Goal: Task Accomplishment & Management: Complete application form

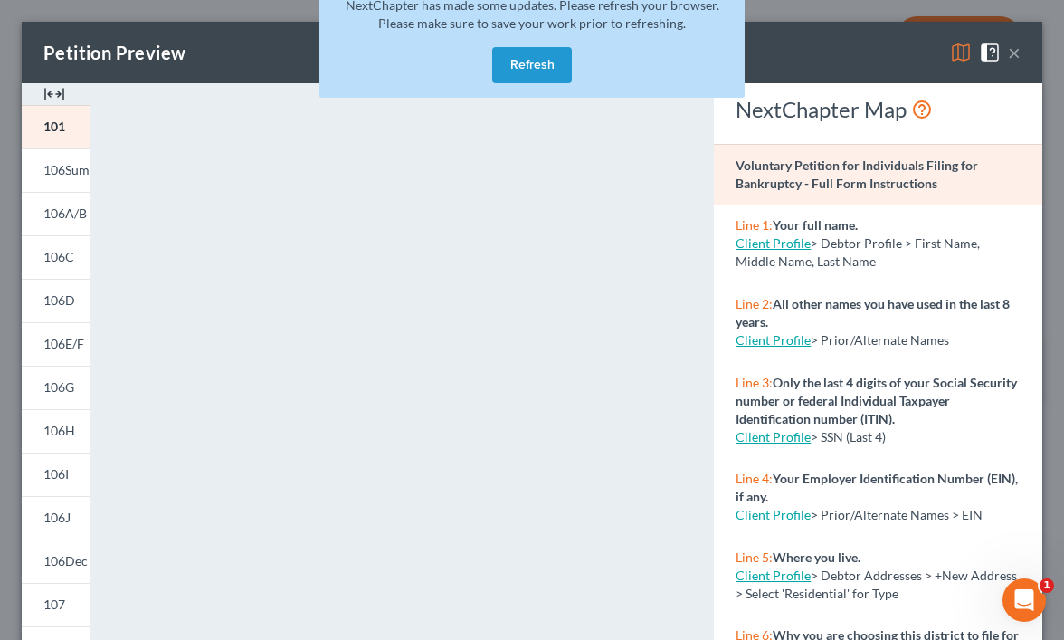
scroll to position [1206, 0]
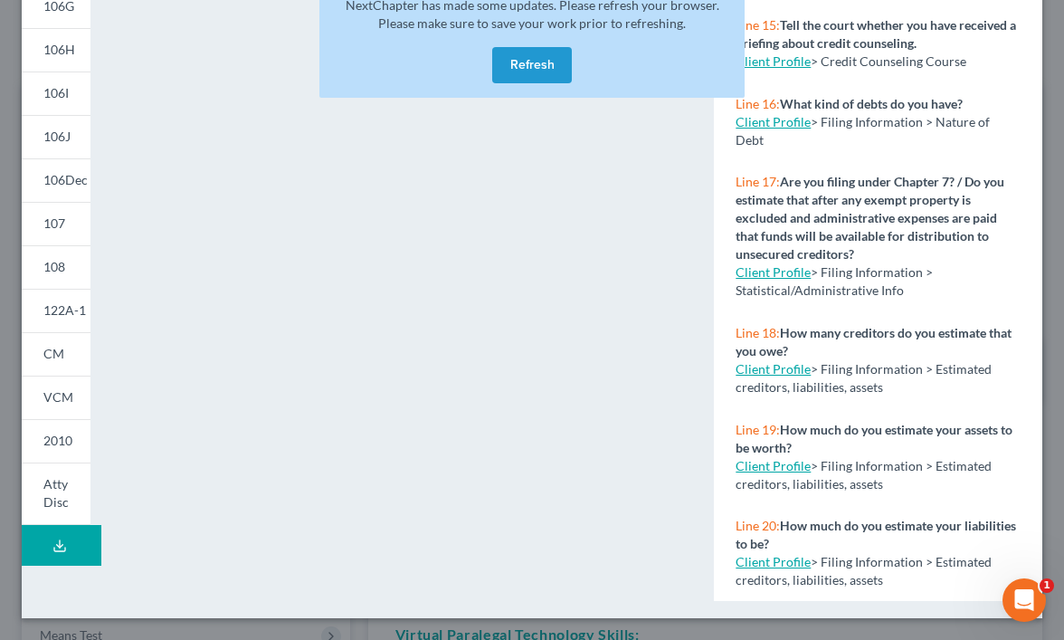
click at [531, 67] on button "Refresh" at bounding box center [532, 65] width 80 height 36
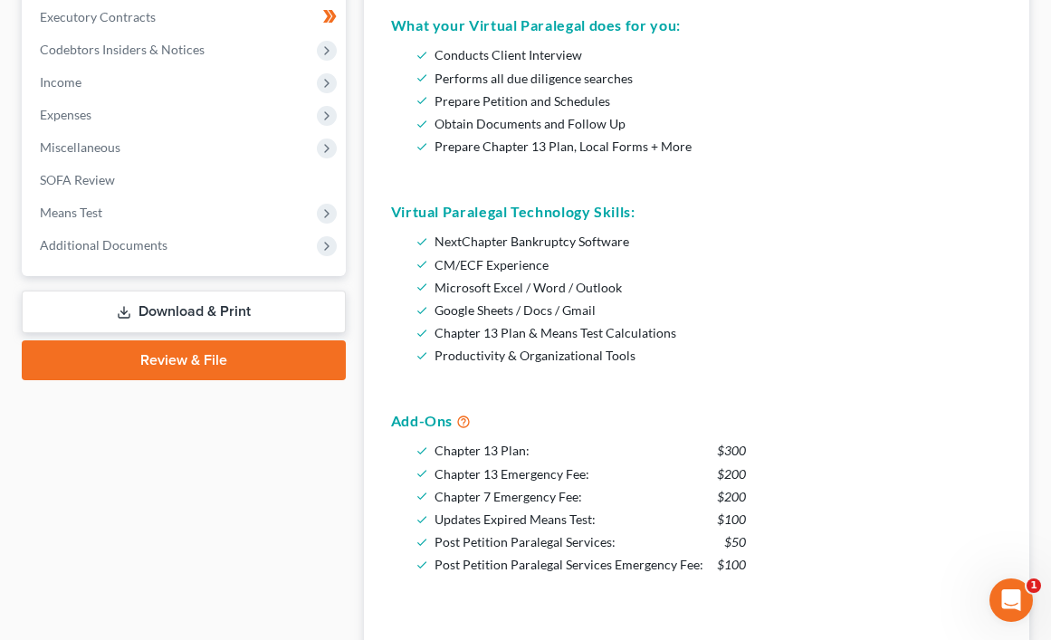
scroll to position [543, 0]
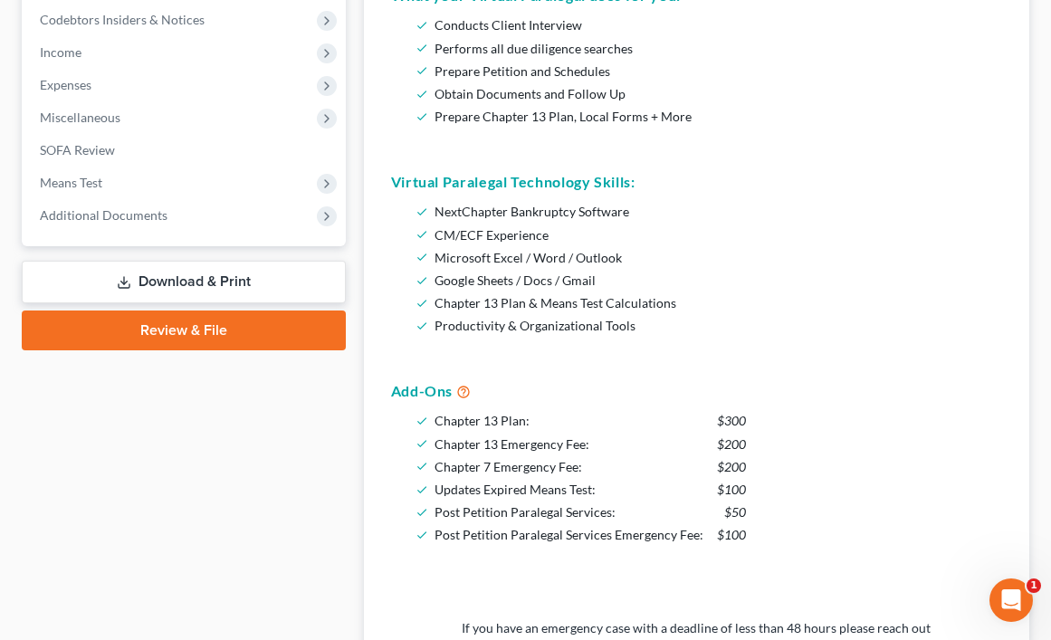
click at [246, 332] on link "Review & File" at bounding box center [184, 330] width 324 height 40
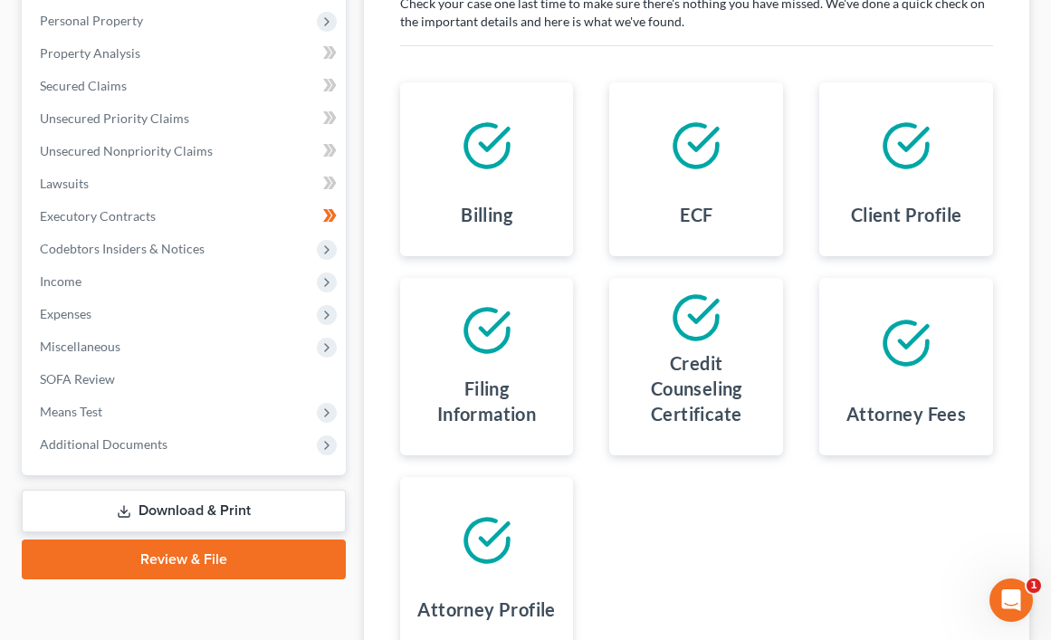
scroll to position [224, 0]
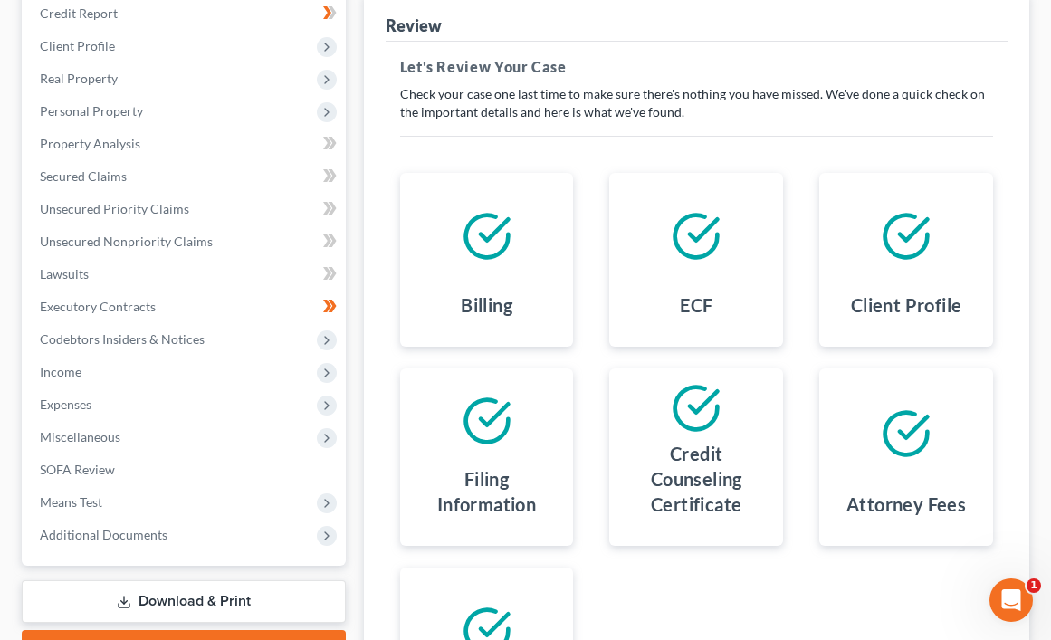
click at [693, 52] on div "This court does not allow electronic filing for cases without full payment. If …" at bounding box center [697, 413] width 622 height 743
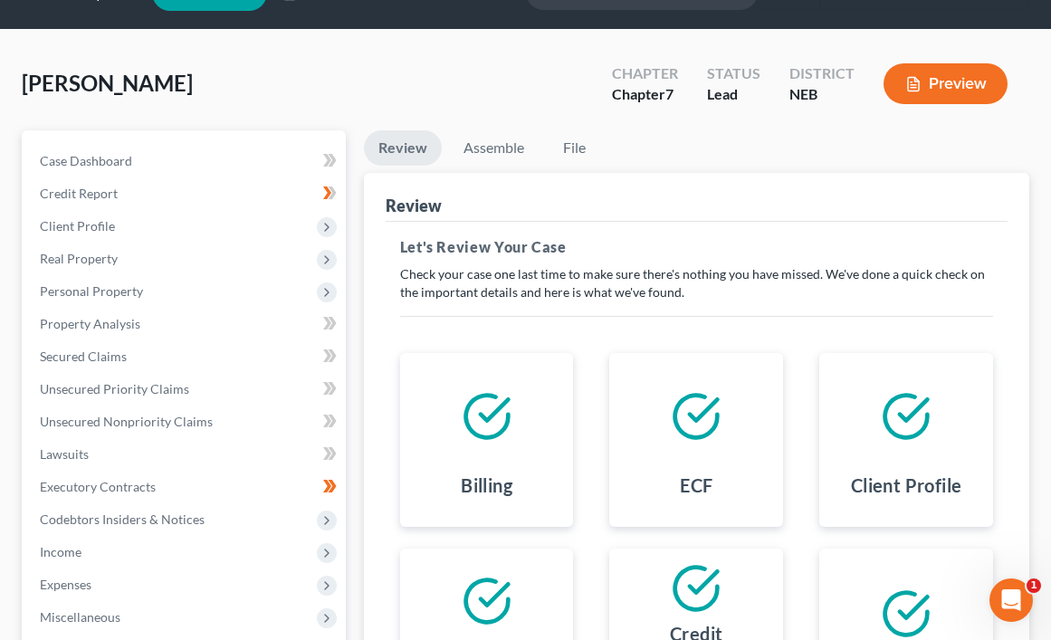
scroll to position [43, 0]
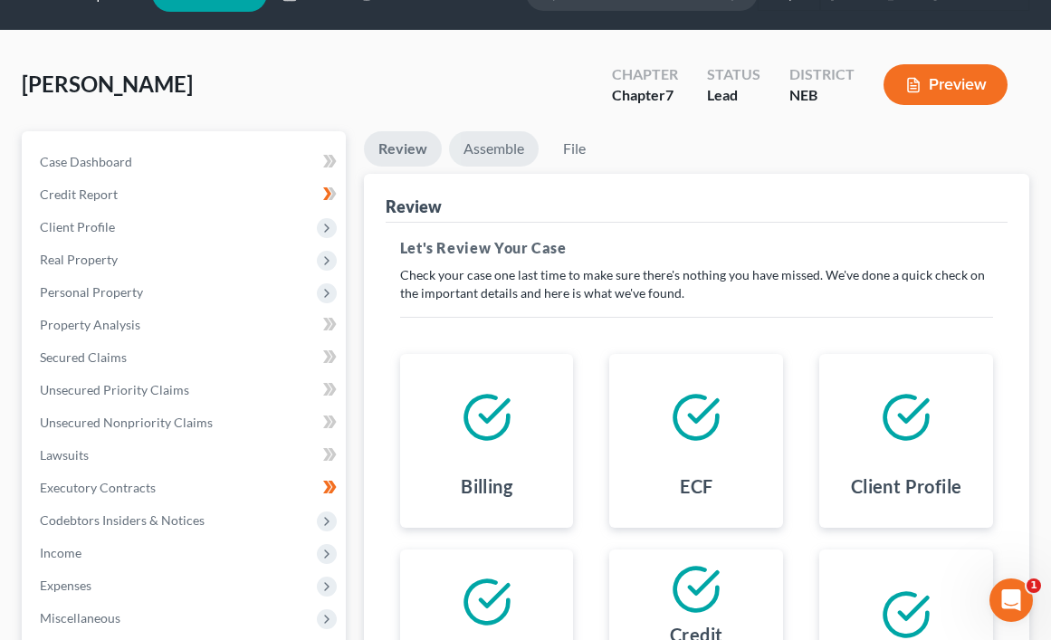
click at [528, 146] on link "Assemble" at bounding box center [494, 148] width 90 height 35
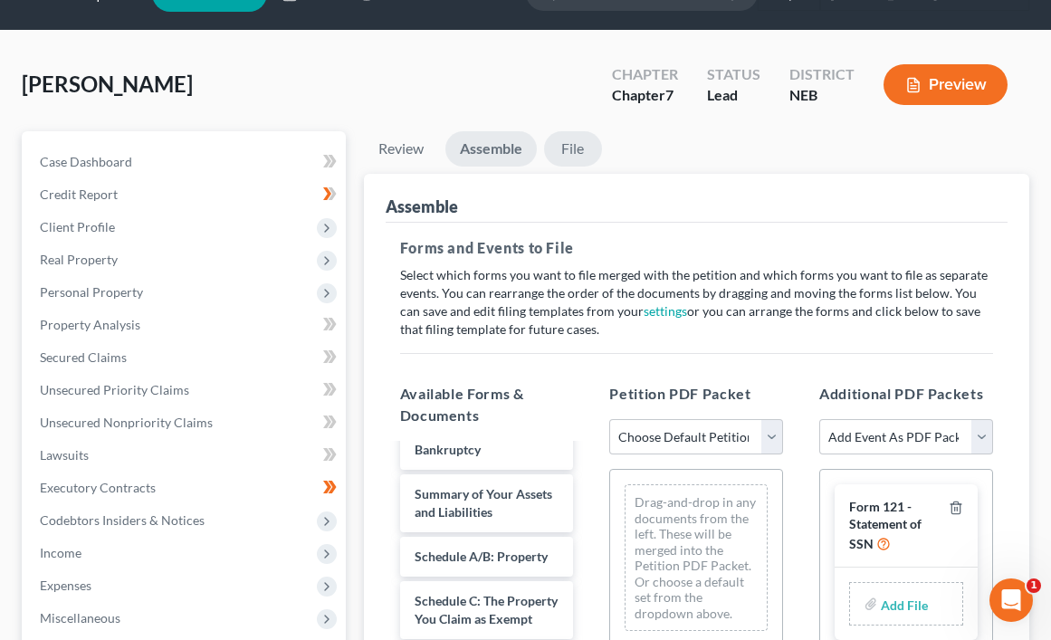
click at [578, 143] on link "File" at bounding box center [573, 148] width 58 height 35
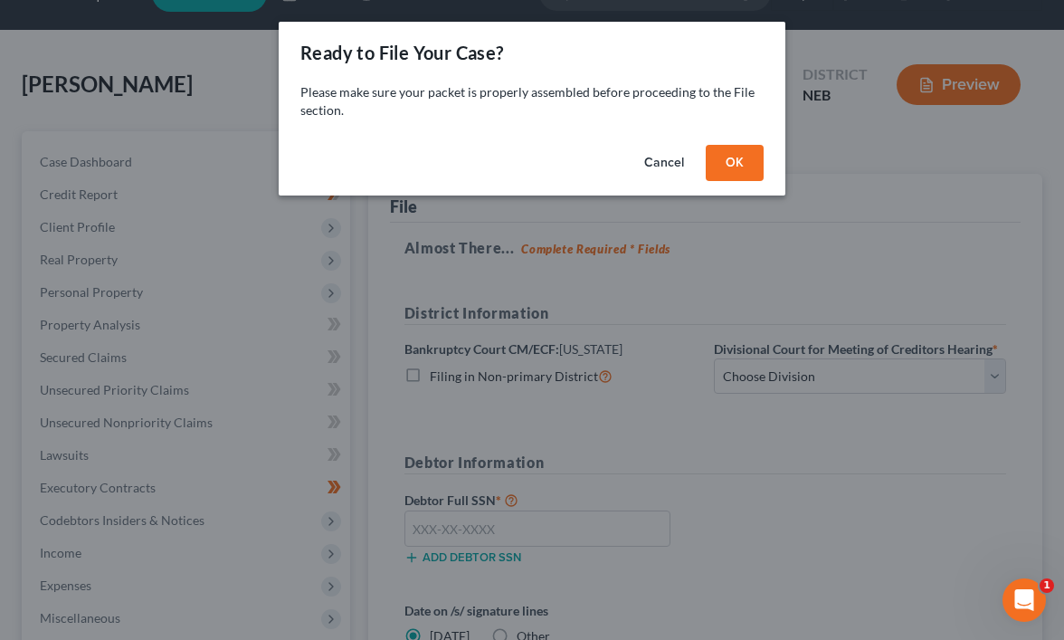
click at [741, 166] on button "OK" at bounding box center [735, 163] width 58 height 36
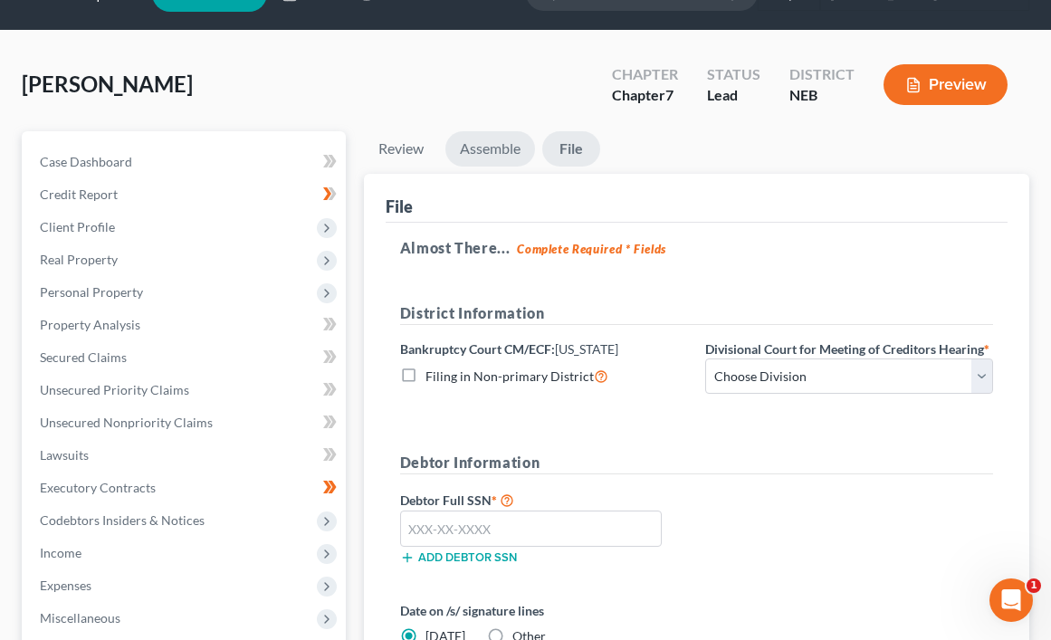
click at [503, 148] on link "Assemble" at bounding box center [490, 148] width 90 height 35
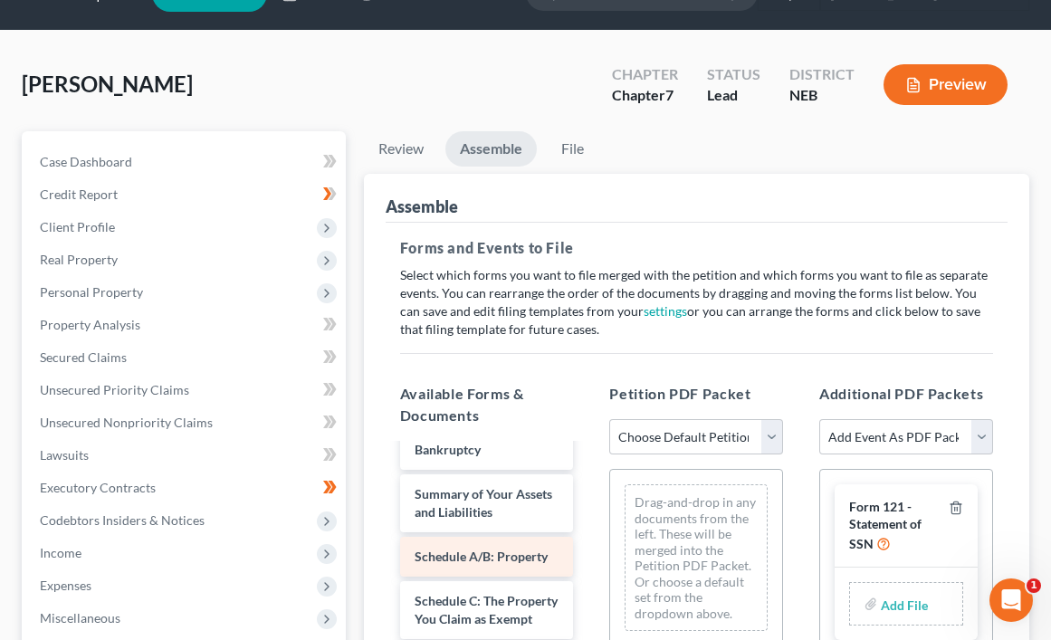
click at [502, 552] on div "Schedule A/B: Property" at bounding box center [487, 557] width 174 height 40
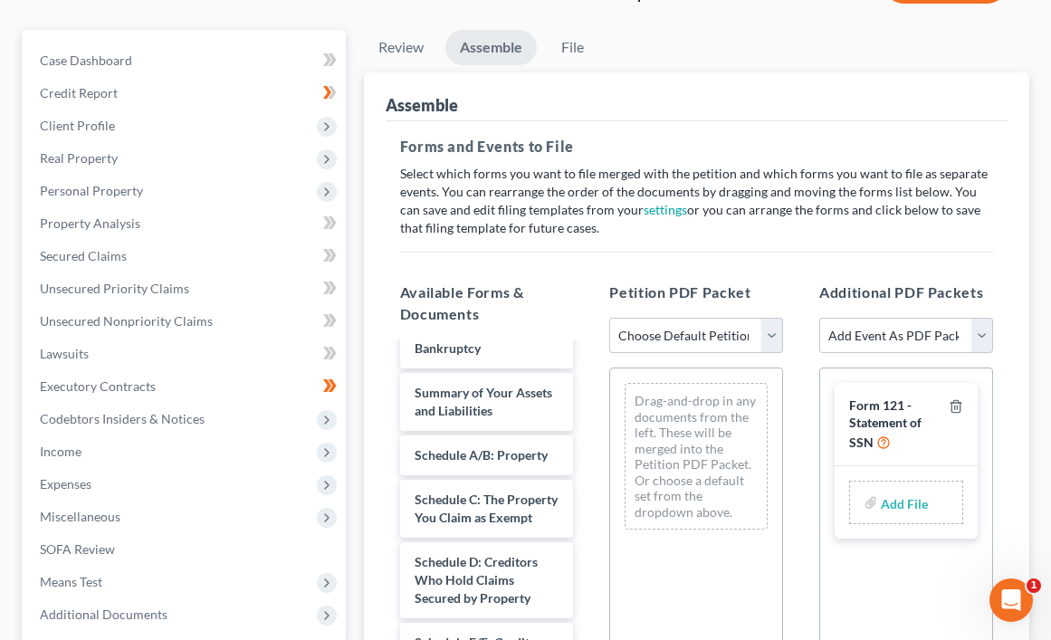
scroll to position [224, 0]
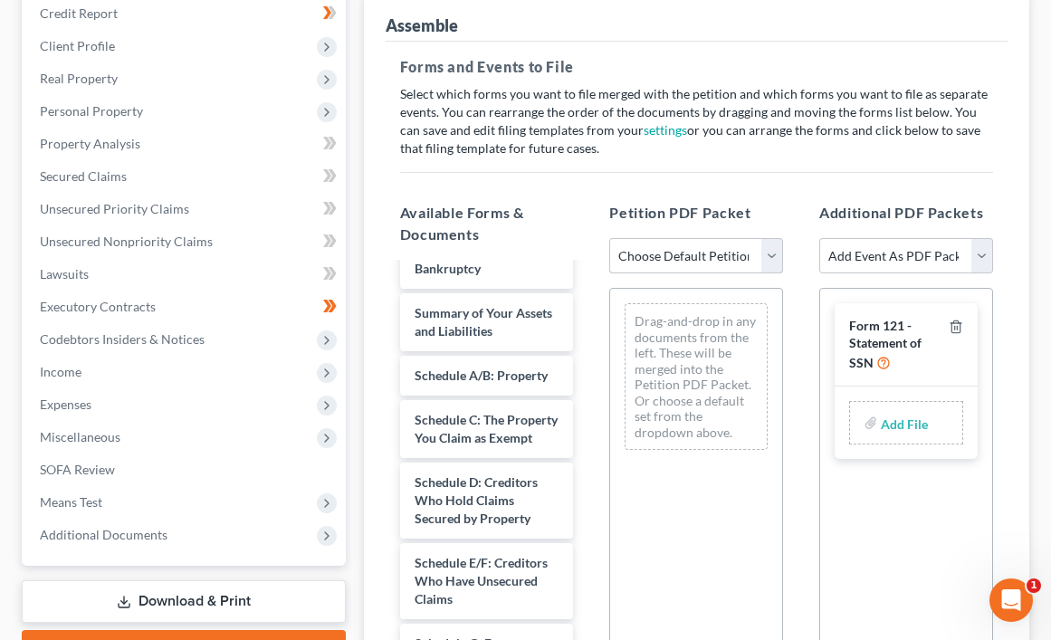
click at [772, 248] on select "Choose Default Petition PDF Packet Complete Bankruptcy Petition (all forms and …" at bounding box center [696, 256] width 174 height 36
select select "0"
click at [609, 238] on select "Choose Default Petition PDF Packet Complete Bankruptcy Petition (all forms and …" at bounding box center [696, 256] width 174 height 36
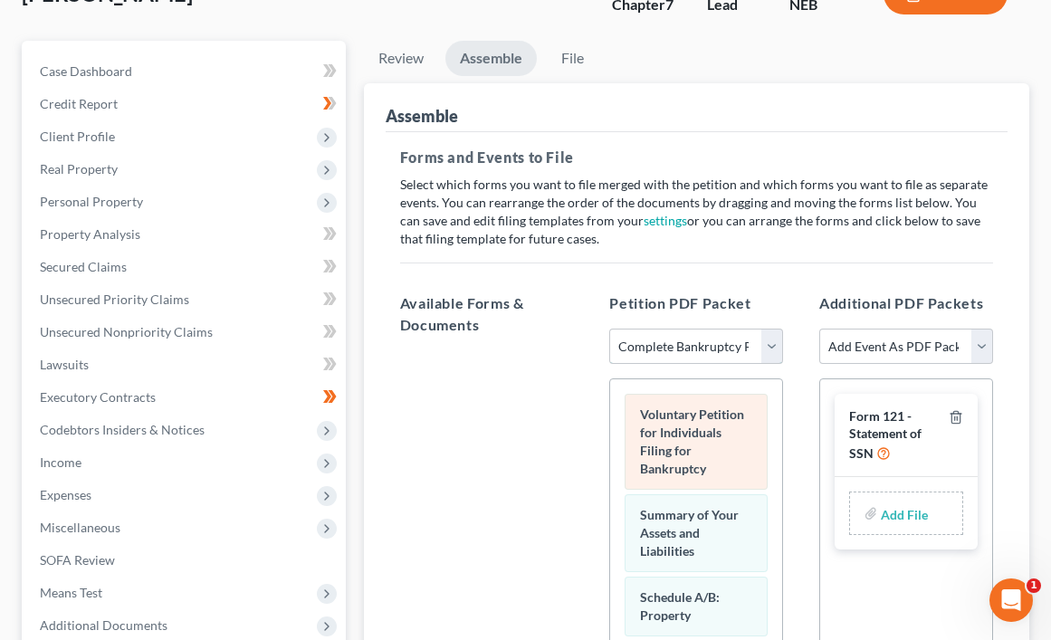
scroll to position [43, 0]
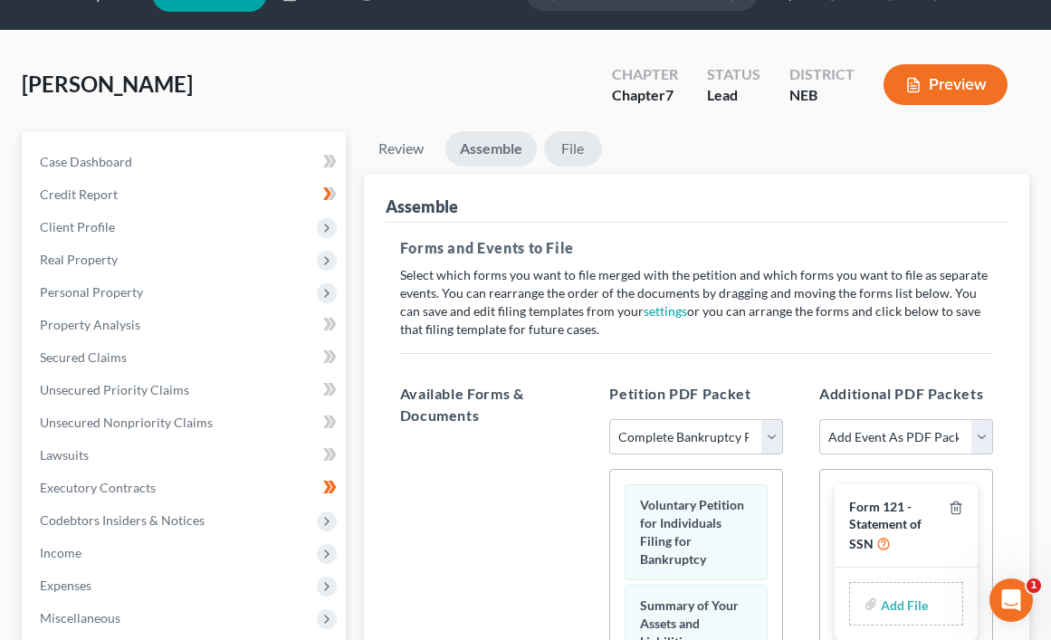
click at [578, 139] on link "File" at bounding box center [573, 148] width 58 height 35
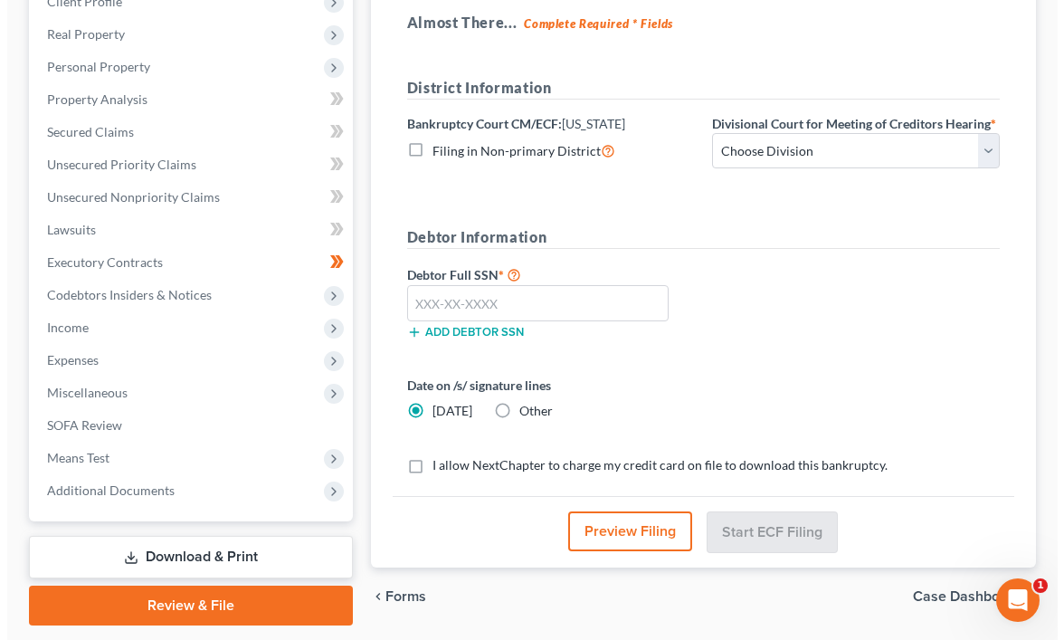
scroll to position [314, 0]
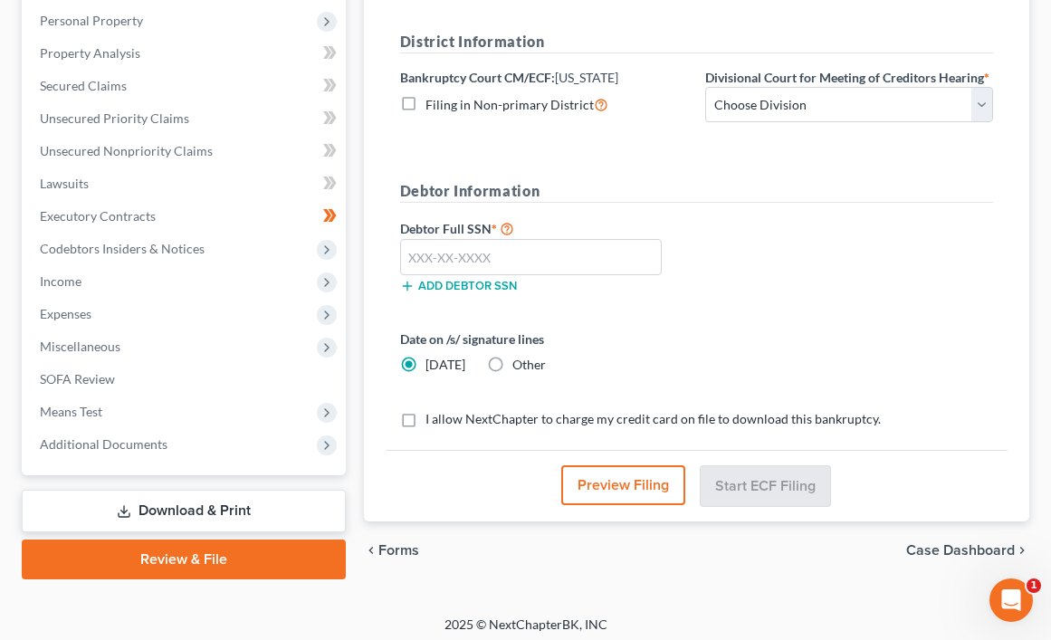
click at [633, 491] on button "Preview Filing" at bounding box center [623, 485] width 124 height 40
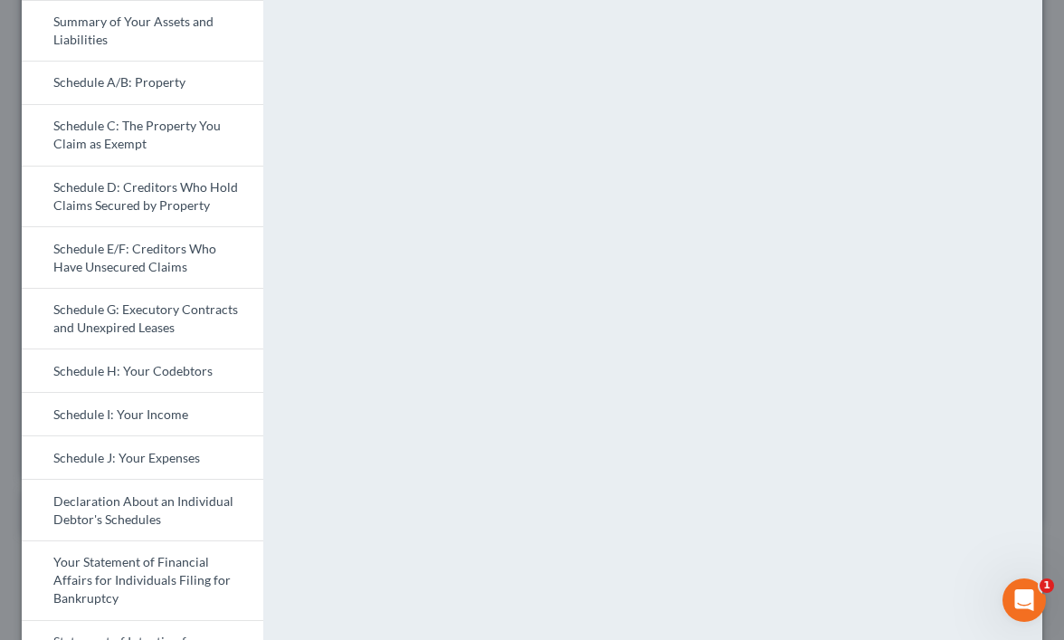
scroll to position [0, 0]
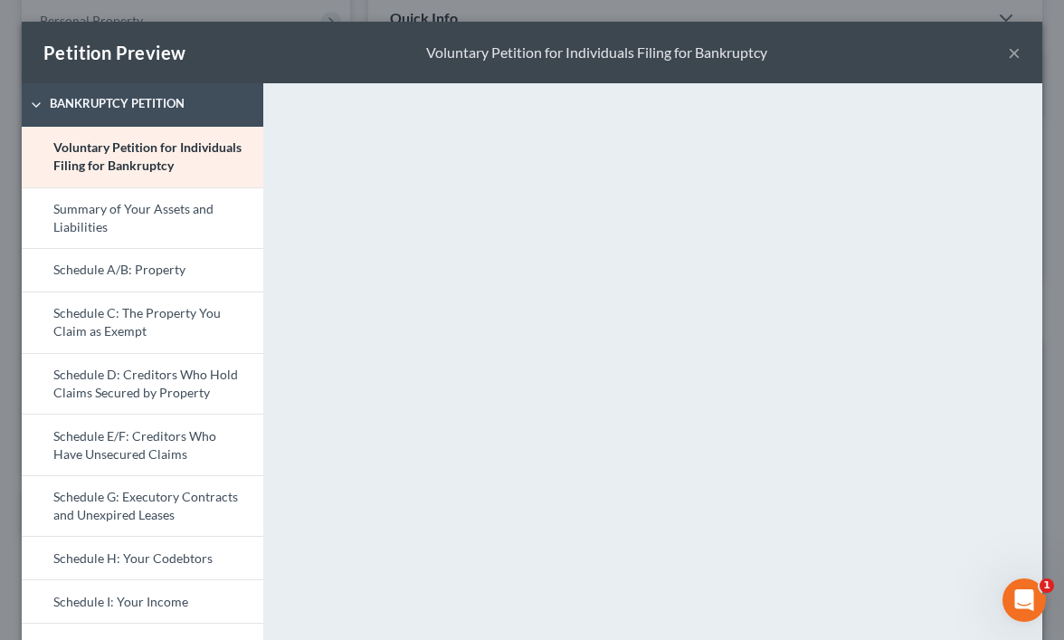
scroll to position [543, 0]
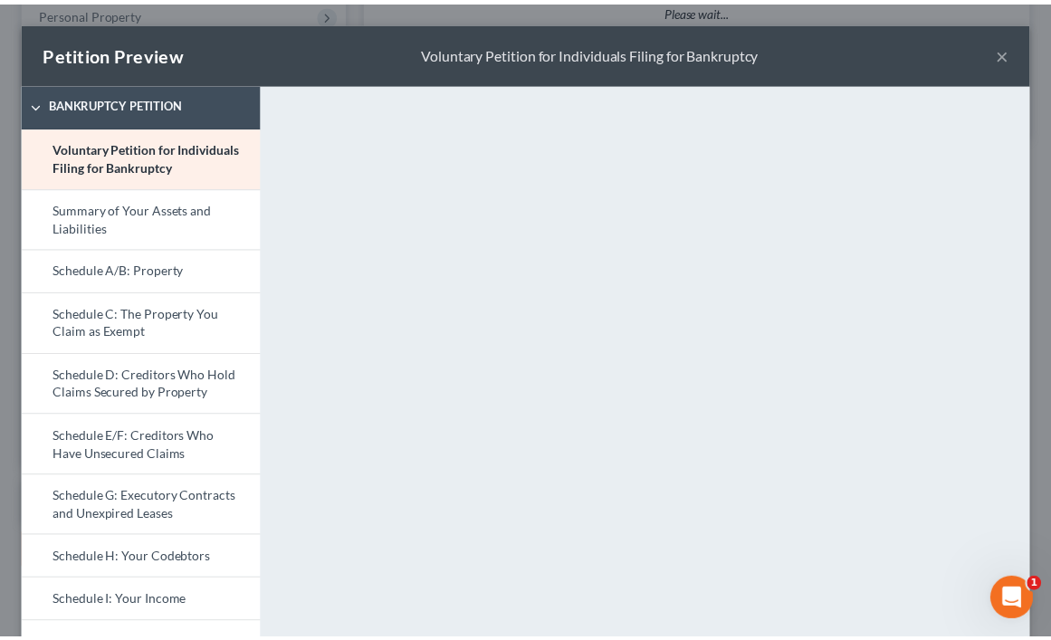
scroll to position [314, 0]
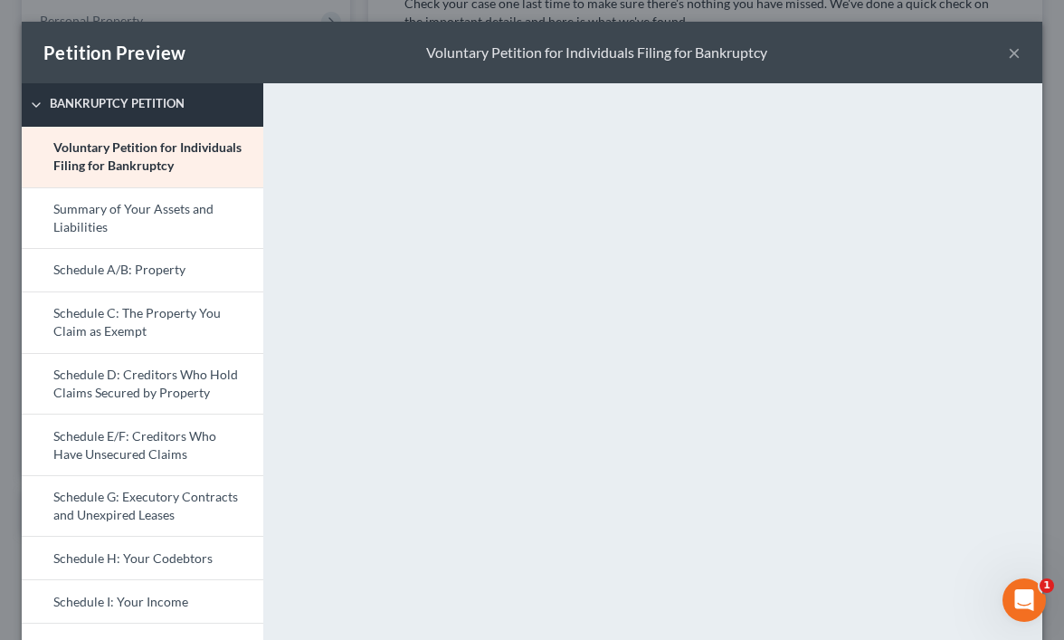
click at [37, 107] on polyline at bounding box center [36, 105] width 7 height 4
click at [41, 105] on span "Bankruptcy Petition" at bounding box center [153, 104] width 224 height 18
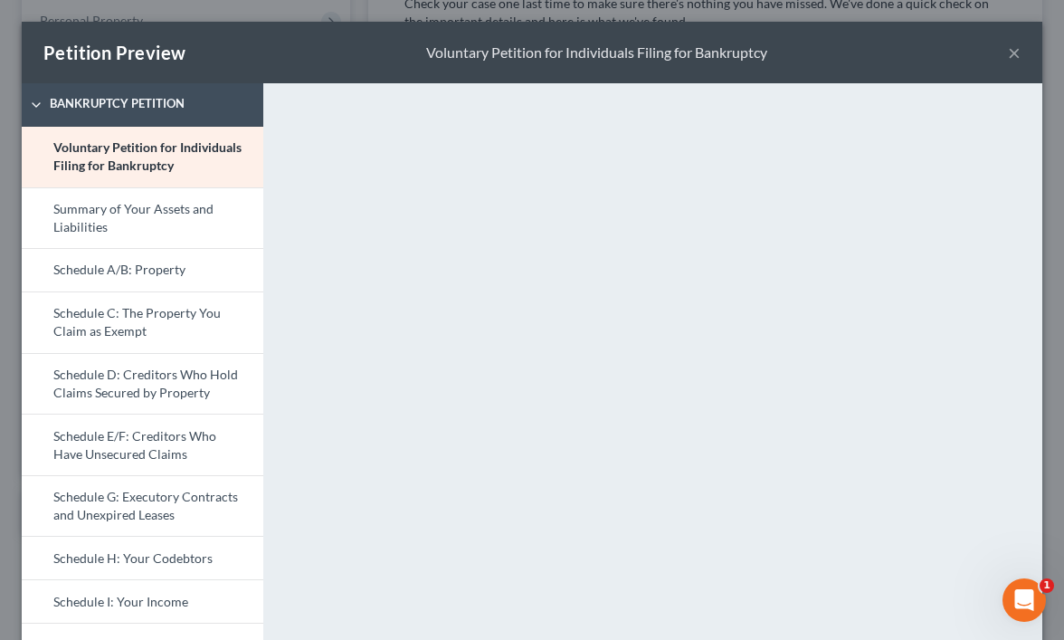
click at [592, 10] on div "Petition Preview Voluntary Petition for Individuals Filing for Bankruptcy × Ban…" at bounding box center [532, 320] width 1064 height 640
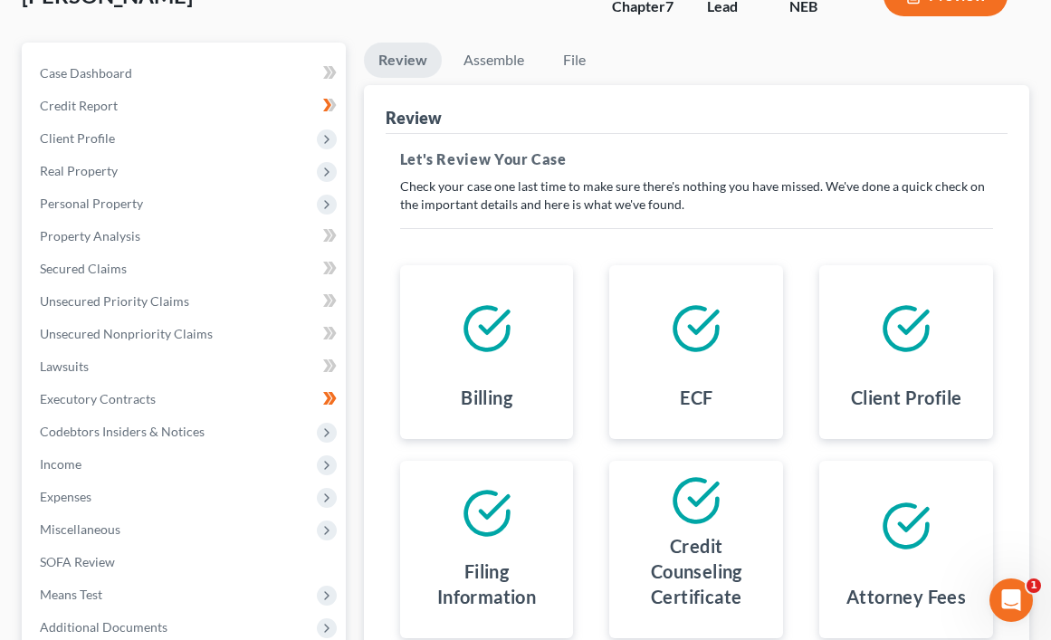
scroll to position [43, 0]
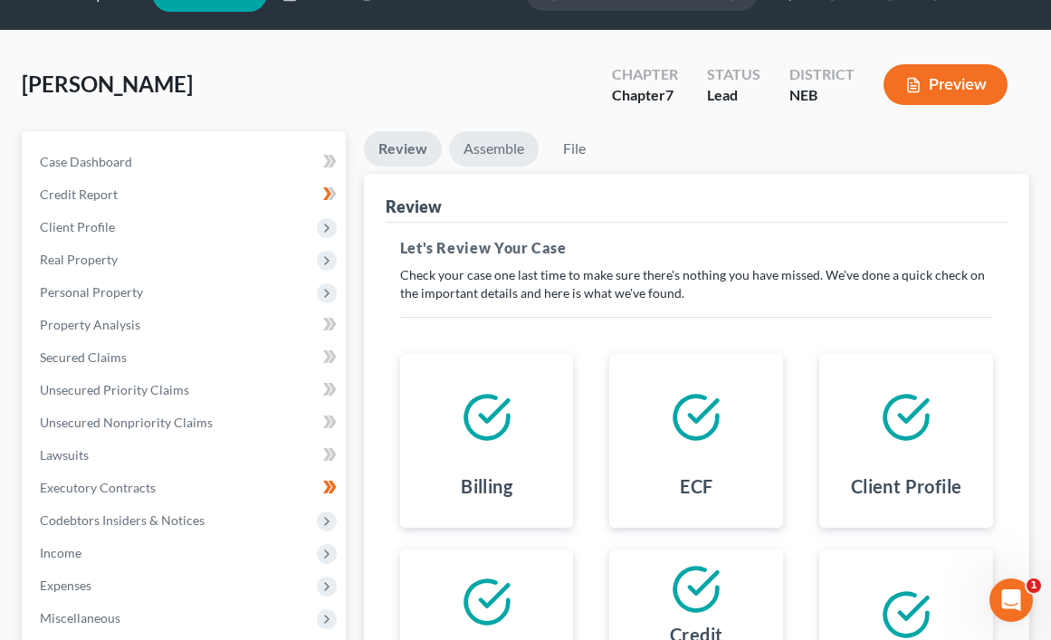
click at [493, 150] on link "Assemble" at bounding box center [494, 148] width 90 height 35
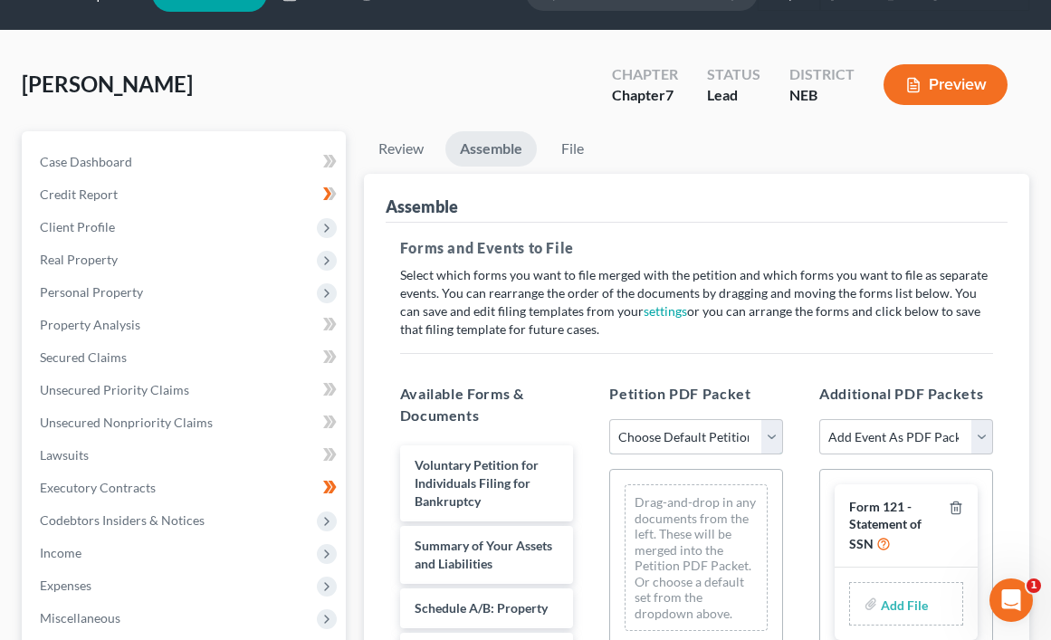
click at [775, 430] on select "Choose Default Petition PDF Packet Complete Bankruptcy Petition (all forms and …" at bounding box center [696, 437] width 174 height 36
select select "0"
click at [609, 419] on select "Choose Default Petition PDF Packet Complete Bankruptcy Petition (all forms and …" at bounding box center [696, 437] width 174 height 36
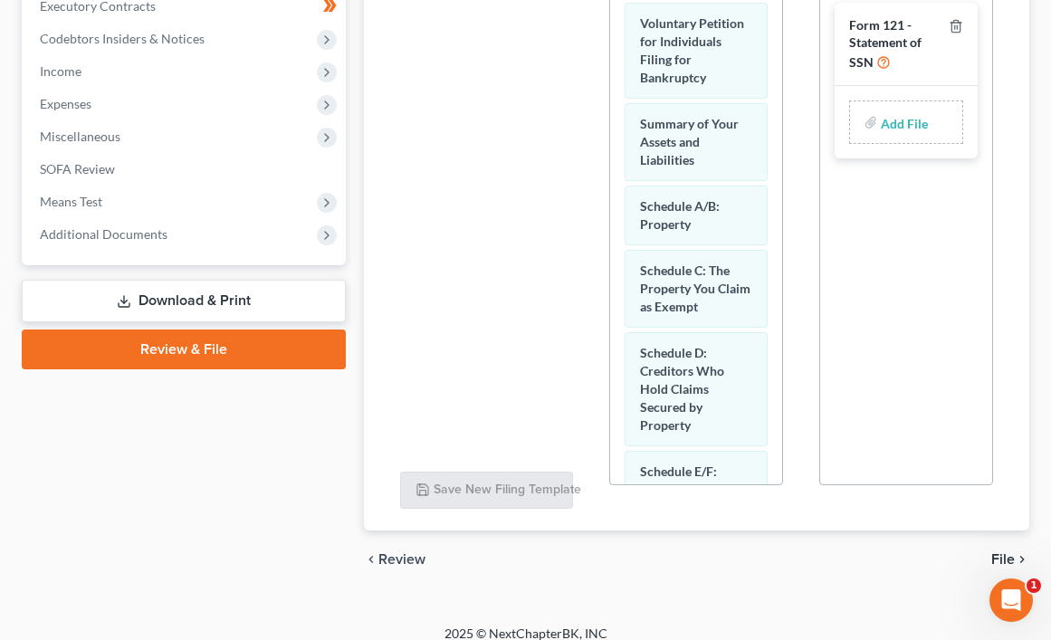
scroll to position [541, 0]
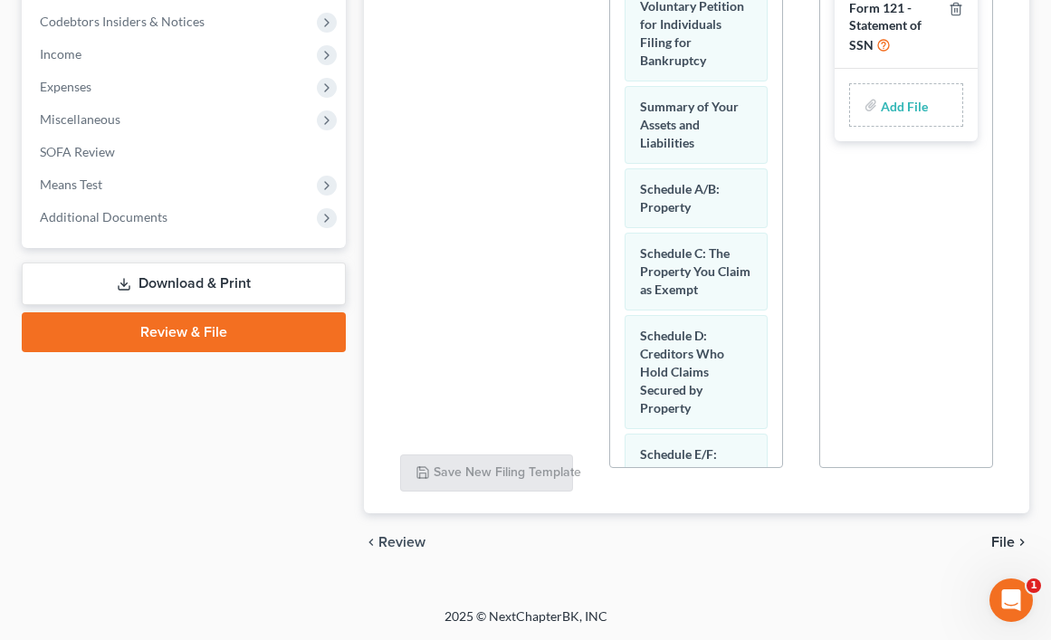
click at [1016, 539] on icon "chevron_right" at bounding box center [1022, 542] width 14 height 14
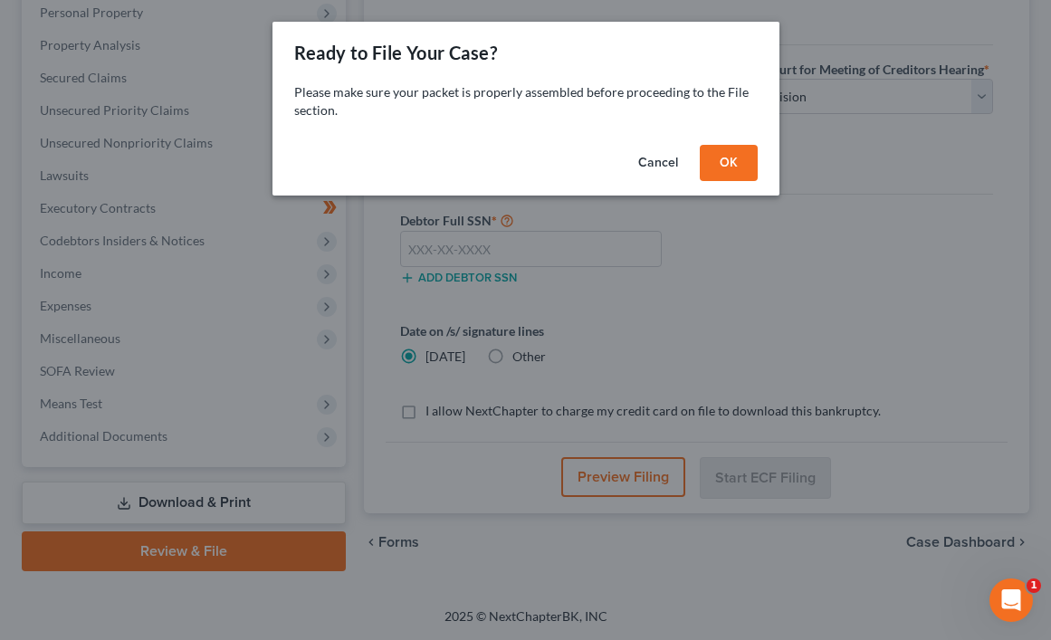
scroll to position [322, 0]
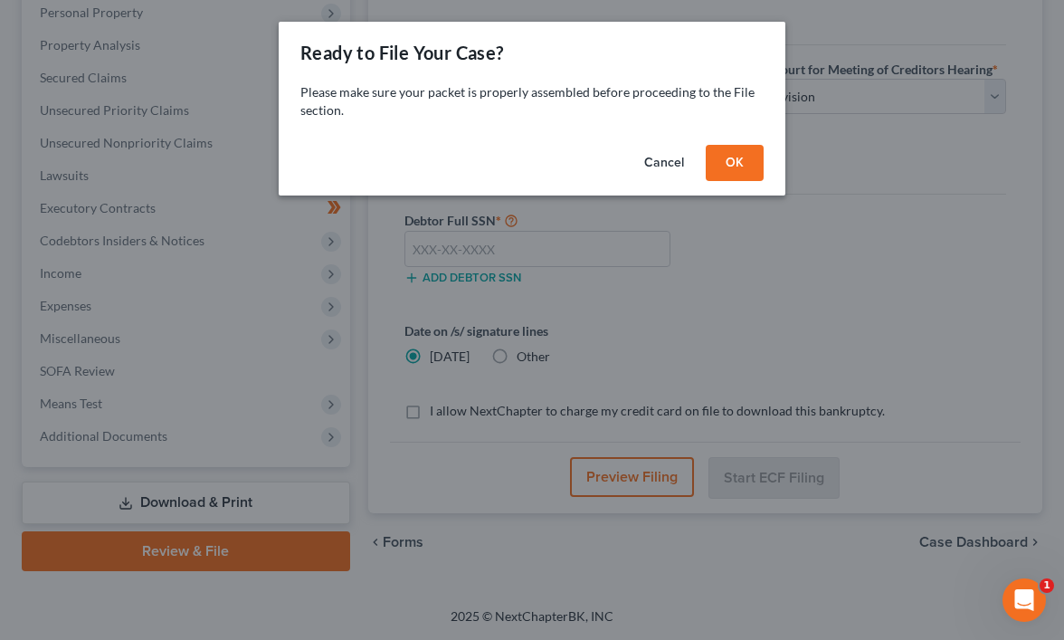
click at [749, 157] on button "OK" at bounding box center [735, 163] width 58 height 36
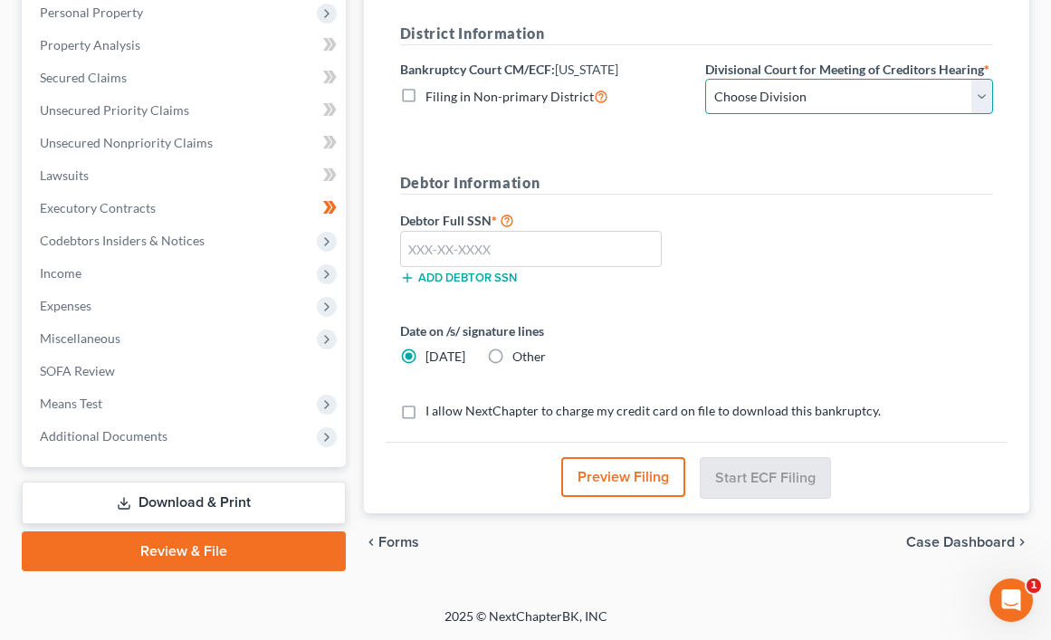
click at [983, 96] on select "Choose Division Lincoln Omaha" at bounding box center [849, 97] width 288 height 36
select select "1"
click at [705, 79] on select "Choose Division Lincoln Omaha" at bounding box center [849, 97] width 288 height 36
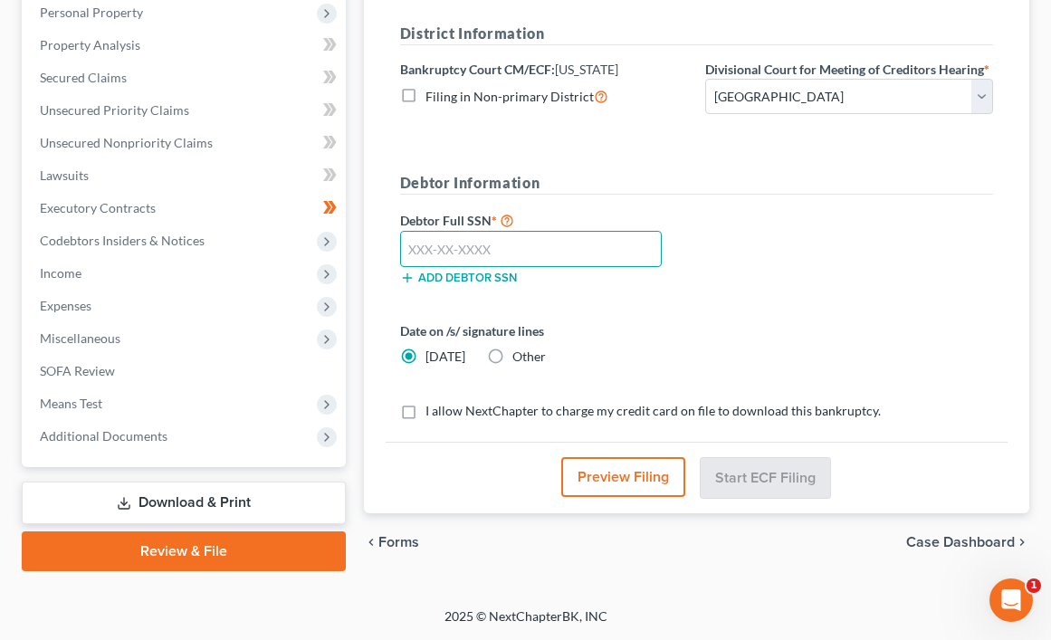
click at [508, 247] on input "text" at bounding box center [531, 249] width 262 height 36
type input "506-80-3920"
click at [425, 412] on label "I allow NextChapter to charge my credit card on file to download this bankruptc…" at bounding box center [652, 411] width 455 height 18
click at [433, 412] on input "I allow NextChapter to charge my credit card on file to download this bankruptc…" at bounding box center [439, 408] width 12 height 12
checkbox input "true"
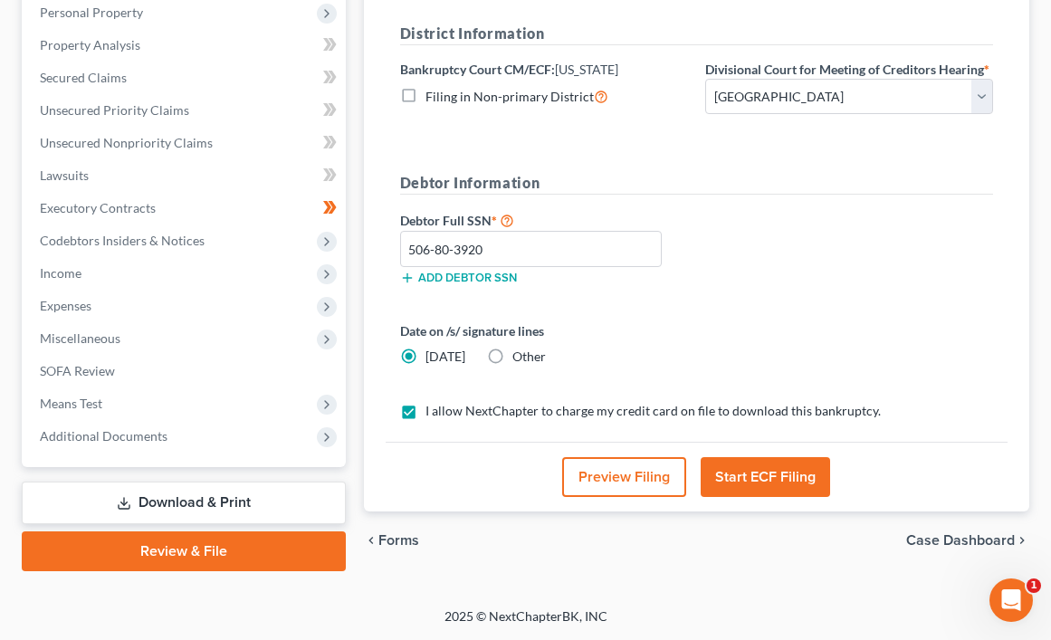
click at [733, 461] on button "Start ECF Filing" at bounding box center [765, 477] width 129 height 40
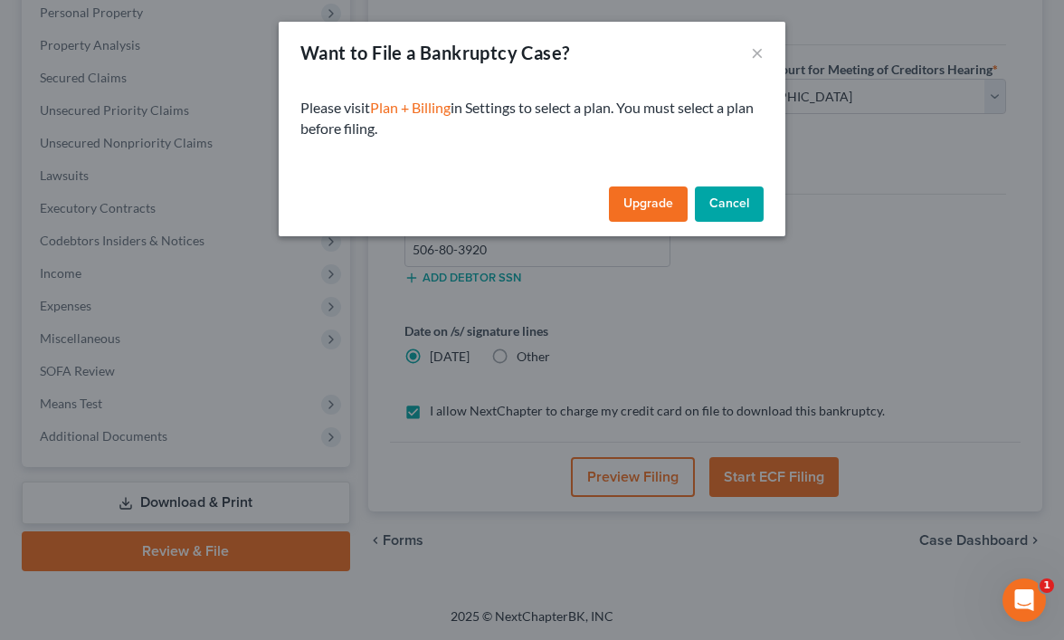
click at [718, 198] on button "Cancel" at bounding box center [729, 204] width 69 height 36
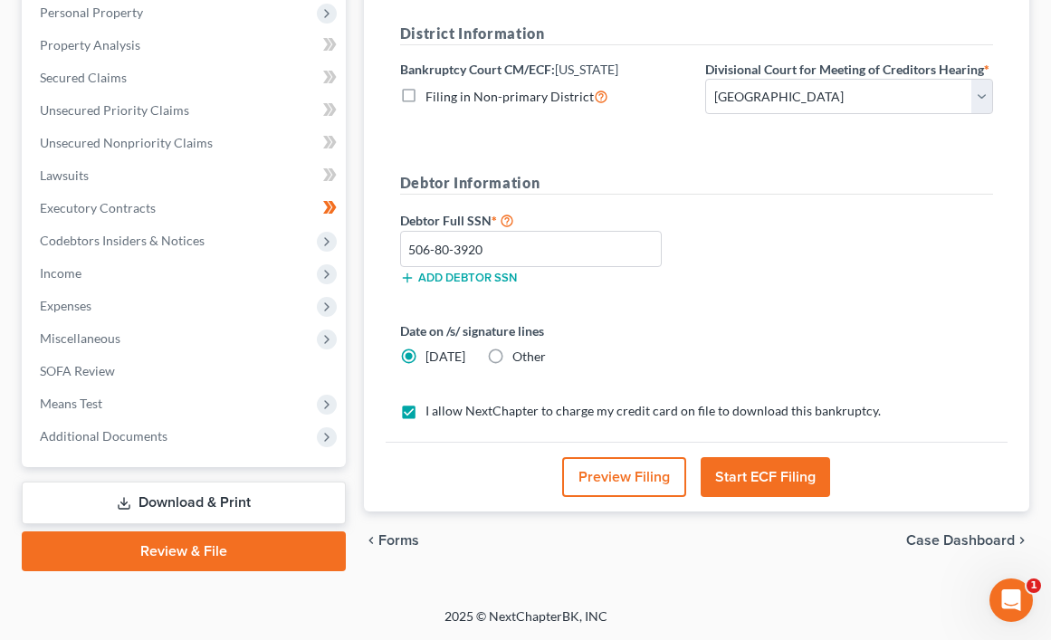
click at [769, 484] on button "Start ECF Filing" at bounding box center [765, 477] width 129 height 40
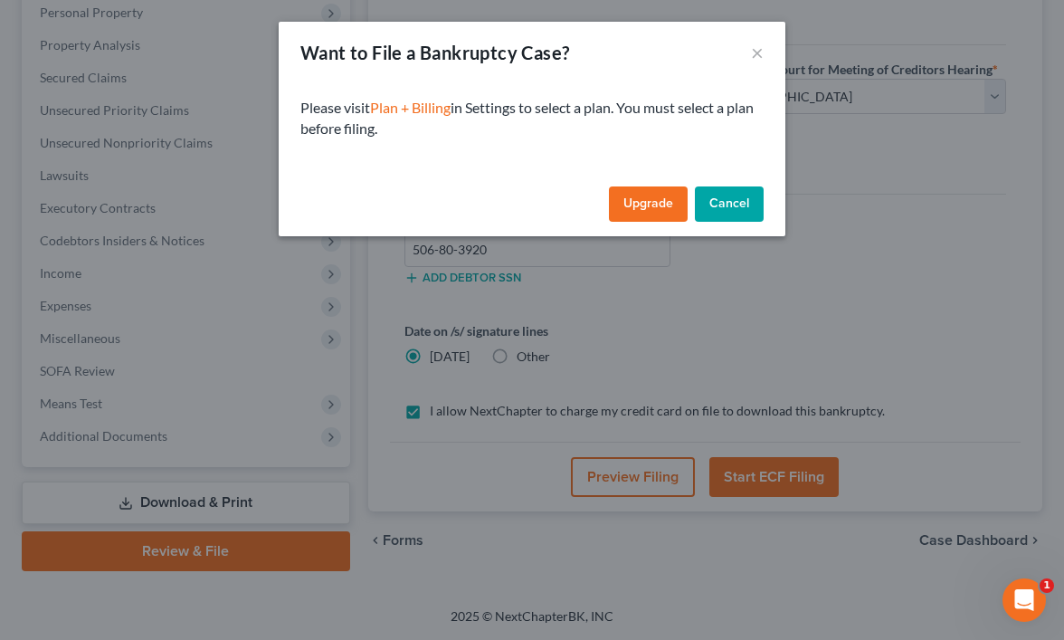
click at [729, 194] on button "Cancel" at bounding box center [729, 204] width 69 height 36
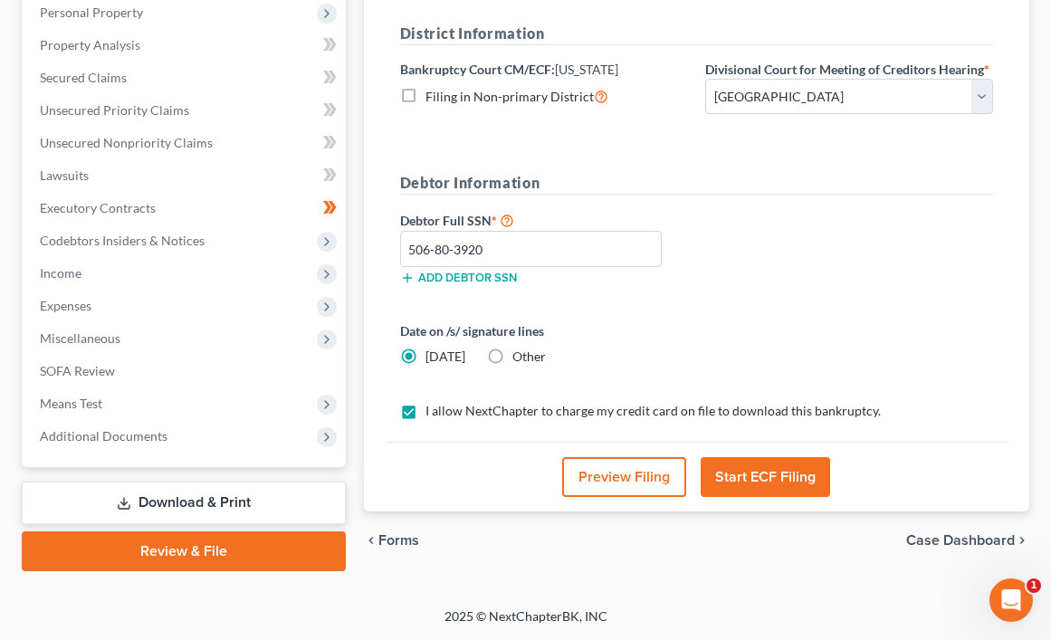
drag, startPoint x: 751, startPoint y: 481, endPoint x: 799, endPoint y: 468, distance: 49.6
click at [751, 479] on button "Start ECF Filing" at bounding box center [765, 477] width 129 height 40
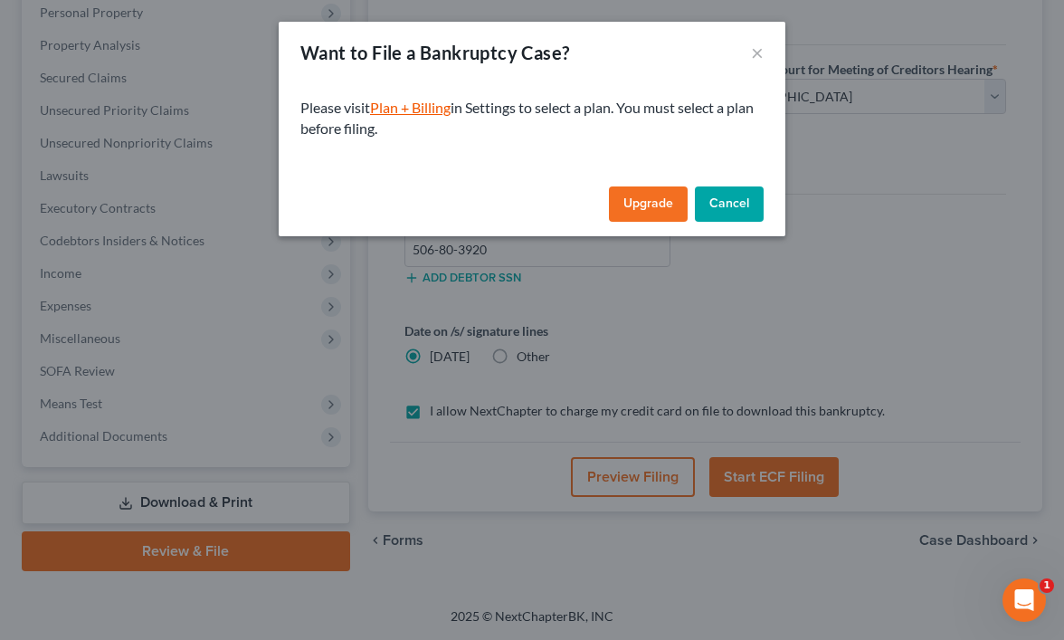
click at [423, 110] on link "Plan + Billing" at bounding box center [410, 107] width 81 height 17
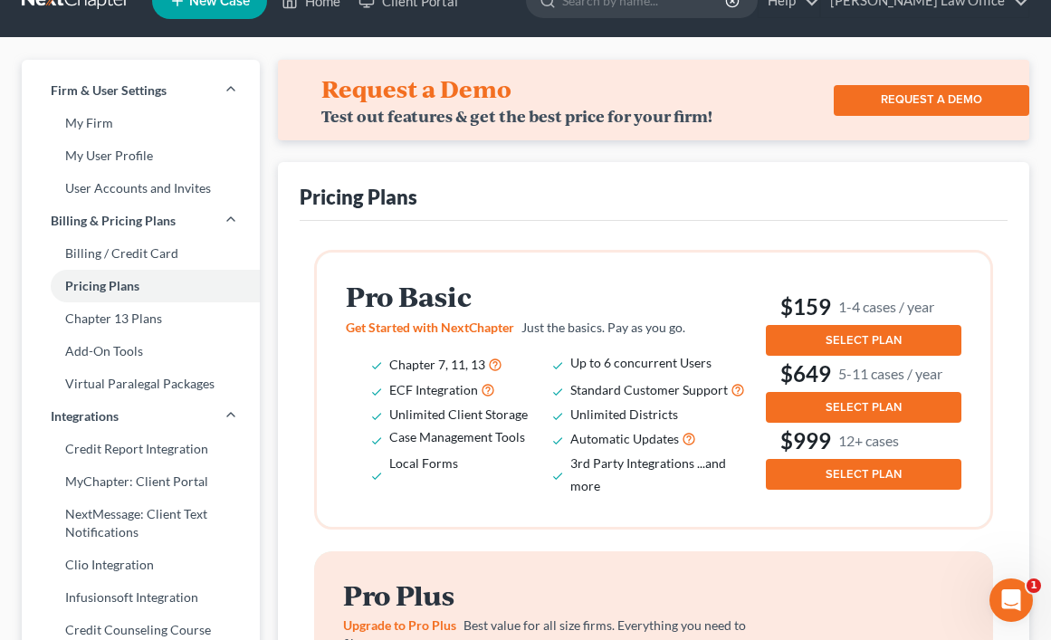
scroll to position [34, 0]
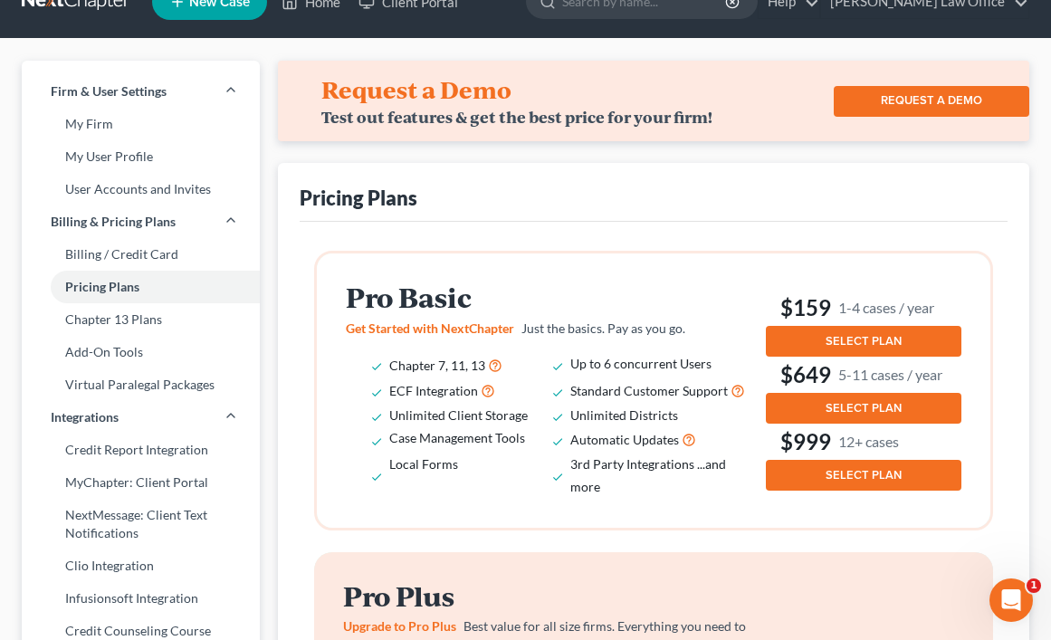
click at [882, 339] on span "SELECT PLAN" at bounding box center [863, 341] width 76 height 14
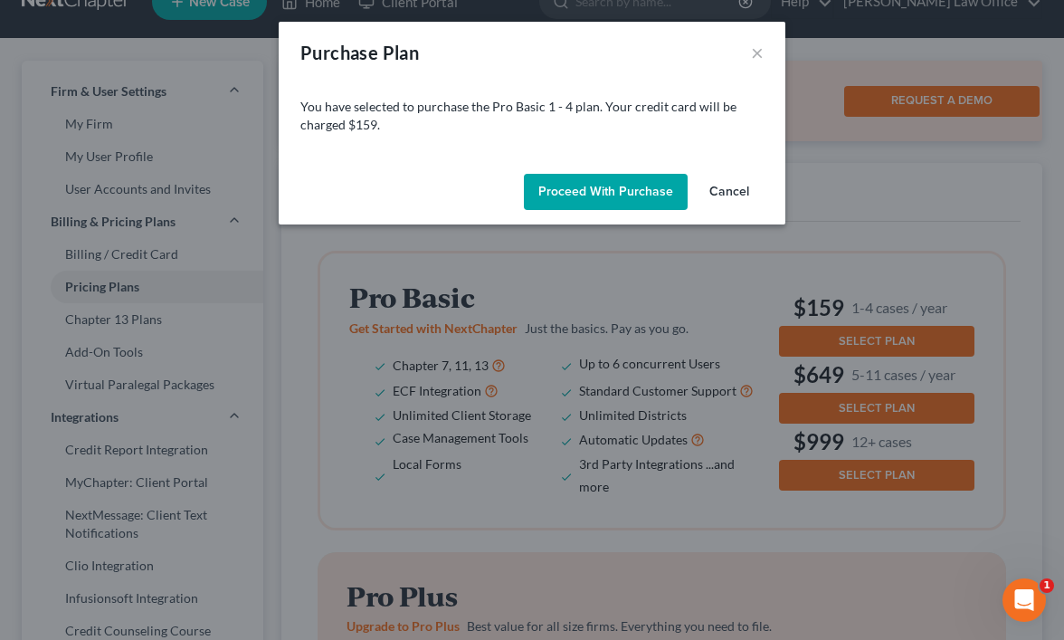
click at [660, 189] on button "Proceed with Purchase" at bounding box center [606, 192] width 164 height 36
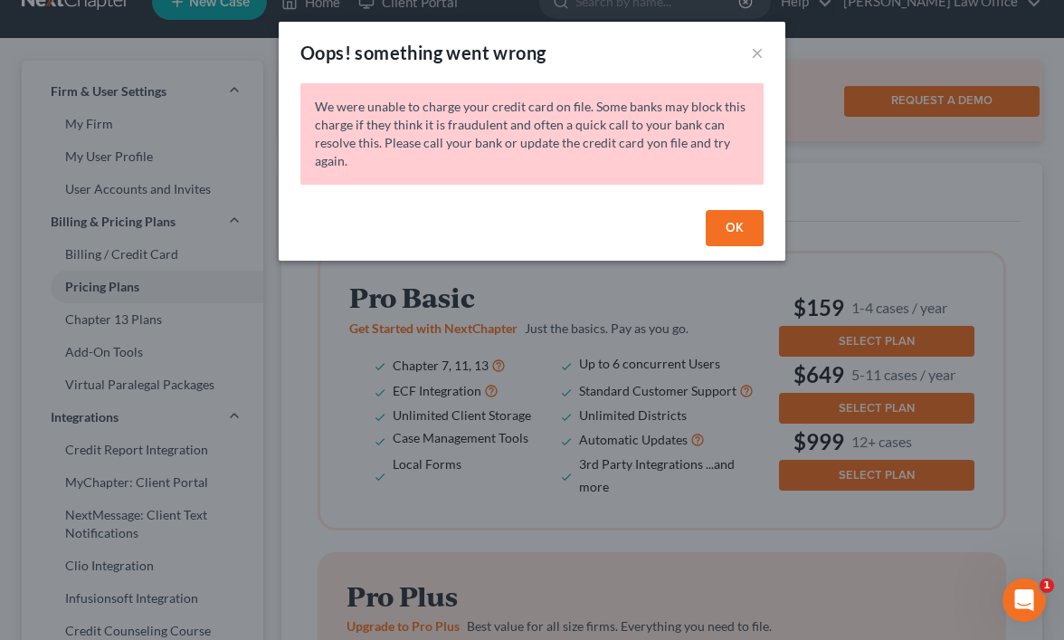
click at [730, 218] on button "OK" at bounding box center [735, 228] width 58 height 36
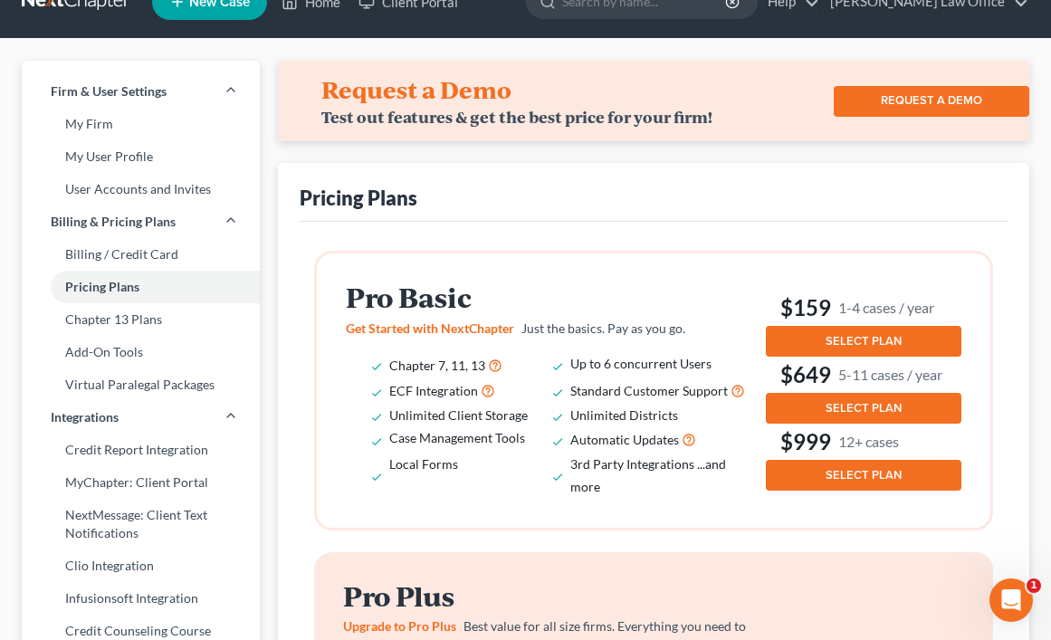
click at [883, 339] on span "SELECT PLAN" at bounding box center [863, 341] width 76 height 14
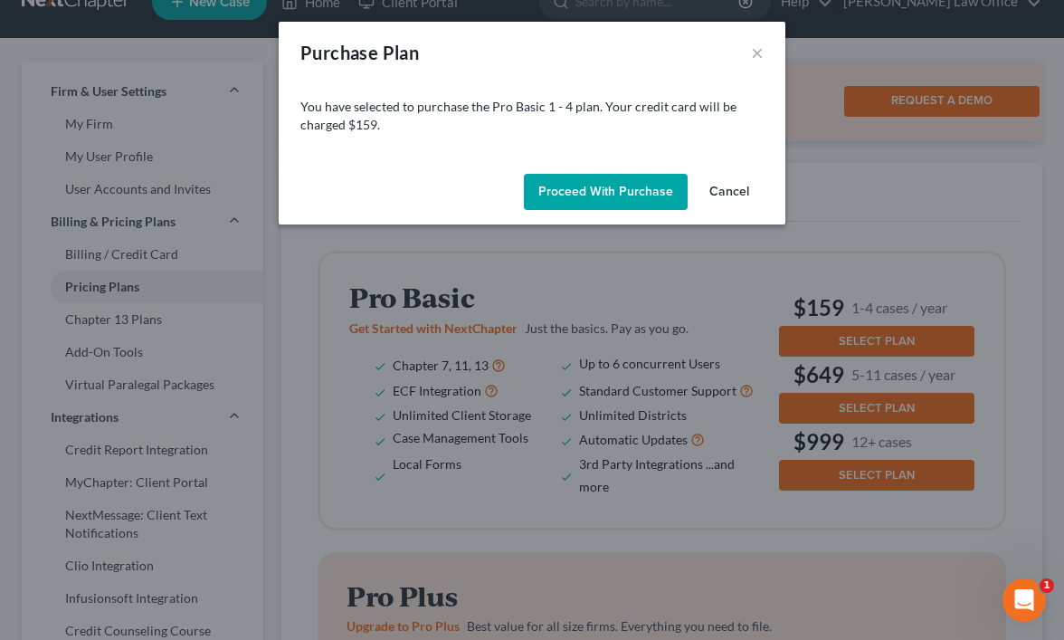
click at [615, 182] on button "Proceed with Purchase" at bounding box center [606, 192] width 164 height 36
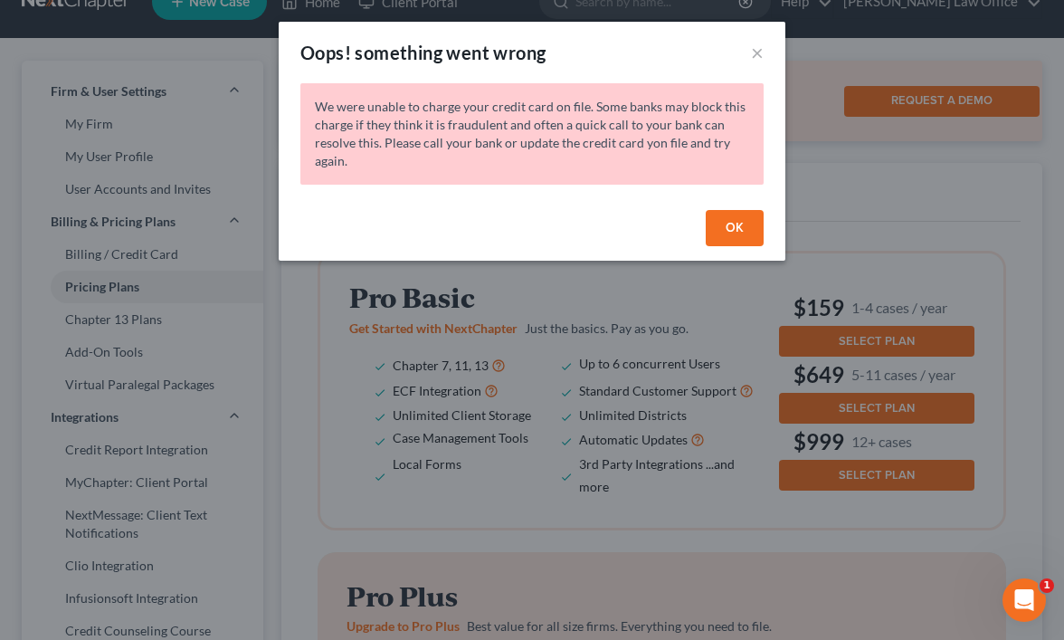
click at [764, 51] on div "Oops! something went wrong ×" at bounding box center [532, 53] width 507 height 62
click at [756, 50] on button "×" at bounding box center [757, 53] width 13 height 22
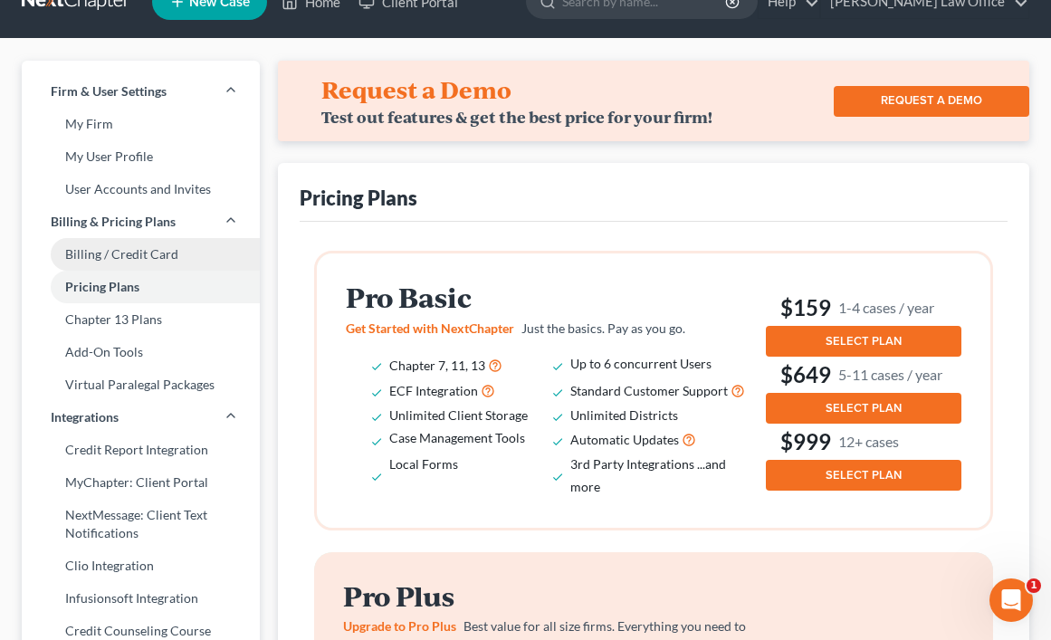
click at [205, 247] on link "Billing / Credit Card" at bounding box center [141, 254] width 238 height 33
select select "30"
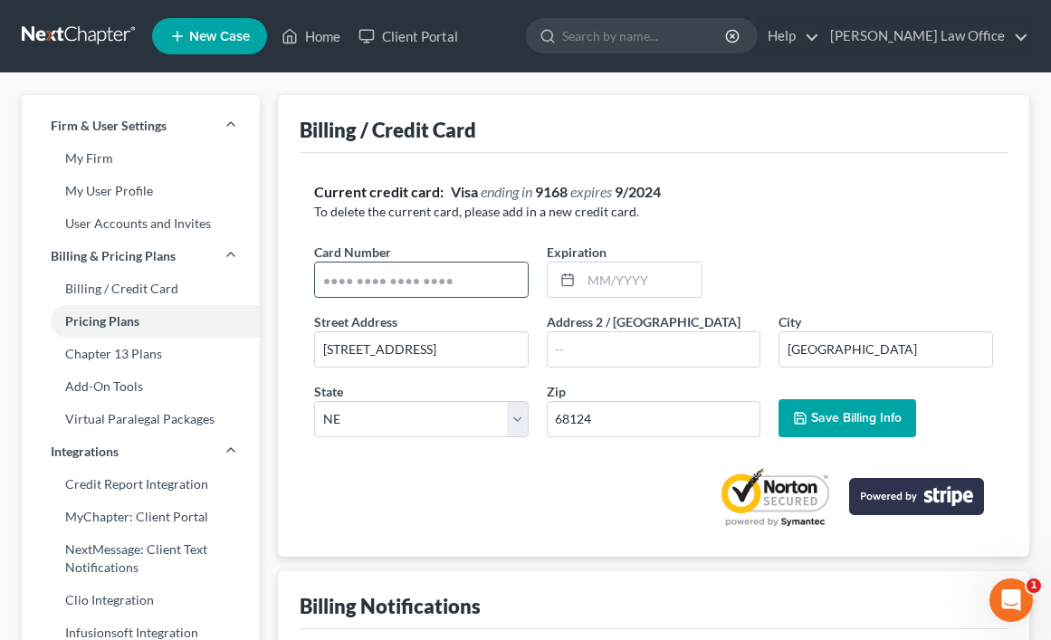
drag, startPoint x: 461, startPoint y: 279, endPoint x: 379, endPoint y: 289, distance: 82.1
click at [379, 289] on input "text" at bounding box center [421, 279] width 213 height 34
click at [427, 284] on input "text" at bounding box center [421, 279] width 213 height 34
type input "5528699551252480"
click at [618, 281] on input "text" at bounding box center [641, 279] width 120 height 34
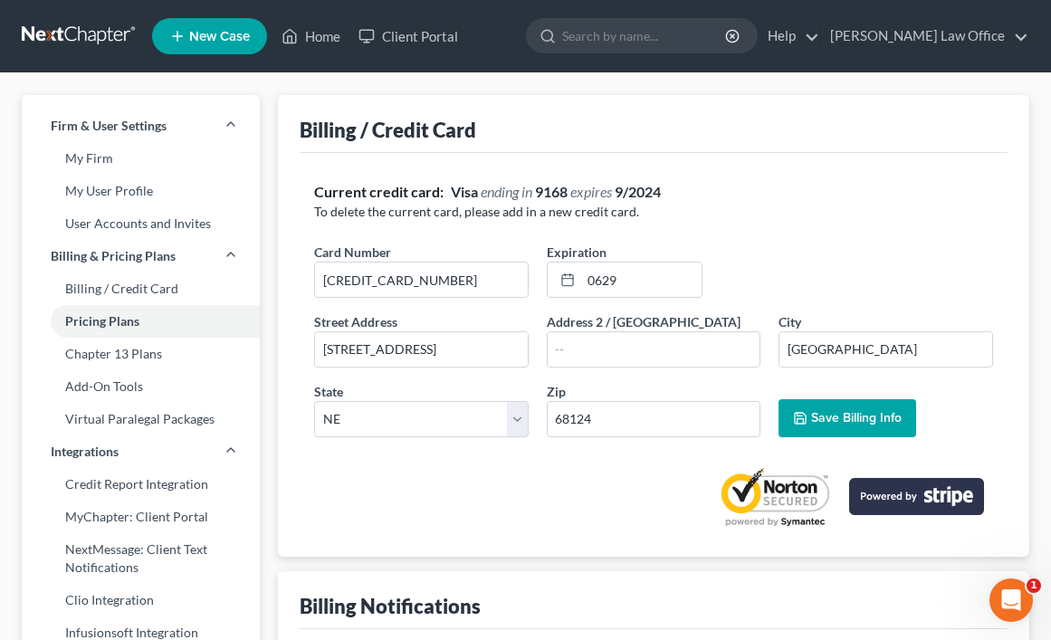
click at [824, 415] on span "Save Billing Info" at bounding box center [856, 417] width 91 height 15
click at [558, 286] on div at bounding box center [564, 279] width 33 height 34
click at [565, 276] on line at bounding box center [565, 274] width 0 height 3
click at [574, 278] on icon at bounding box center [567, 279] width 14 height 14
drag, startPoint x: 620, startPoint y: 279, endPoint x: 584, endPoint y: 281, distance: 36.2
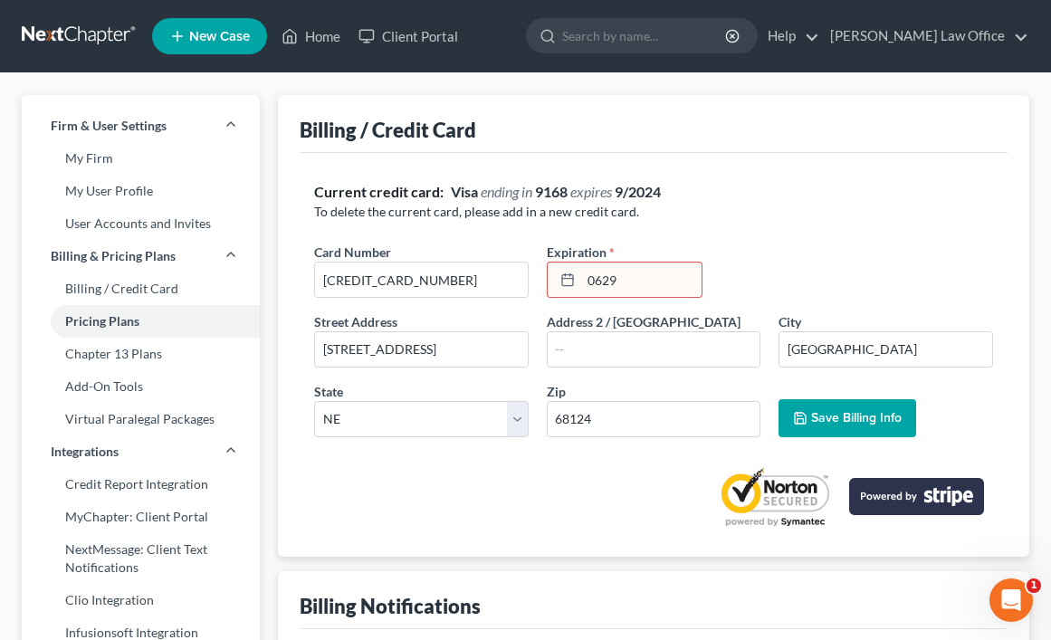
click at [584, 281] on input "0629" at bounding box center [641, 279] width 120 height 34
click at [887, 428] on button "Save Billing Info" at bounding box center [847, 418] width 138 height 38
click at [850, 401] on button "Save Billing Info" at bounding box center [847, 418] width 138 height 38
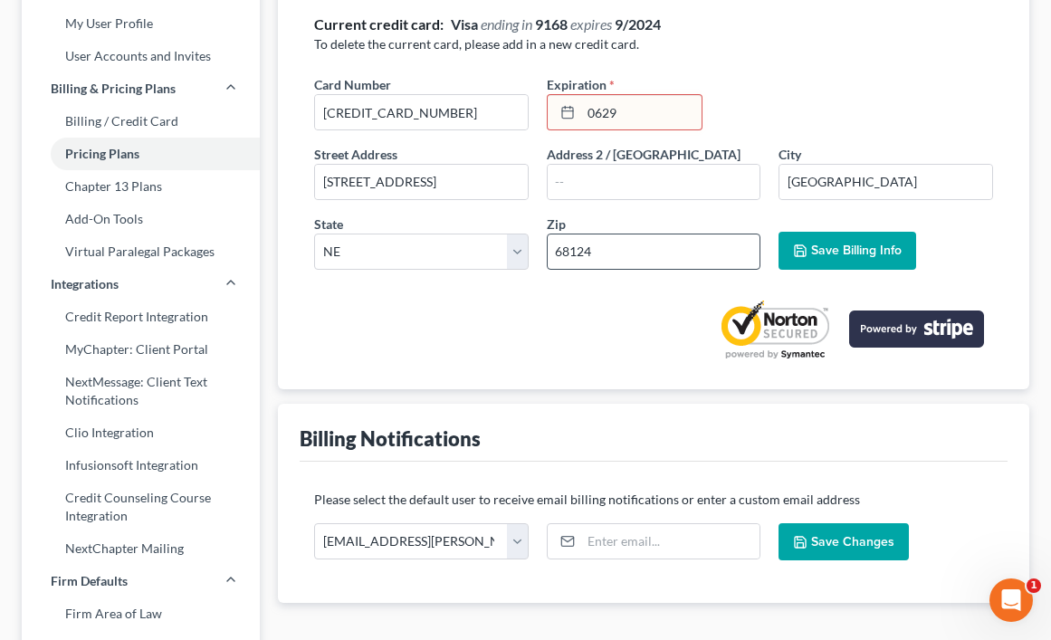
scroll to position [91, 0]
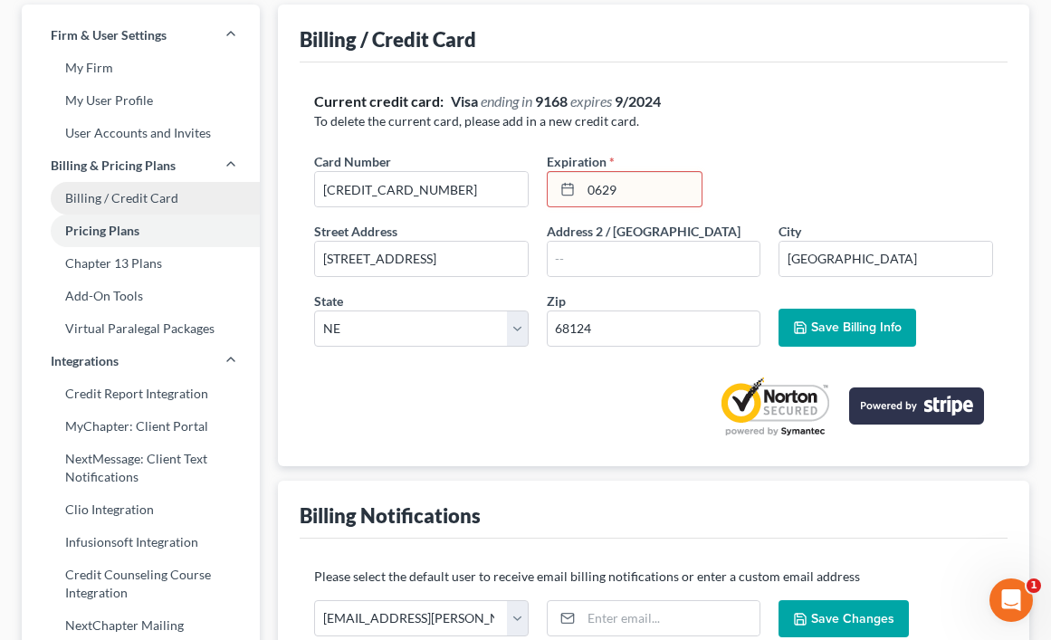
click at [113, 200] on link "Billing / Credit Card" at bounding box center [141, 198] width 238 height 33
click at [118, 199] on link "Billing / Credit Card" at bounding box center [141, 198] width 238 height 33
click at [609, 156] on span "*" at bounding box center [611, 161] width 5 height 19
drag, startPoint x: 616, startPoint y: 188, endPoint x: 579, endPoint y: 191, distance: 37.2
click at [579, 191] on div "0629" at bounding box center [625, 189] width 156 height 36
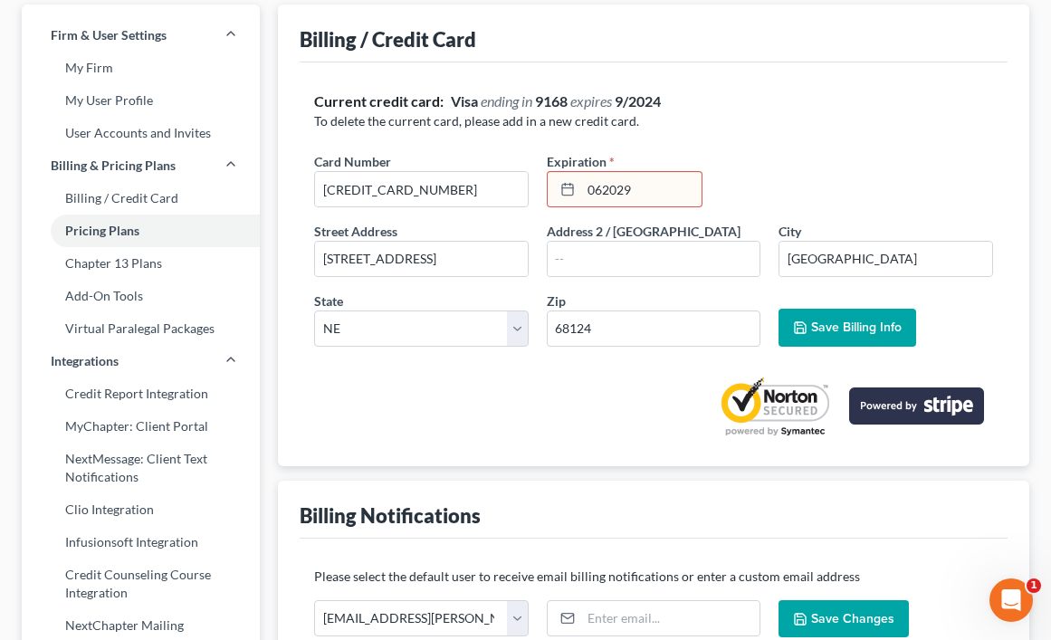
click at [863, 325] on span "Save Billing Info" at bounding box center [856, 326] width 91 height 15
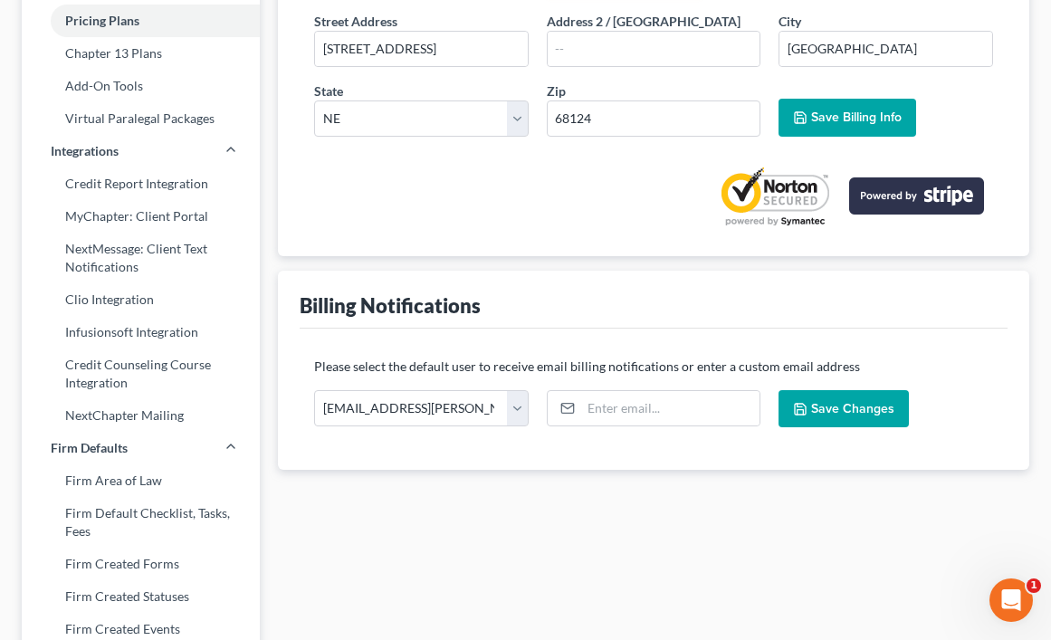
scroll to position [272, 0]
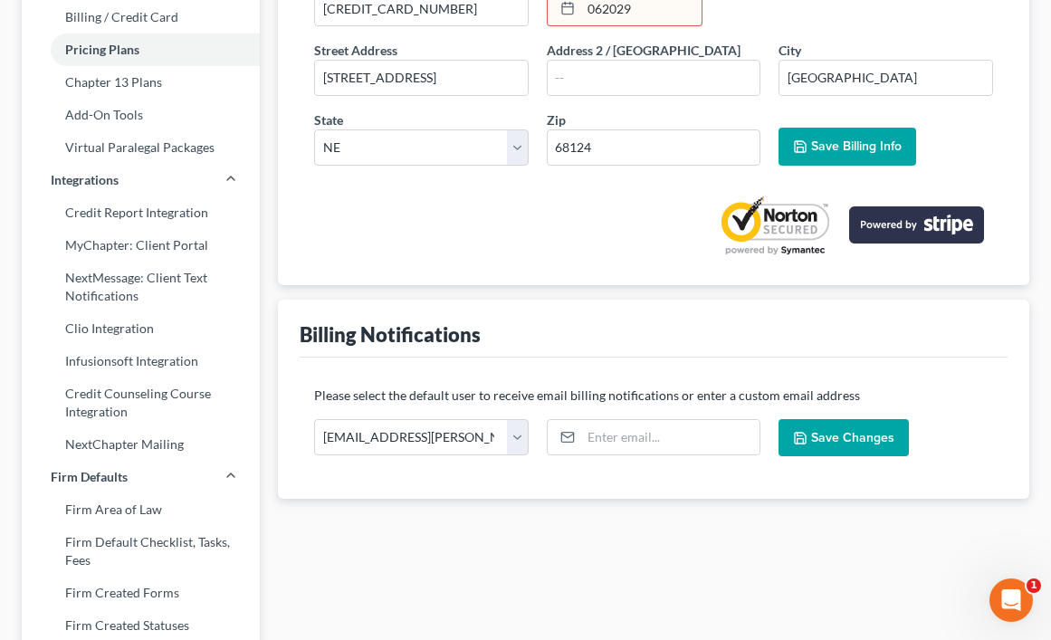
click at [813, 441] on span "Save Changes" at bounding box center [852, 437] width 83 height 15
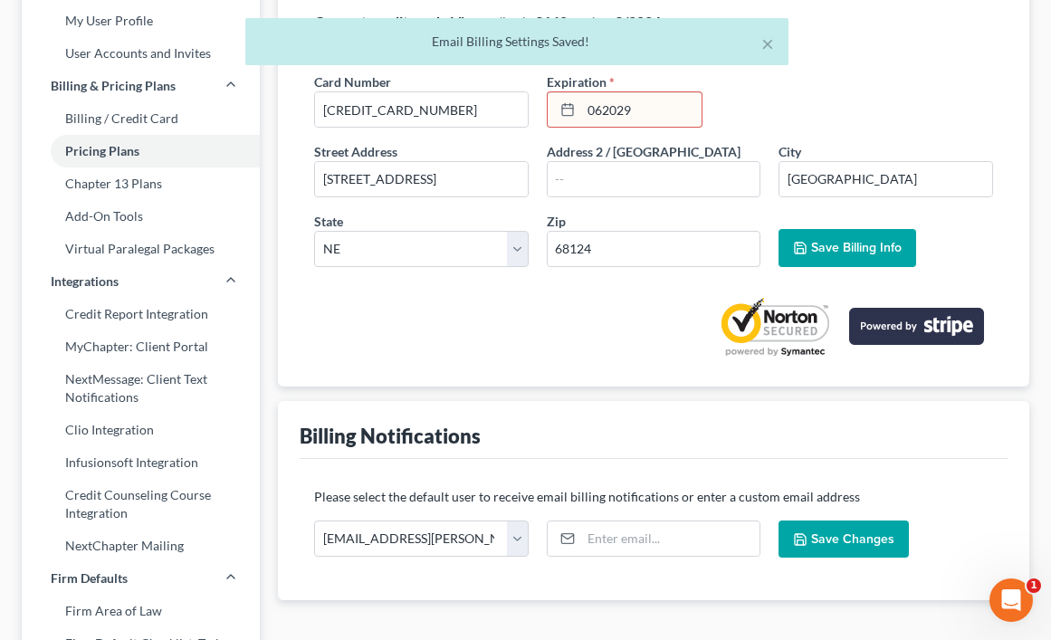
scroll to position [91, 0]
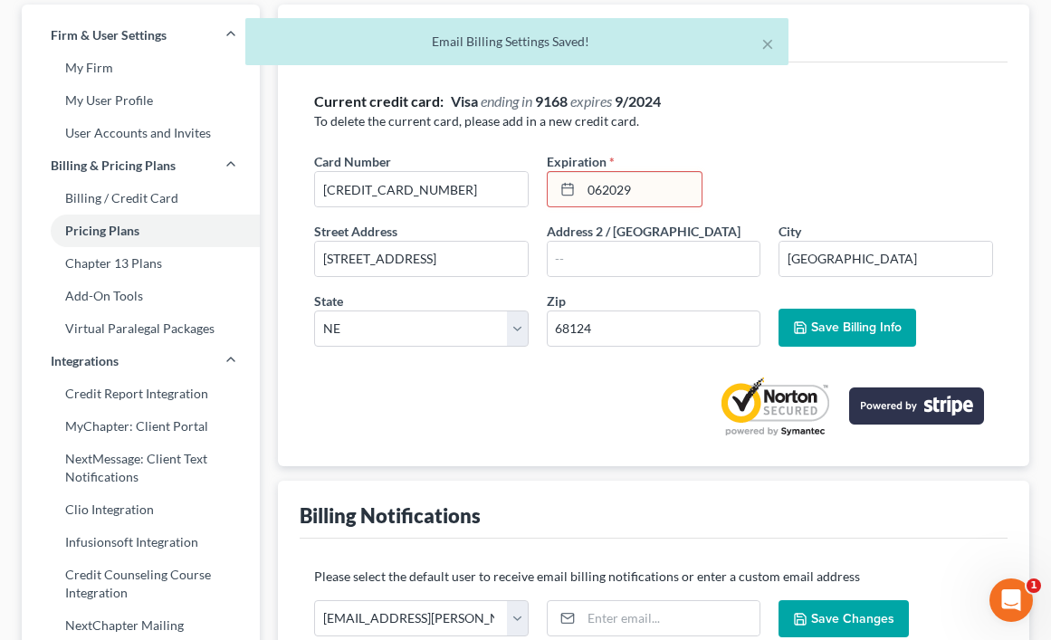
click at [853, 323] on span "Save Billing Info" at bounding box center [856, 326] width 91 height 15
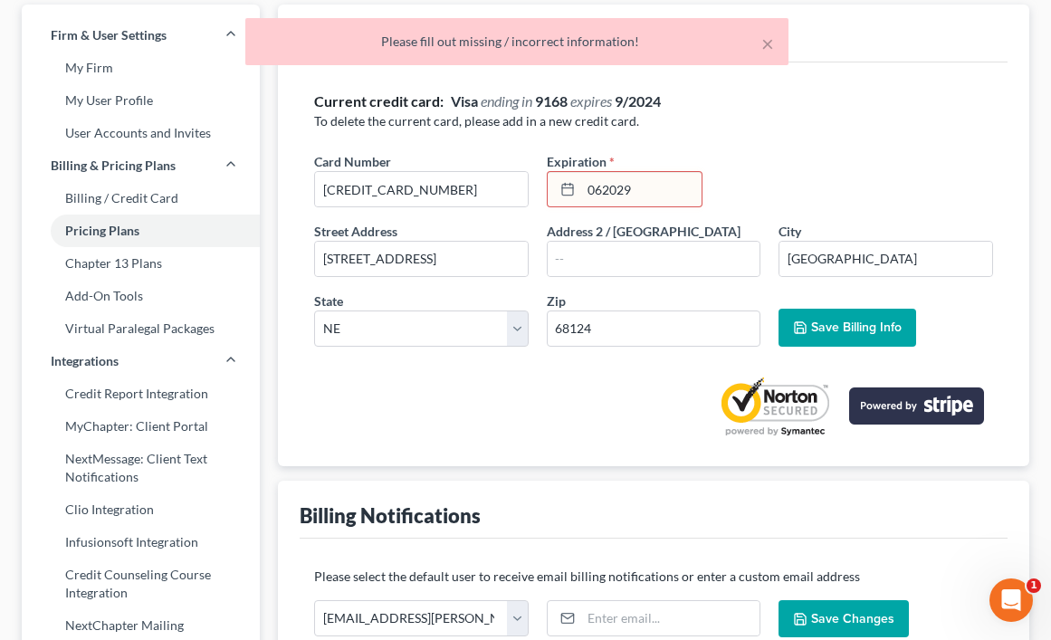
drag, startPoint x: 638, startPoint y: 188, endPoint x: 575, endPoint y: 186, distance: 63.4
click at [575, 186] on div "062029" at bounding box center [625, 189] width 156 height 36
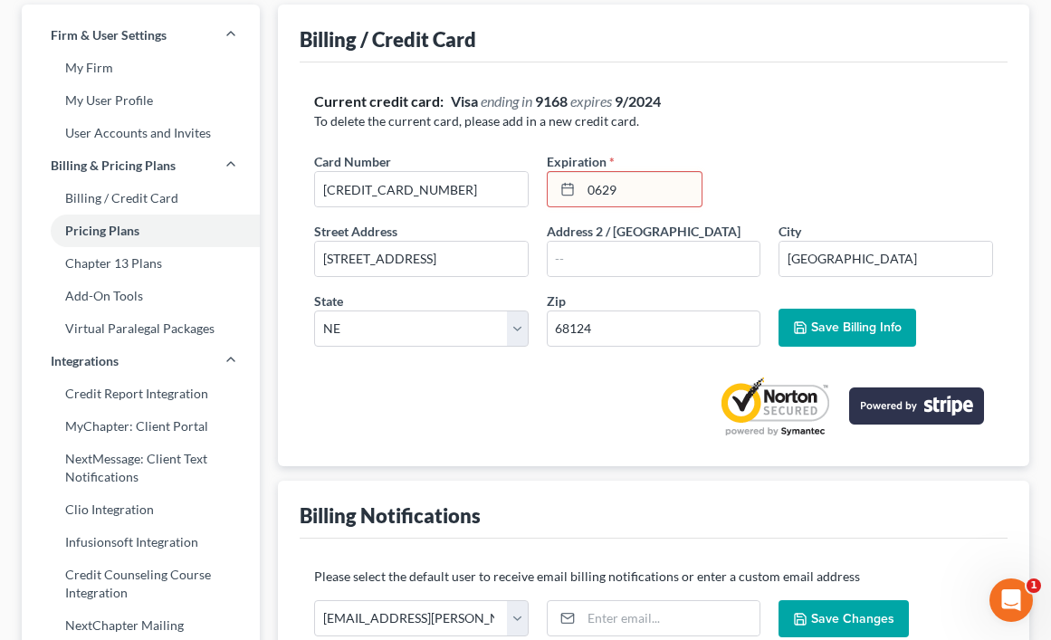
type input "0629"
click at [836, 318] on button "Save Billing Info" at bounding box center [847, 328] width 138 height 38
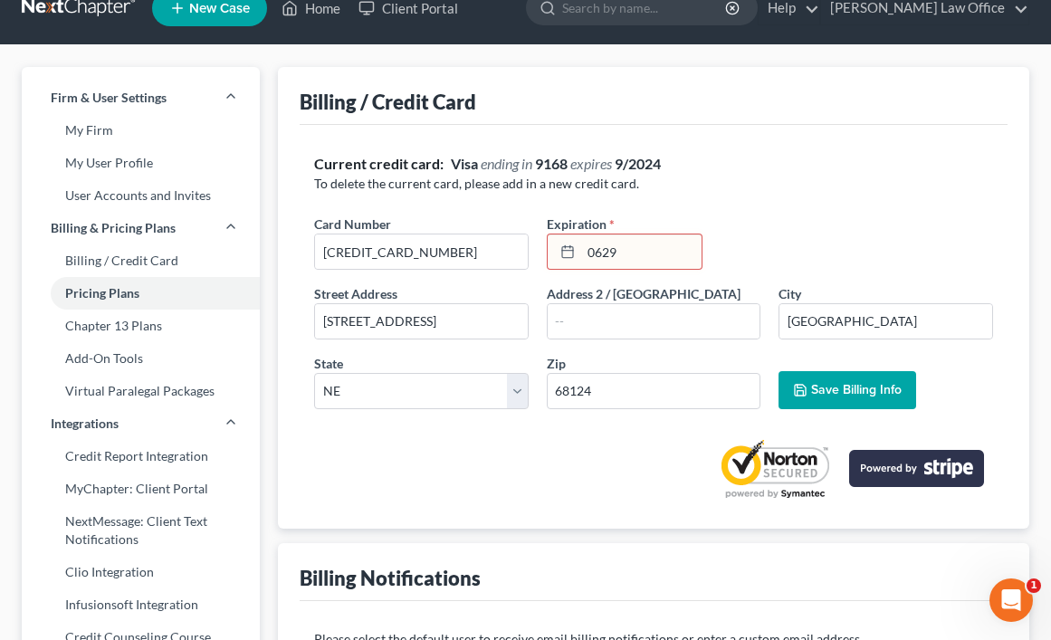
scroll to position [0, 0]
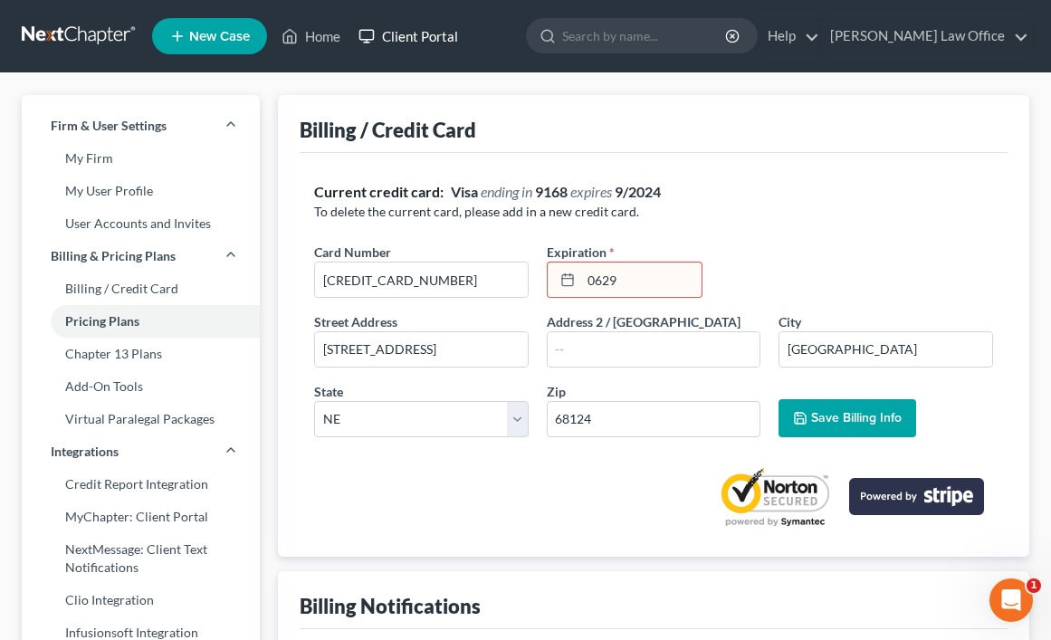
scroll to position [34, 0]
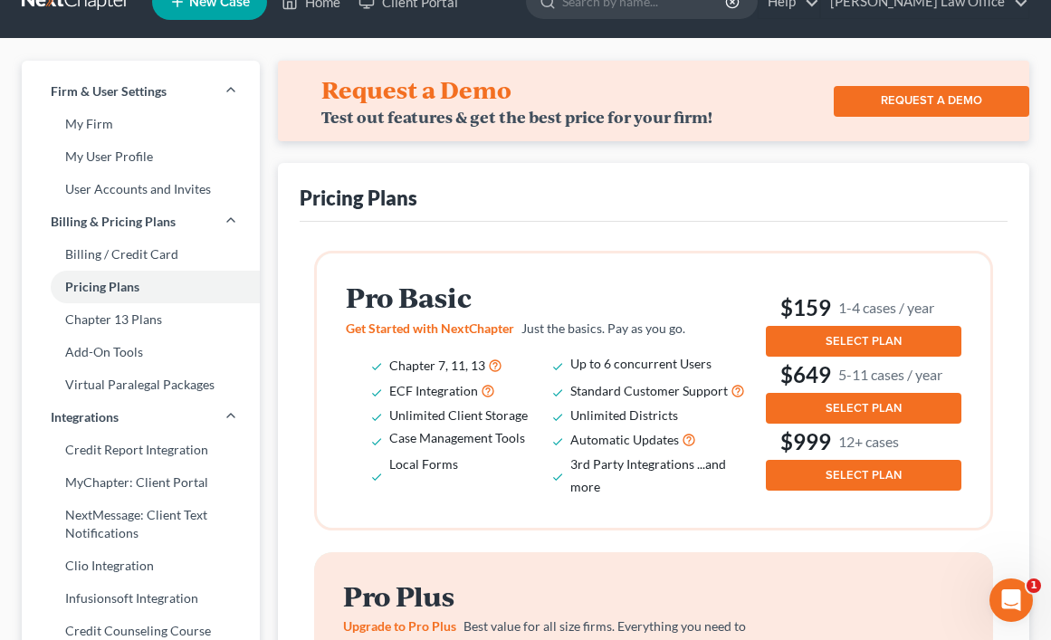
click at [842, 344] on span "SELECT PLAN" at bounding box center [863, 341] width 76 height 14
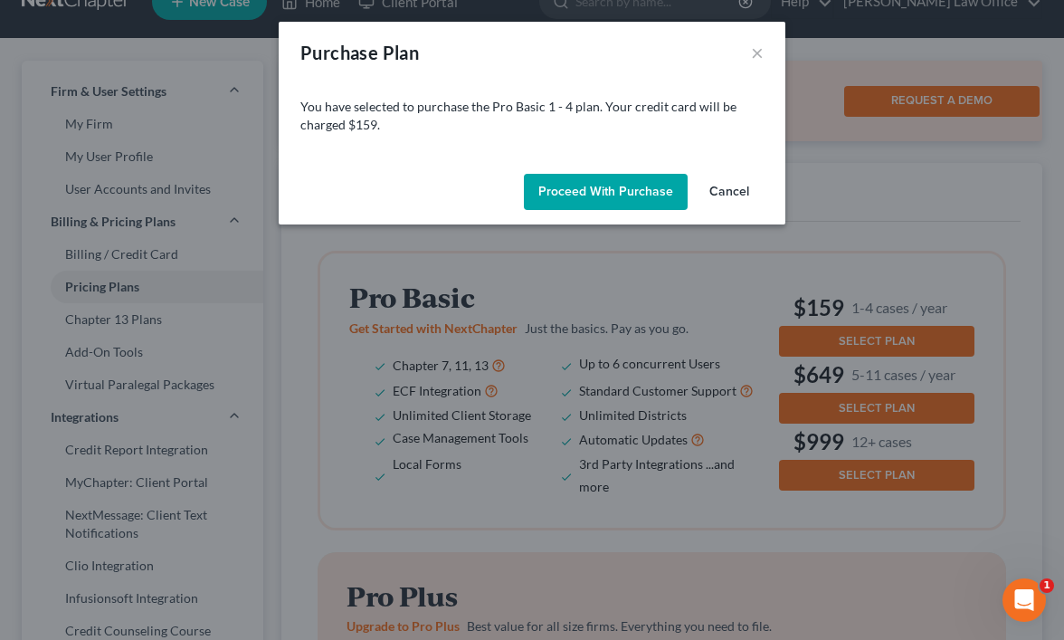
click at [625, 196] on button "Proceed with Purchase" at bounding box center [606, 192] width 164 height 36
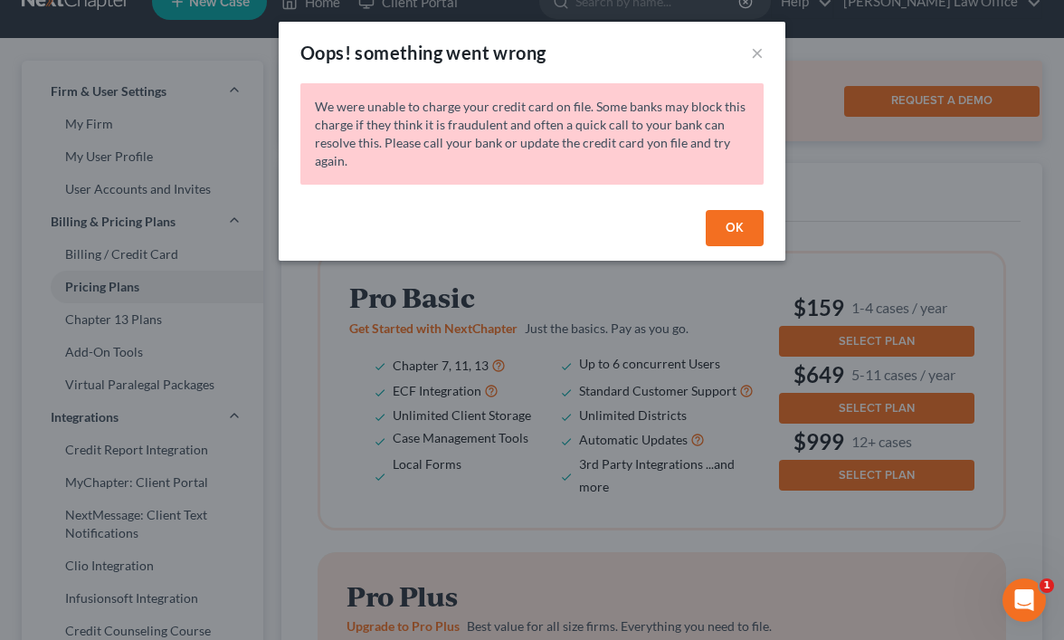
click at [743, 221] on button "OK" at bounding box center [735, 228] width 58 height 36
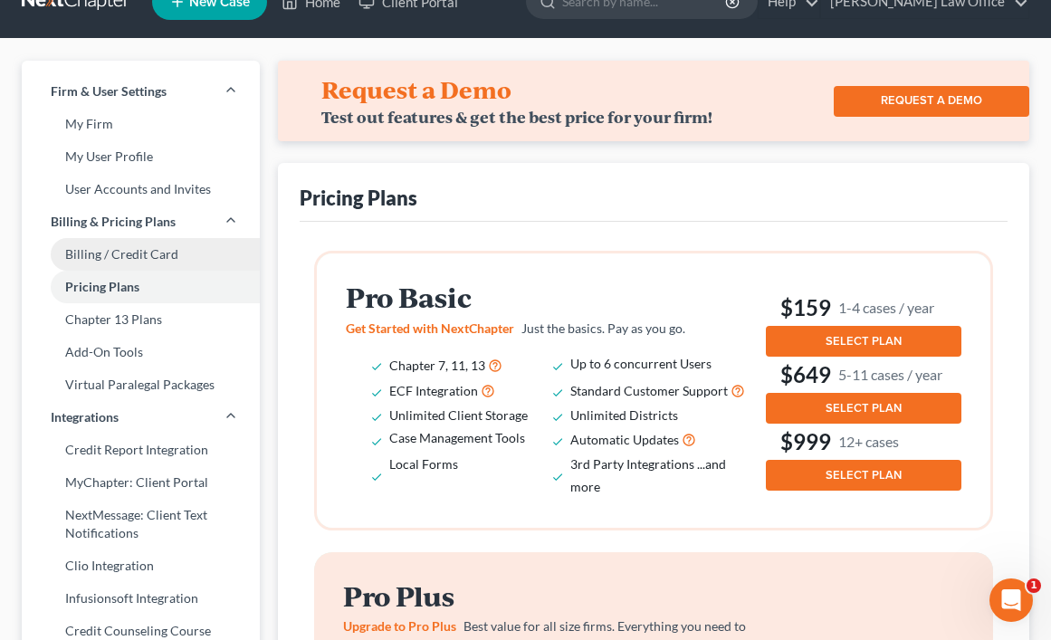
click at [161, 255] on link "Billing / Credit Card" at bounding box center [141, 254] width 238 height 33
select select "30"
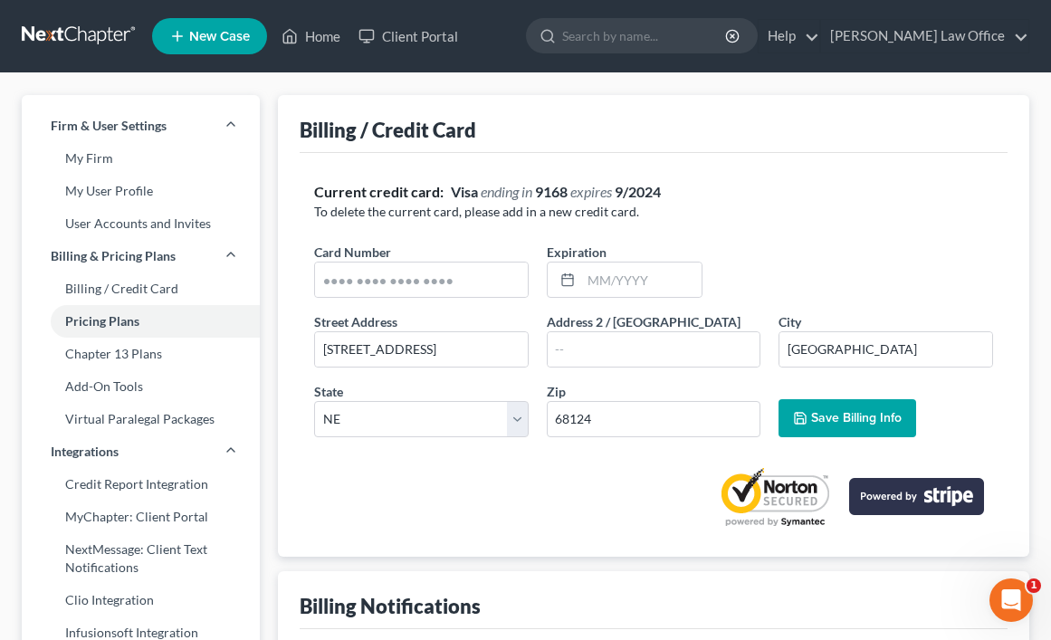
click at [422, 130] on div "Billing / Credit Card" at bounding box center [388, 130] width 176 height 26
click at [484, 204] on p "To delete the current card, please add in a new credit card." at bounding box center [653, 212] width 679 height 18
click at [482, 284] on input "text" at bounding box center [421, 279] width 213 height 34
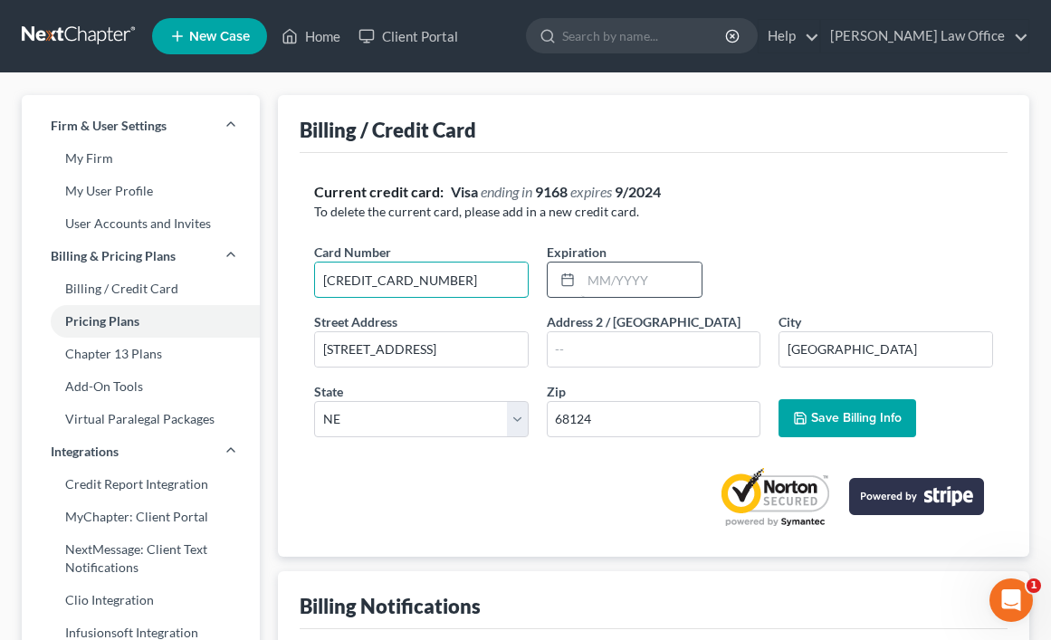
type input "5528699551252480"
click at [663, 283] on input "text" at bounding box center [641, 279] width 120 height 34
type input "06/2029"
click at [835, 420] on span "Save Billing Info" at bounding box center [856, 417] width 91 height 15
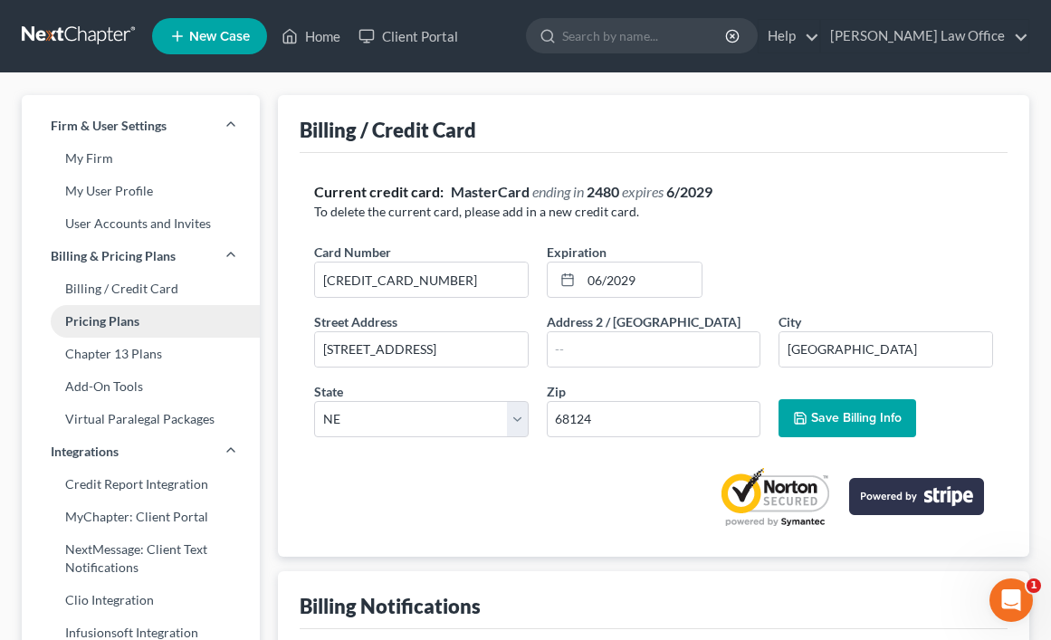
click at [187, 312] on link "Pricing Plans" at bounding box center [141, 321] width 238 height 33
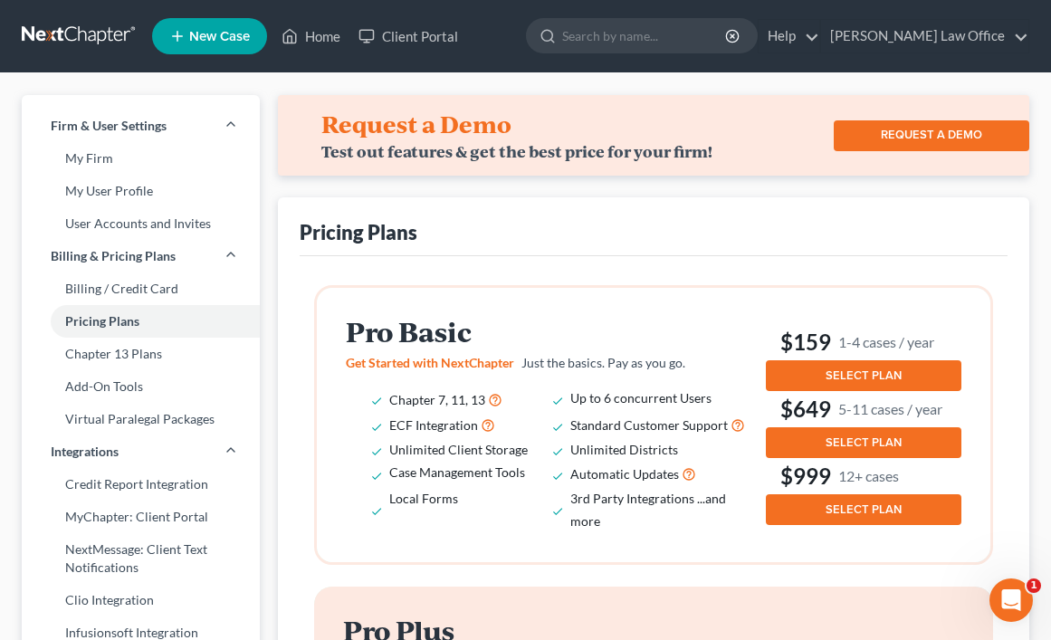
click at [858, 382] on span "SELECT PLAN" at bounding box center [863, 375] width 76 height 14
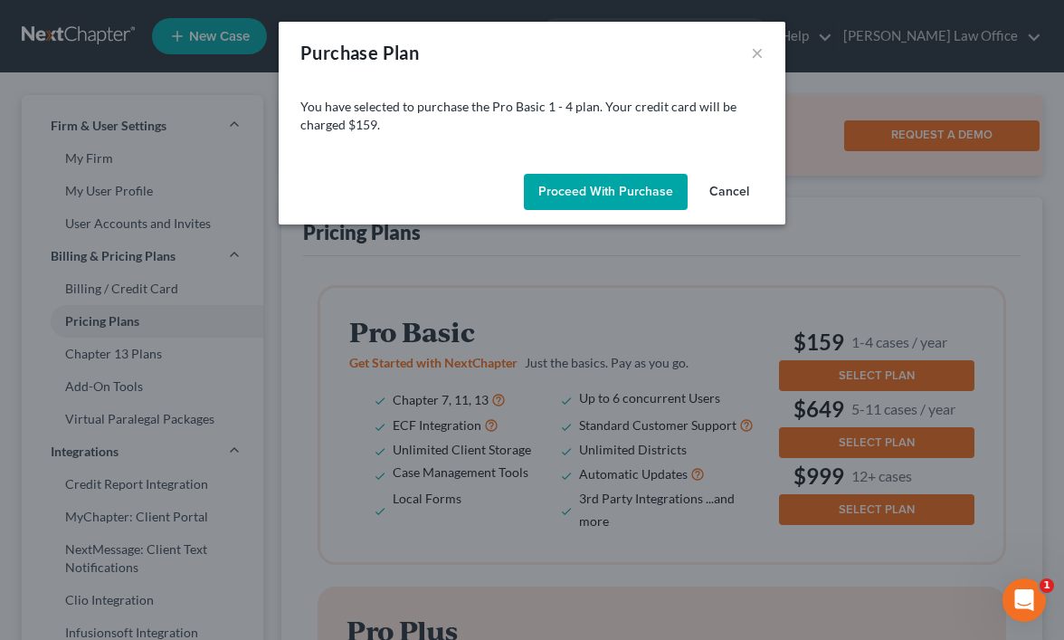
click at [611, 186] on button "Proceed with Purchase" at bounding box center [606, 192] width 164 height 36
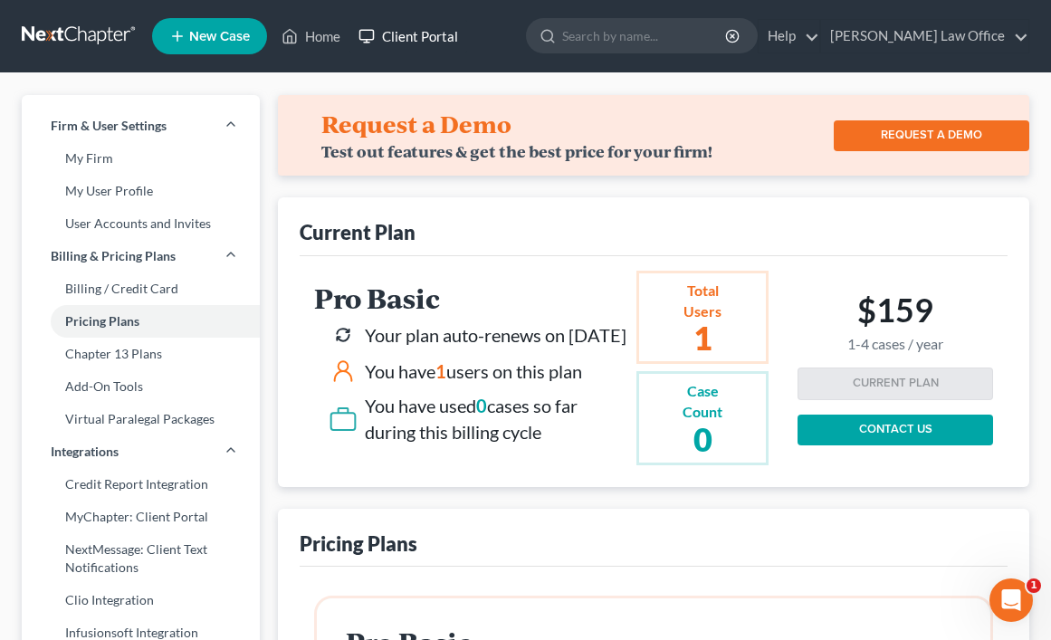
click at [415, 41] on link "Client Portal" at bounding box center [408, 36] width 118 height 33
click at [310, 43] on link "Home" at bounding box center [310, 36] width 77 height 33
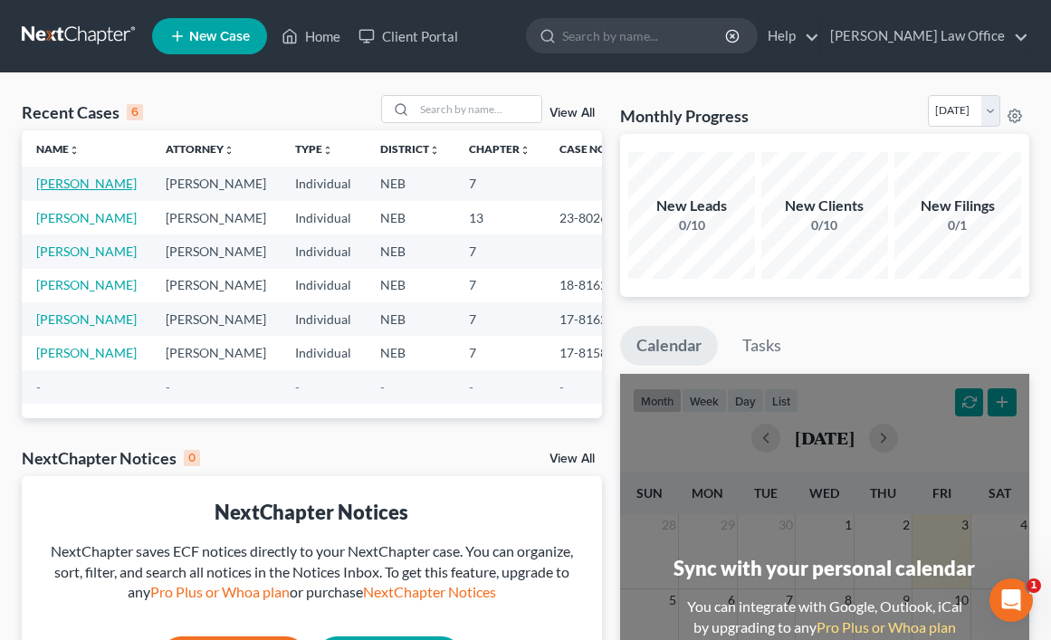
click at [68, 184] on link "[PERSON_NAME]" at bounding box center [86, 183] width 100 height 15
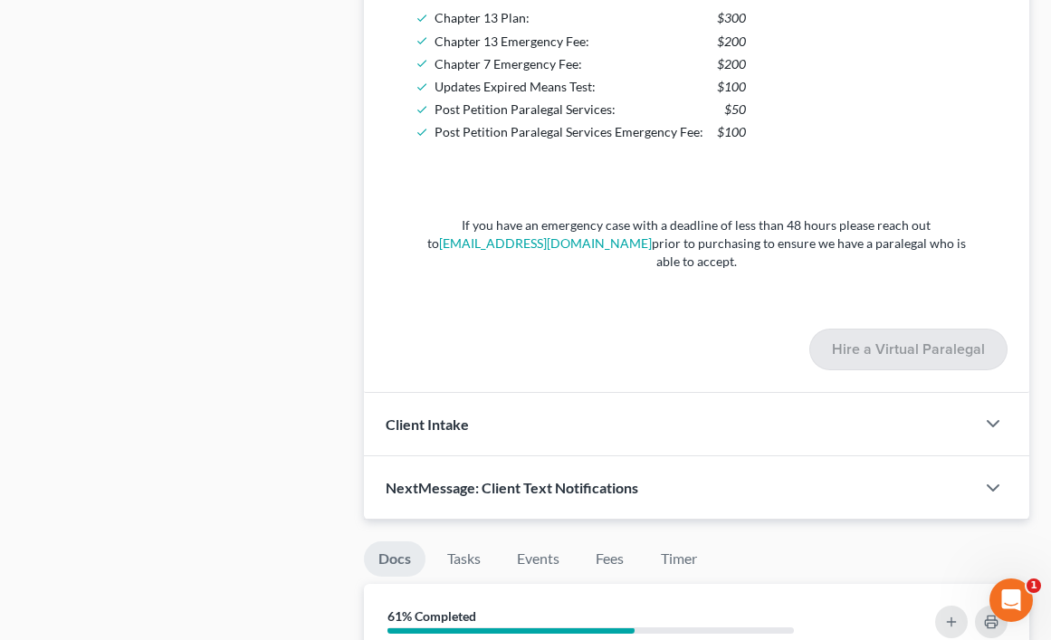
scroll to position [815, 0]
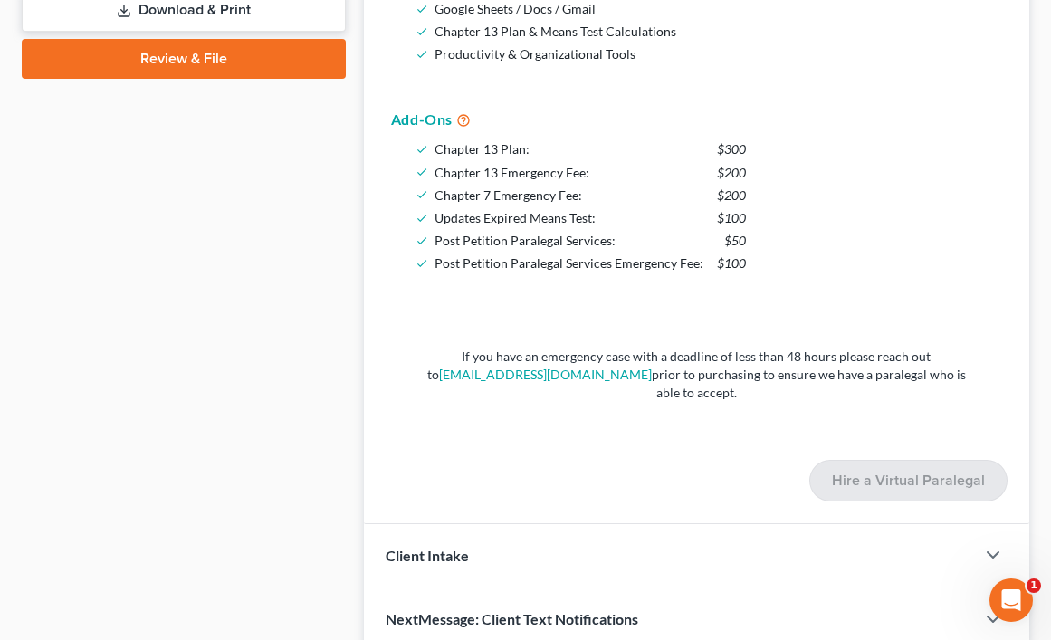
click at [242, 65] on link "Review & File" at bounding box center [184, 59] width 324 height 40
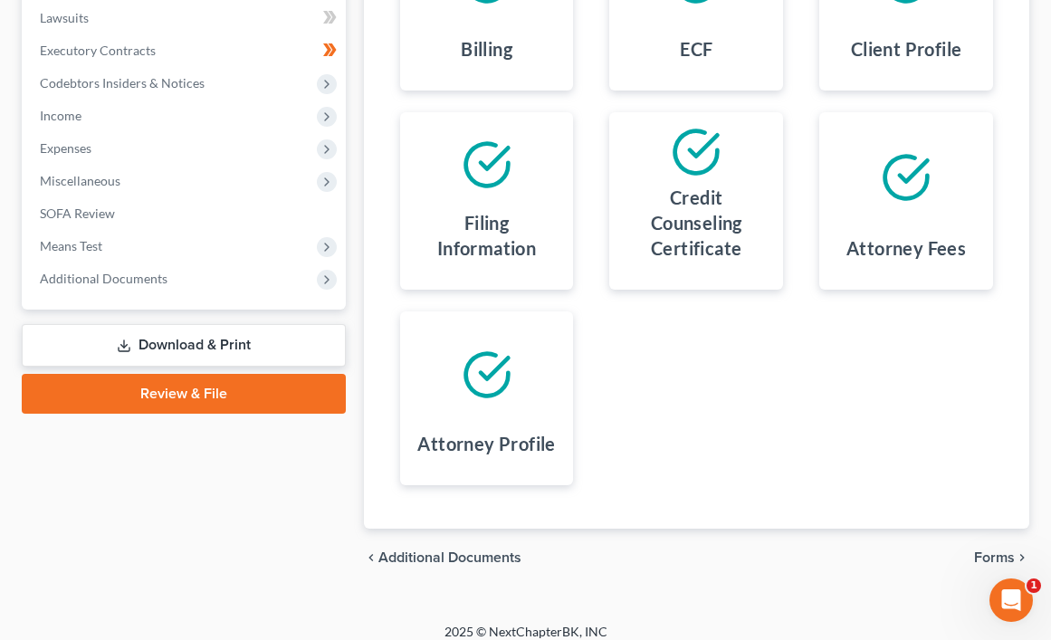
scroll to position [495, 0]
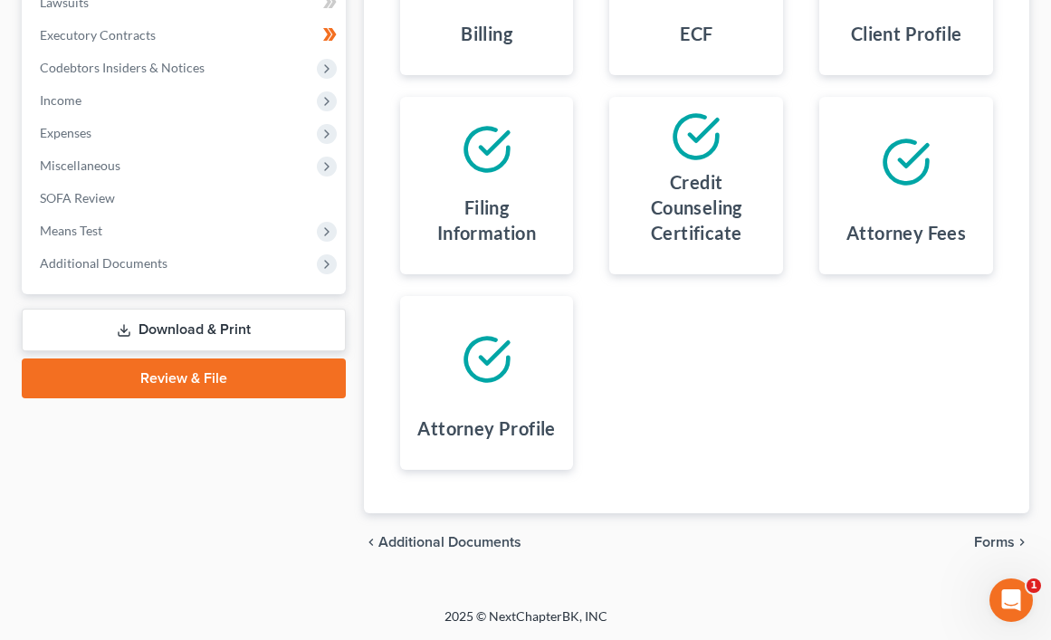
click at [1001, 539] on span "Forms" at bounding box center [994, 542] width 41 height 14
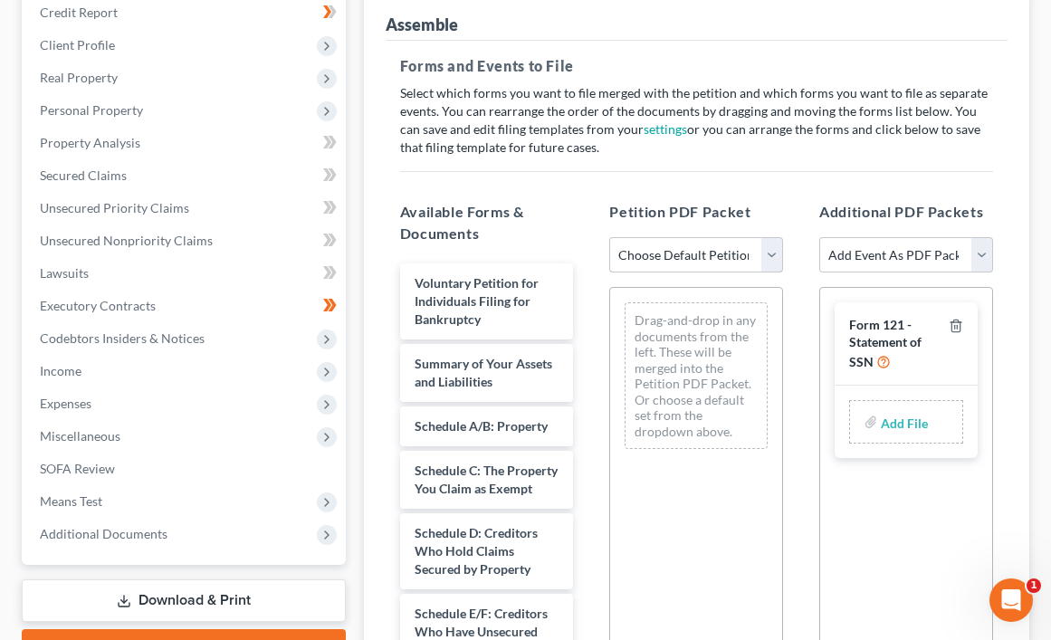
scroll to position [224, 0]
click at [779, 254] on select "Choose Default Petition PDF Packet Complete Bankruptcy Petition (all forms and …" at bounding box center [696, 256] width 174 height 36
select select "0"
click at [609, 238] on select "Choose Default Petition PDF Packet Complete Bankruptcy Petition (all forms and …" at bounding box center [696, 256] width 174 height 36
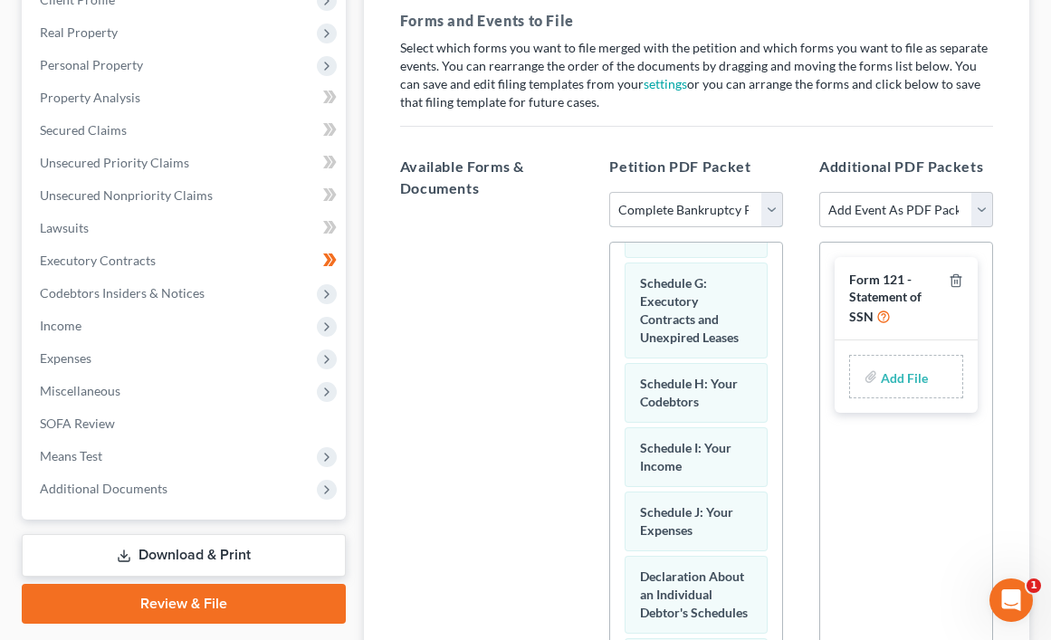
scroll to position [0, 0]
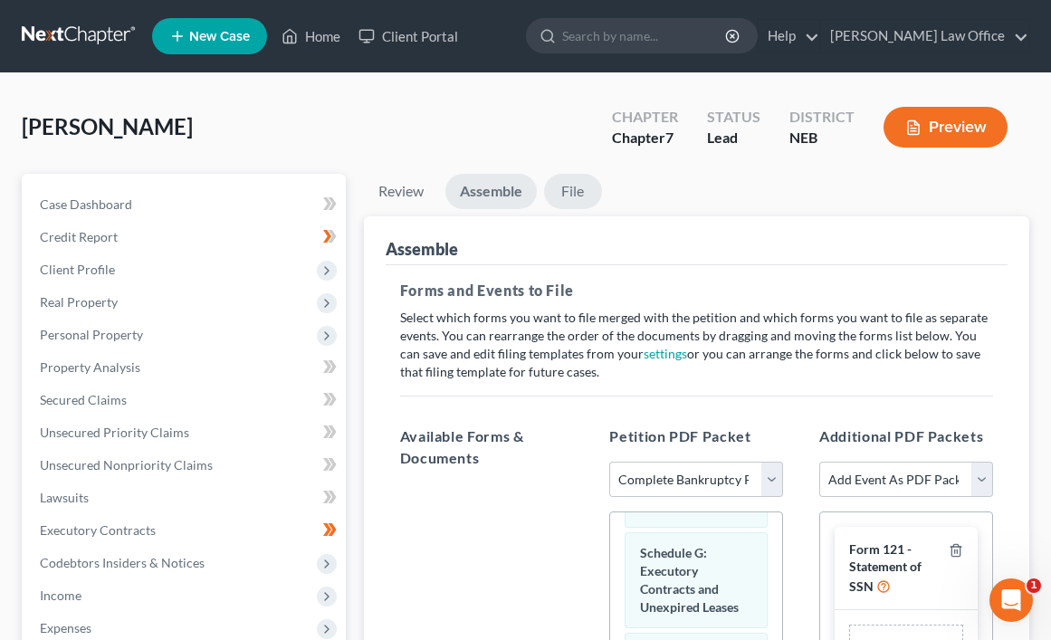
click at [568, 194] on link "File" at bounding box center [573, 191] width 58 height 35
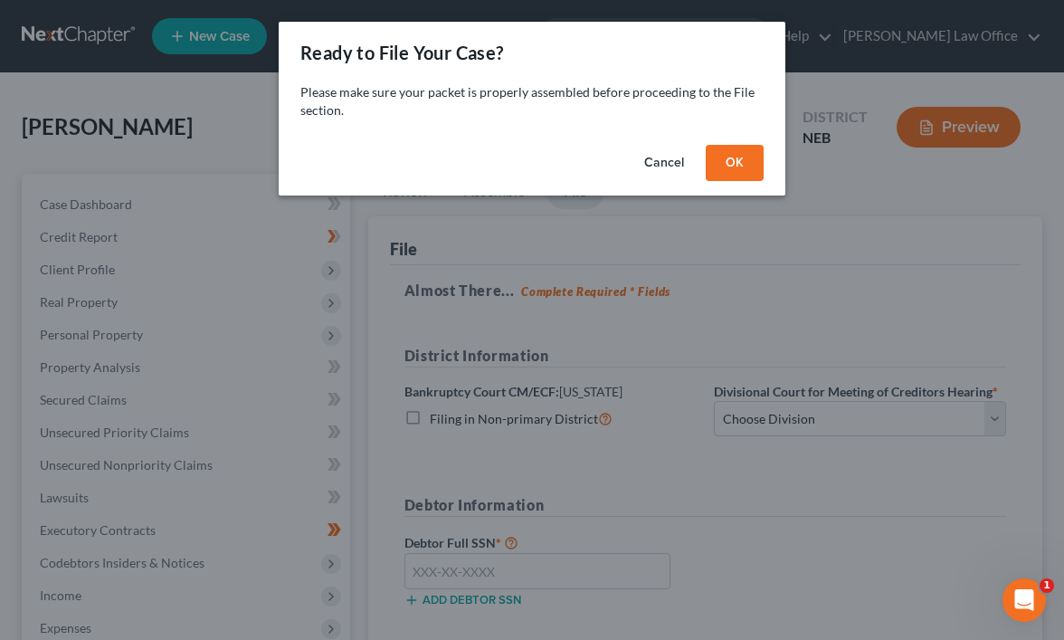
click at [745, 168] on button "OK" at bounding box center [735, 163] width 58 height 36
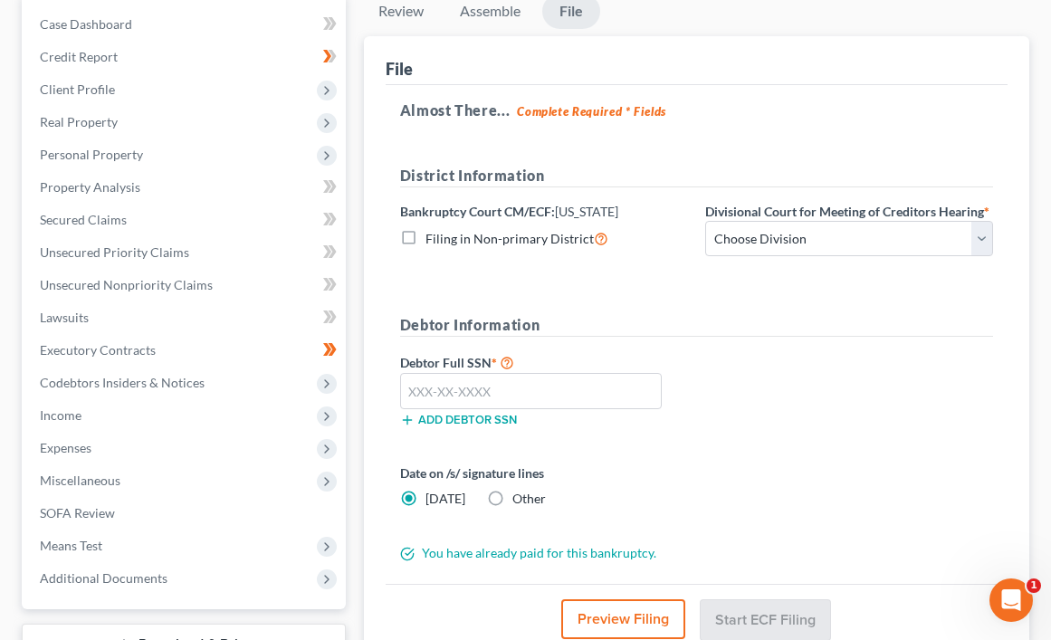
scroll to position [181, 0]
click at [459, 389] on input "text" at bounding box center [531, 390] width 262 height 36
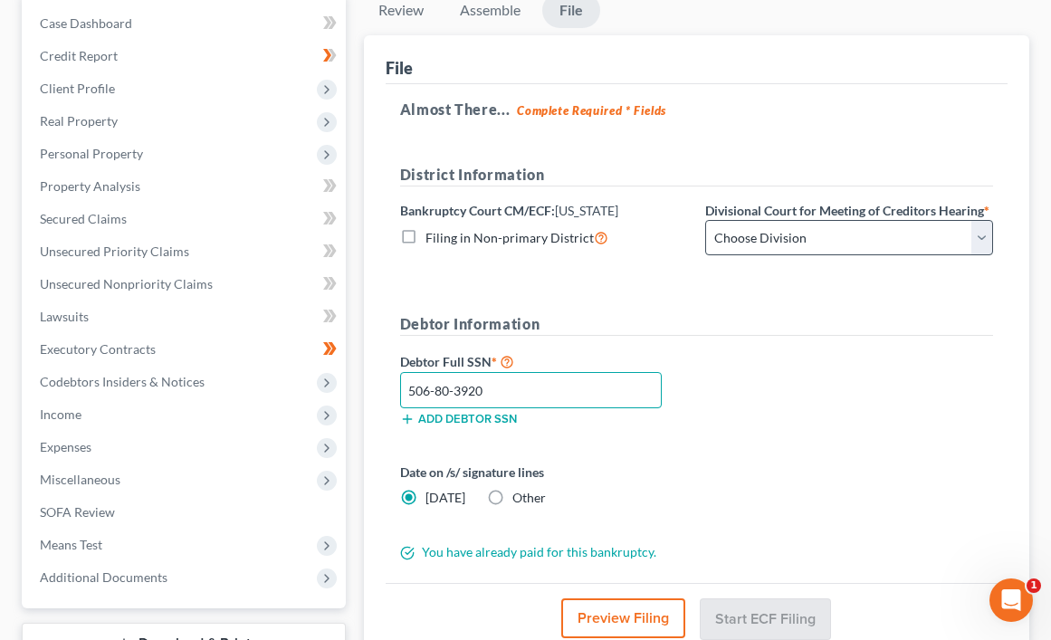
type input "506-80-3920"
click at [990, 242] on select "Choose Division Lincoln Omaha" at bounding box center [849, 238] width 288 height 36
select select "1"
click at [705, 220] on select "Choose Division Lincoln Omaha" at bounding box center [849, 238] width 288 height 36
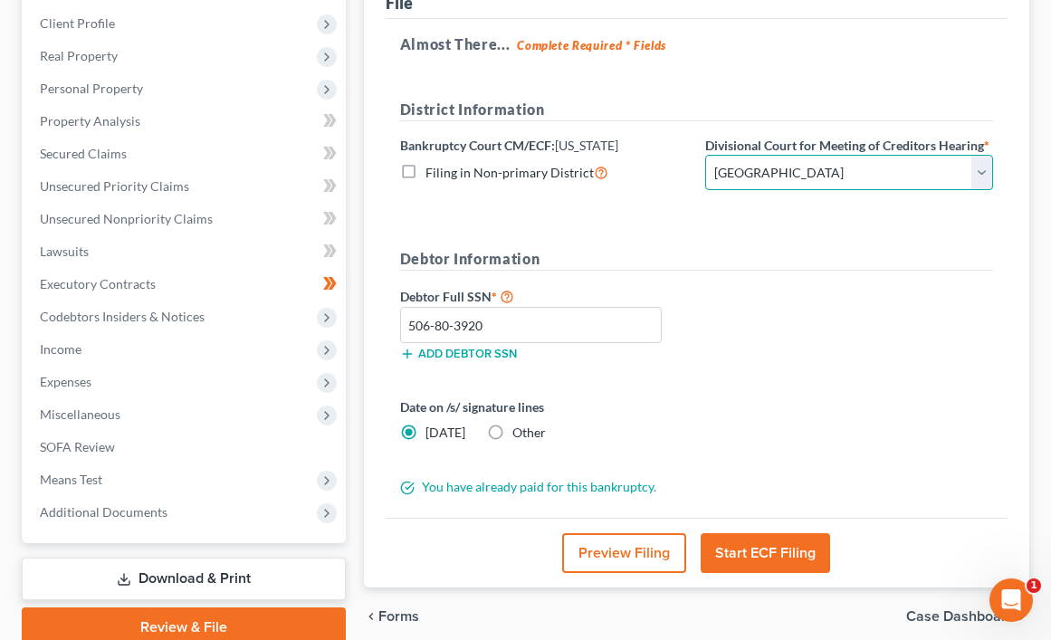
scroll to position [322, 0]
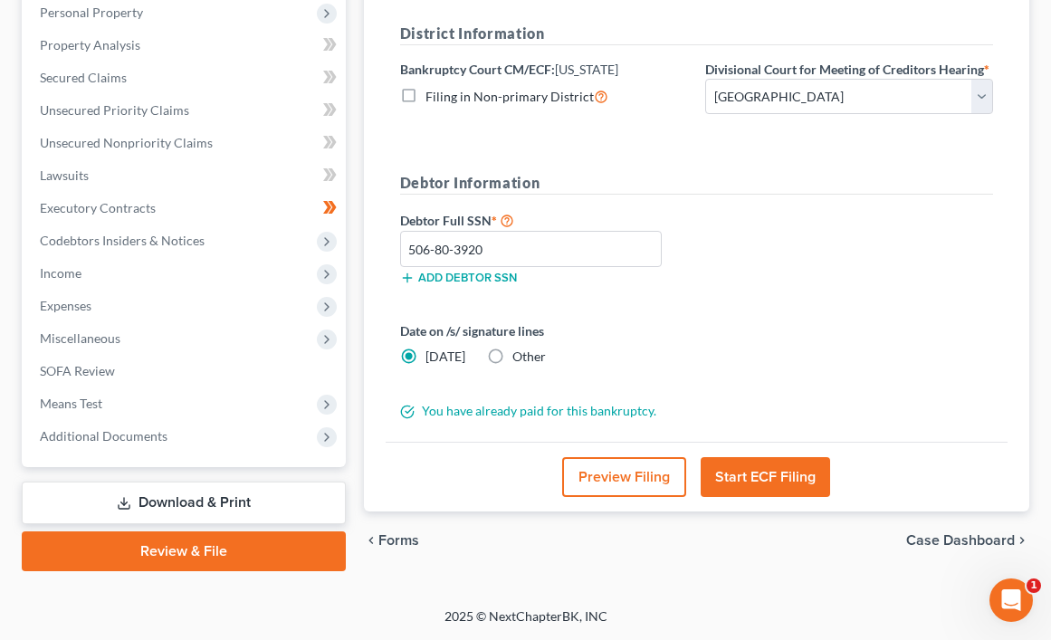
click at [783, 472] on button "Start ECF Filing" at bounding box center [765, 477] width 129 height 40
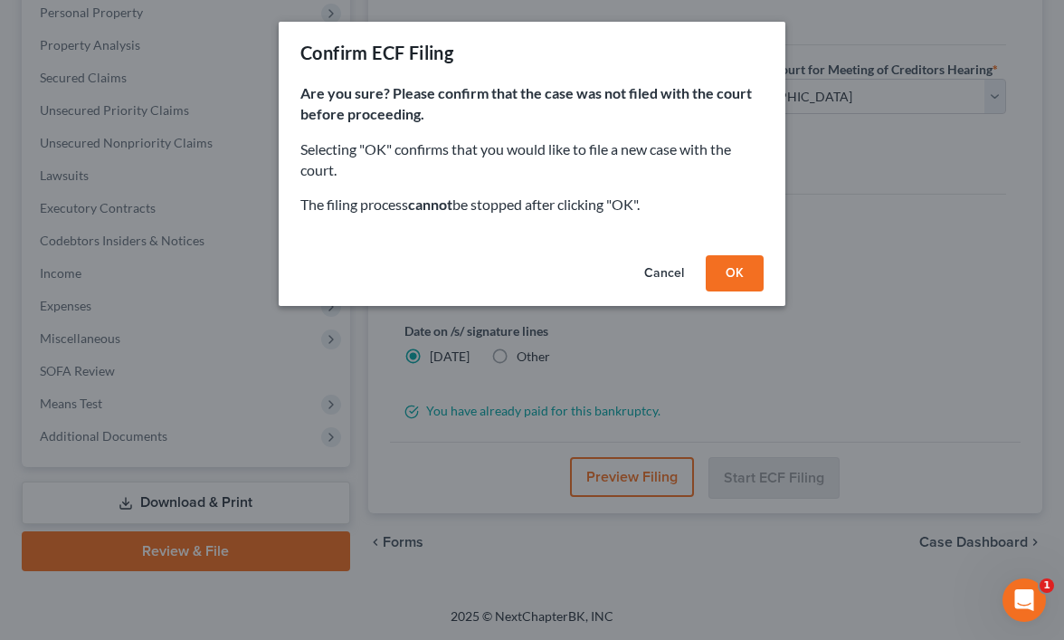
click at [741, 263] on button "OK" at bounding box center [735, 273] width 58 height 36
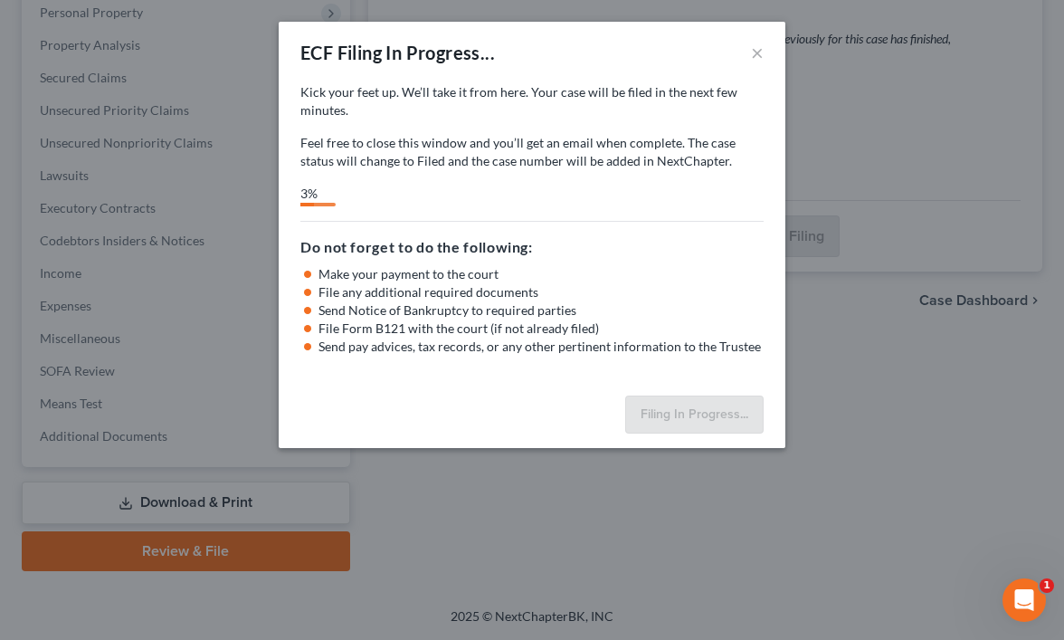
select select "1"
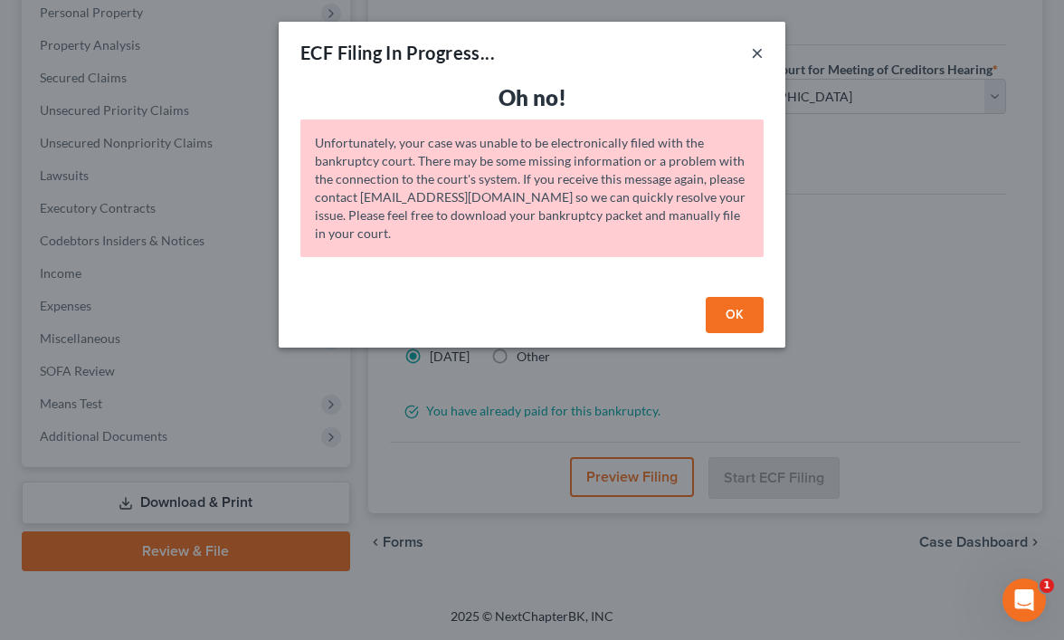
click at [760, 57] on button "×" at bounding box center [757, 53] width 13 height 22
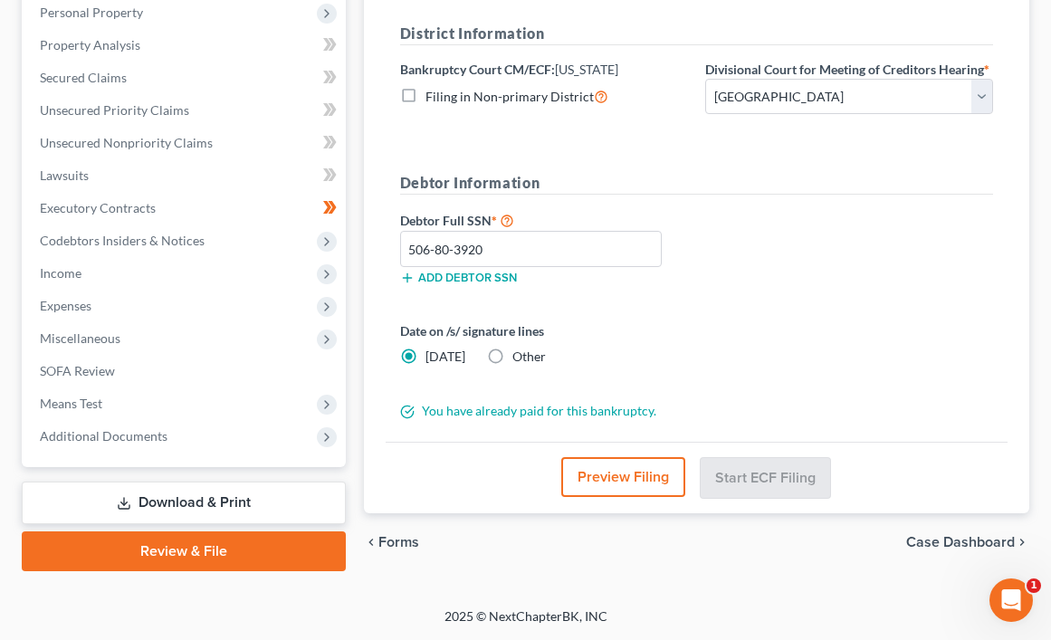
click at [244, 505] on link "Download & Print" at bounding box center [184, 503] width 324 height 43
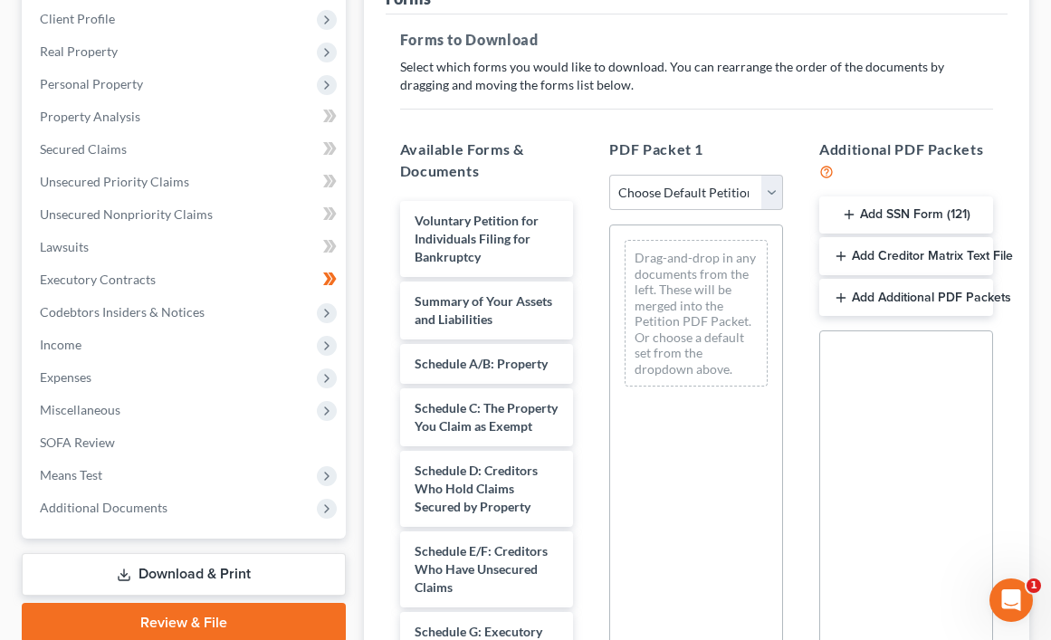
scroll to position [244, 0]
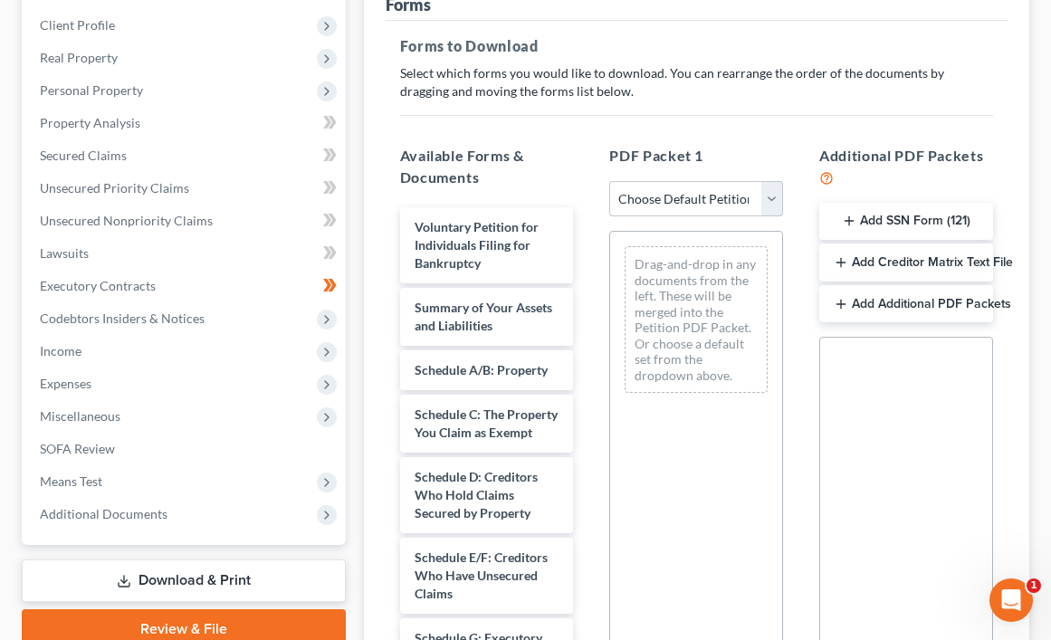
click at [776, 203] on select "Choose Default Petition PDF Packet Complete Bankruptcy Petition (all forms and …" at bounding box center [696, 199] width 174 height 36
select select "0"
click at [609, 181] on select "Choose Default Petition PDF Packet Complete Bankruptcy Petition (all forms and …" at bounding box center [696, 199] width 174 height 36
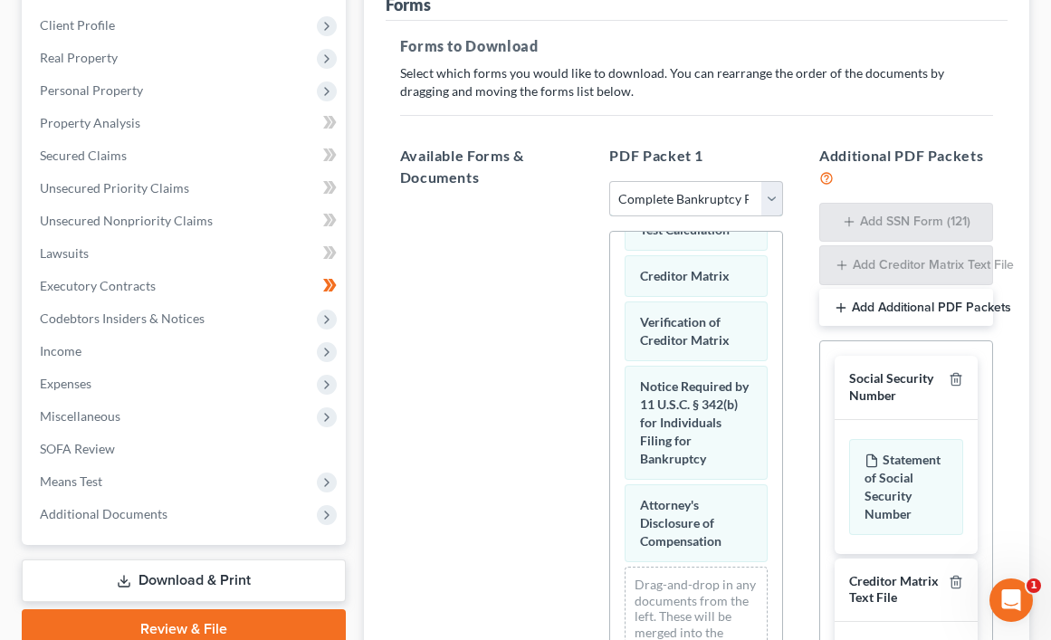
scroll to position [1325, 0]
click at [226, 577] on link "Download & Print" at bounding box center [184, 580] width 324 height 43
click at [136, 575] on link "Download & Print" at bounding box center [184, 580] width 324 height 43
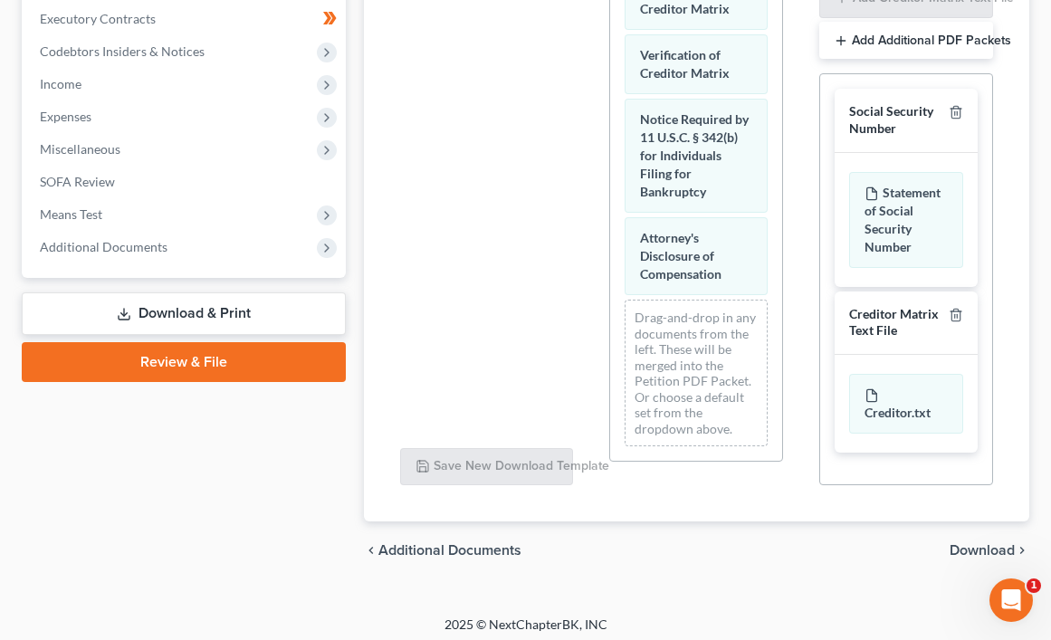
scroll to position [520, 0]
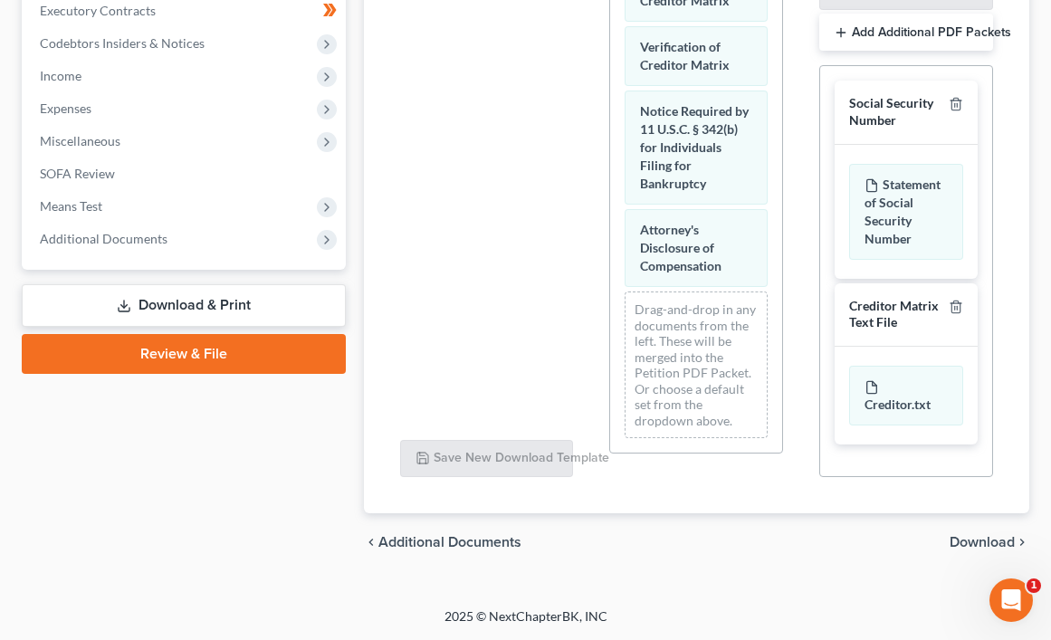
click at [279, 364] on link "Review & File" at bounding box center [184, 354] width 324 height 40
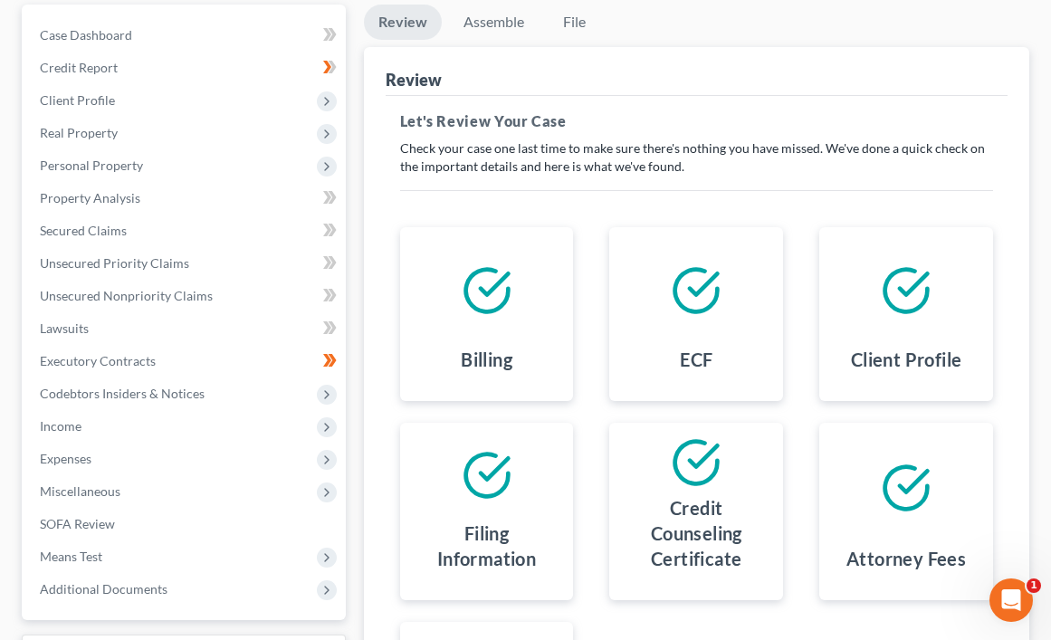
scroll to position [181, 0]
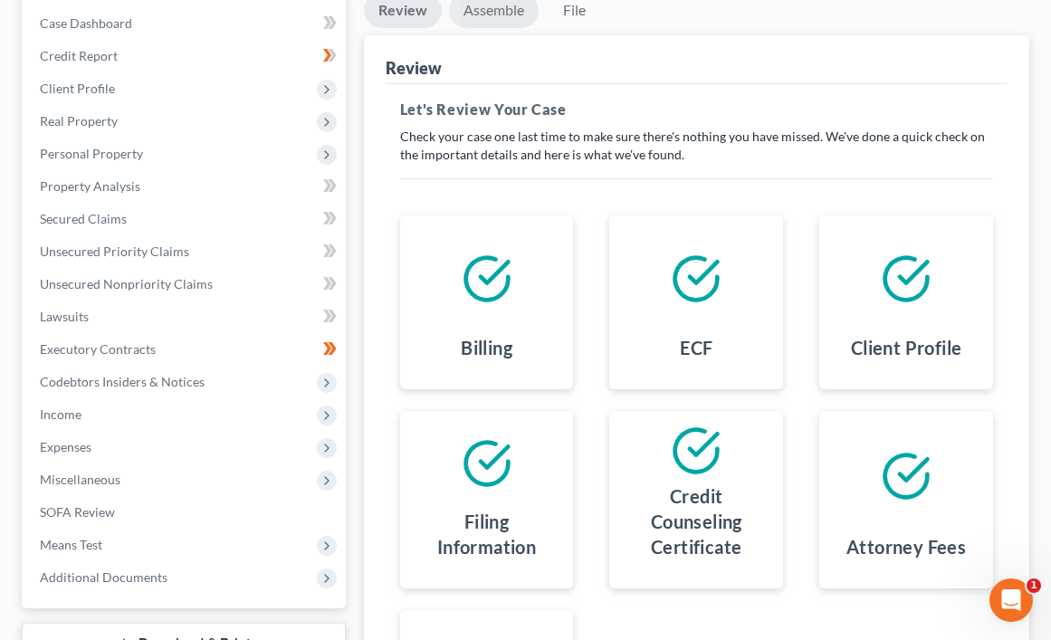
click at [506, 0] on link "Assemble" at bounding box center [494, 10] width 90 height 35
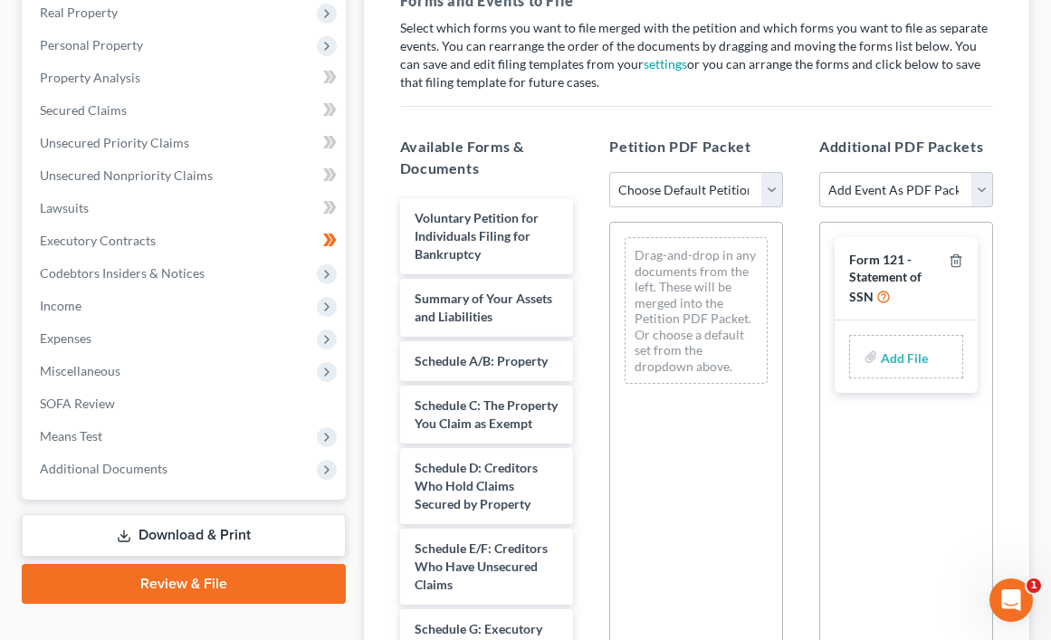
scroll to position [453, 0]
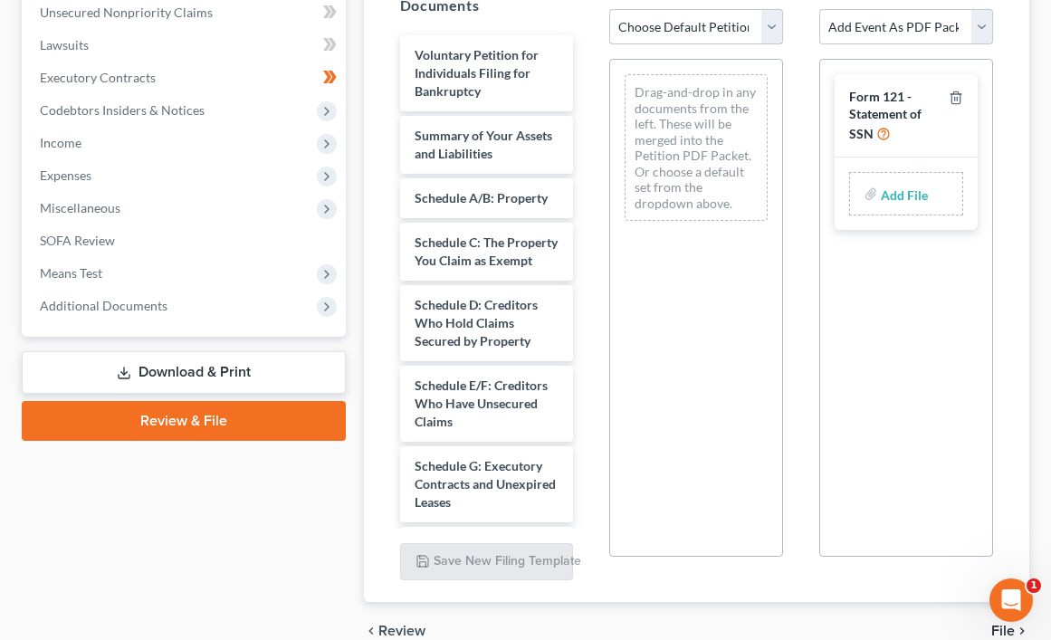
click at [773, 30] on select "Choose Default Petition PDF Packet Complete Bankruptcy Petition (all forms and …" at bounding box center [696, 27] width 174 height 36
select select "0"
click at [609, 9] on select "Choose Default Petition PDF Packet Complete Bankruptcy Petition (all forms and …" at bounding box center [696, 27] width 174 height 36
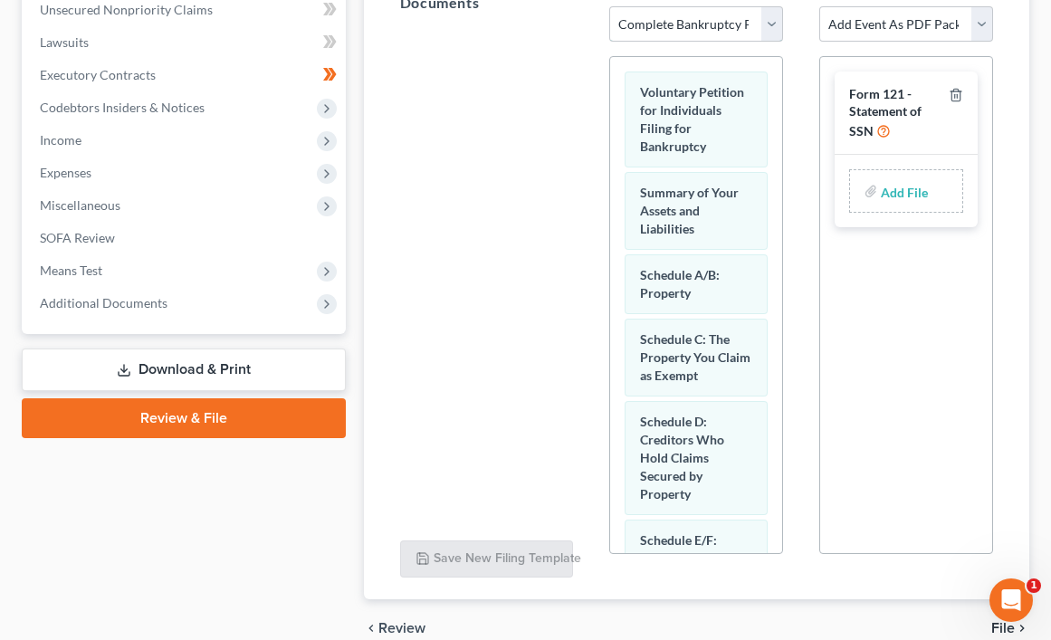
scroll to position [360, 0]
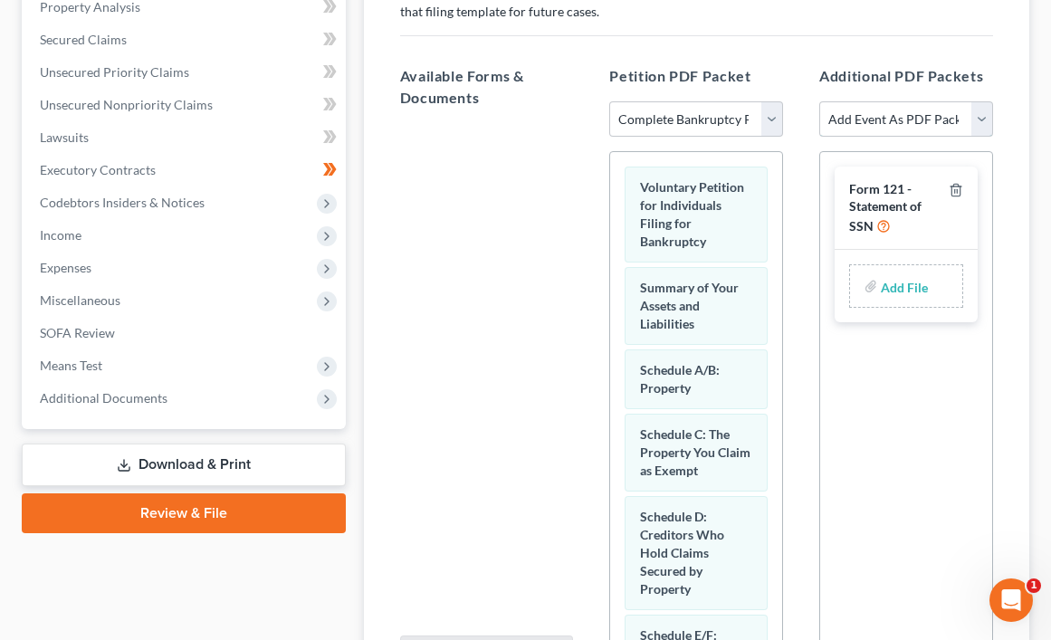
click at [985, 123] on select "Add Event As PDF Packet Certificate of Credit Counseling for Debtor Certificate…" at bounding box center [906, 119] width 174 height 36
select select "2"
click at [819, 101] on select "Add Event As PDF Packet Certificate of Credit Counseling for Debtor Certificate…" at bounding box center [906, 119] width 174 height 36
select select
click at [928, 291] on label "Add File" at bounding box center [906, 288] width 51 height 33
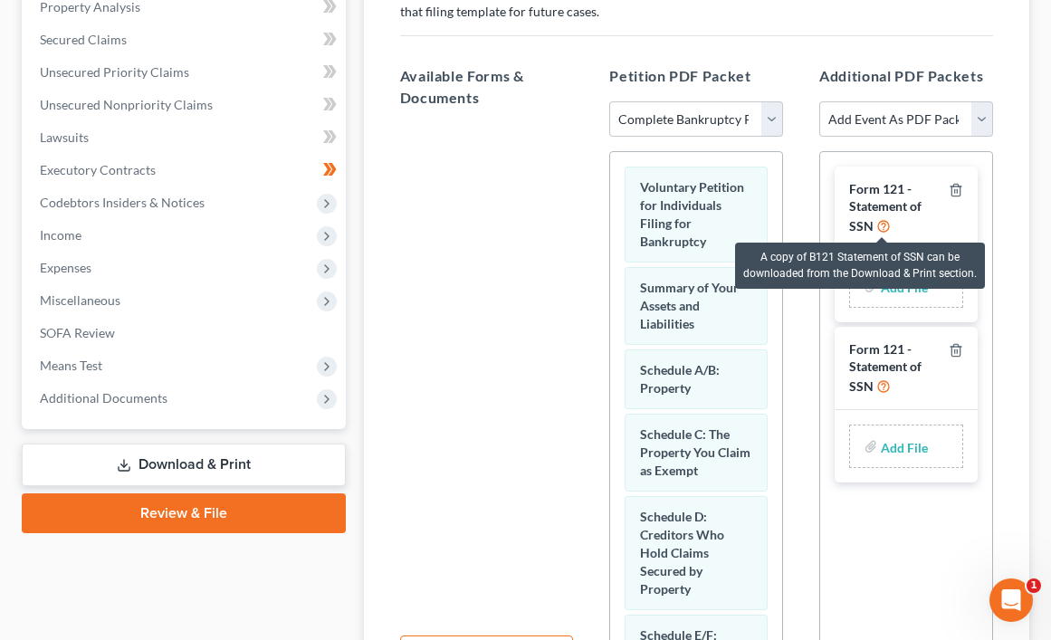
click at [883, 223] on icon at bounding box center [883, 224] width 14 height 17
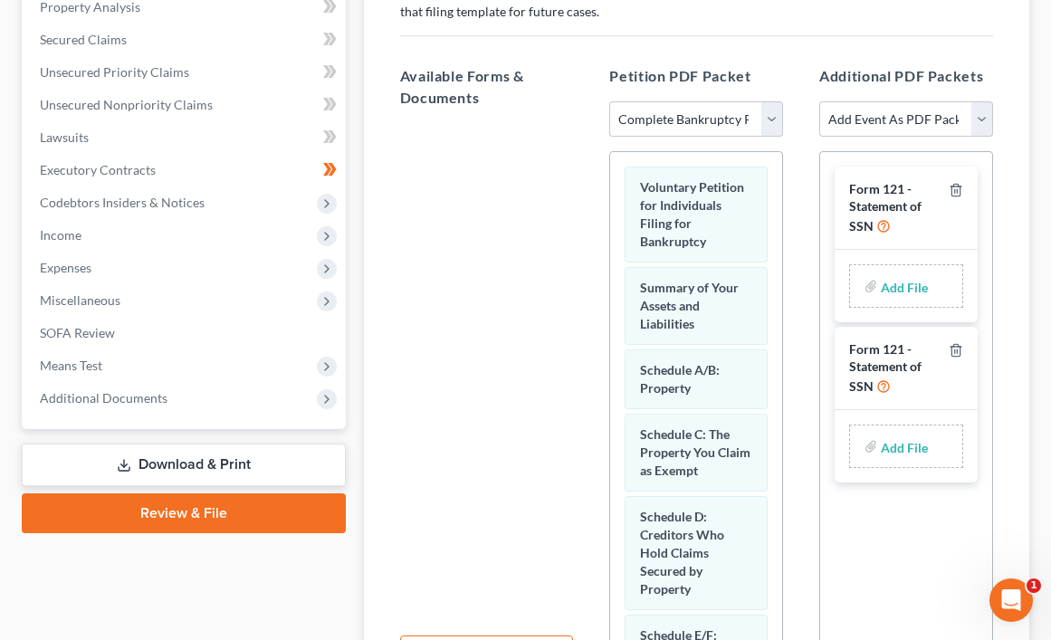
click at [214, 458] on link "Download & Print" at bounding box center [184, 464] width 324 height 43
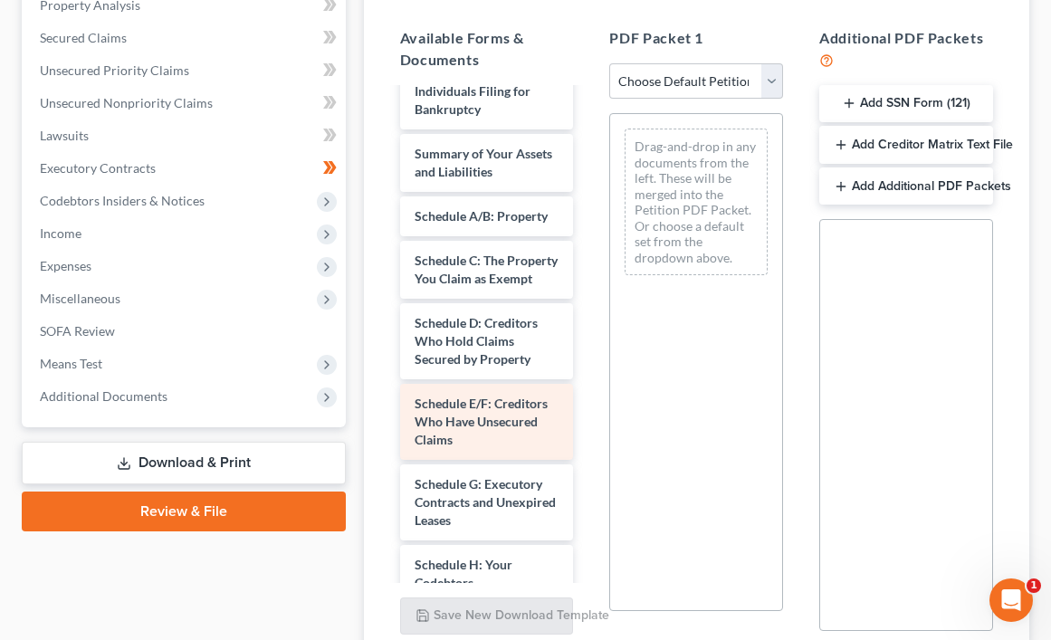
scroll to position [91, 0]
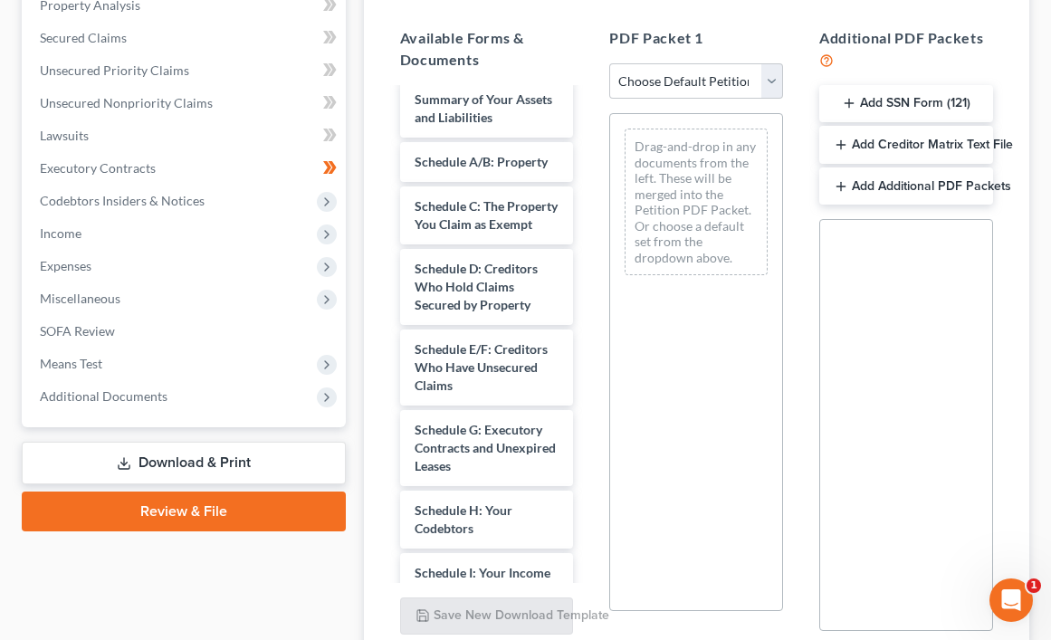
click at [928, 110] on button "Add SSN Form (121)" at bounding box center [906, 104] width 174 height 38
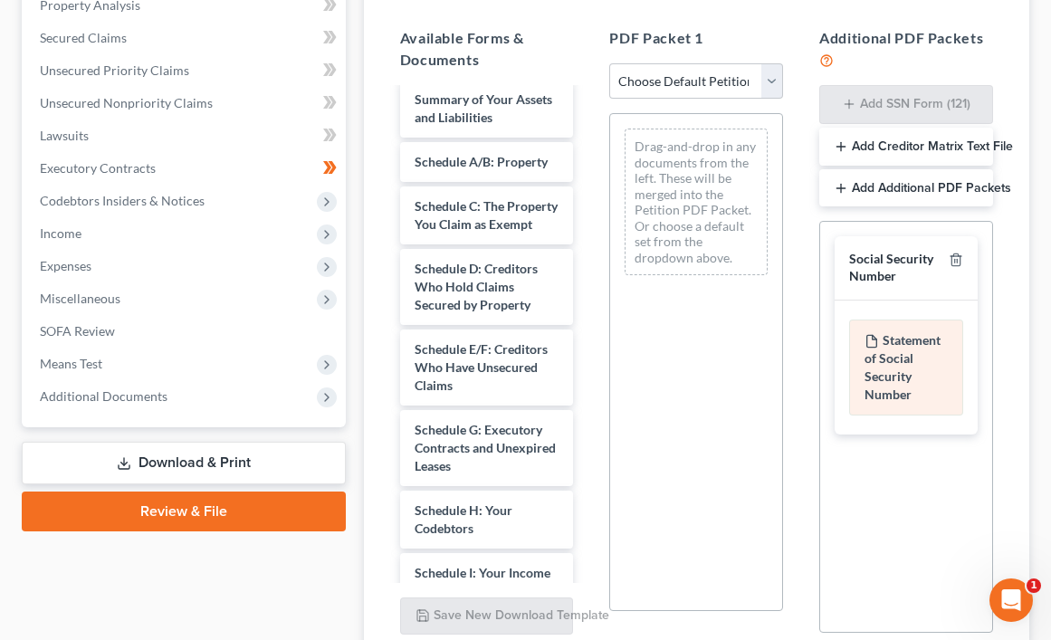
click at [926, 384] on div "Statement of Social Security Number" at bounding box center [906, 367] width 114 height 96
click at [920, 378] on div "Statement of Social Security Number" at bounding box center [906, 367] width 114 height 96
drag, startPoint x: 920, startPoint y: 378, endPoint x: 893, endPoint y: 370, distance: 28.3
click at [893, 369] on div "Statement of Social Security Number" at bounding box center [906, 367] width 114 height 96
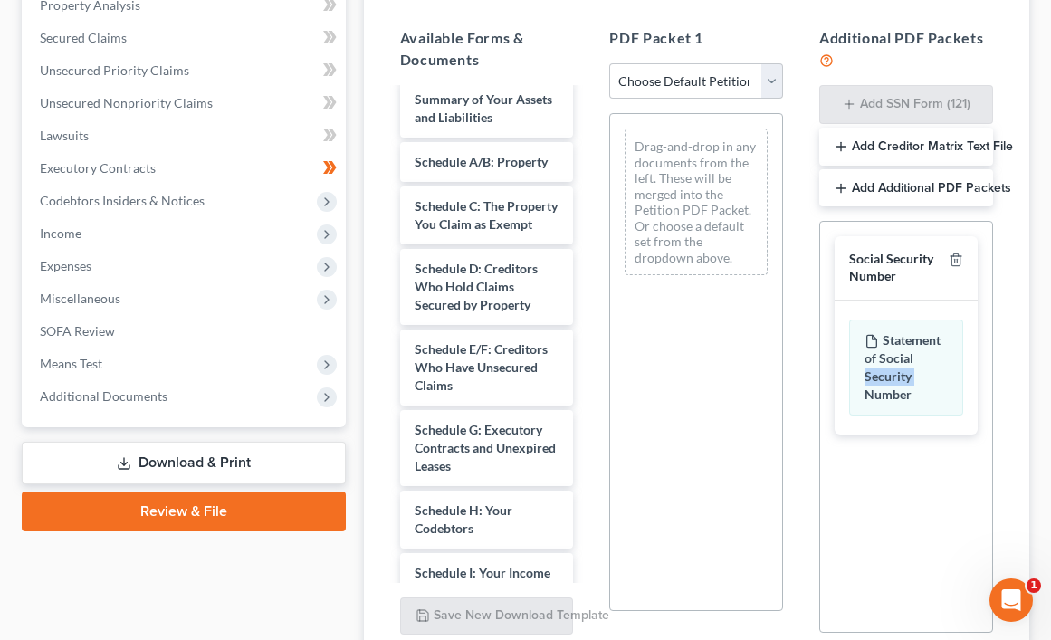
click at [192, 463] on link "Download & Print" at bounding box center [184, 463] width 324 height 43
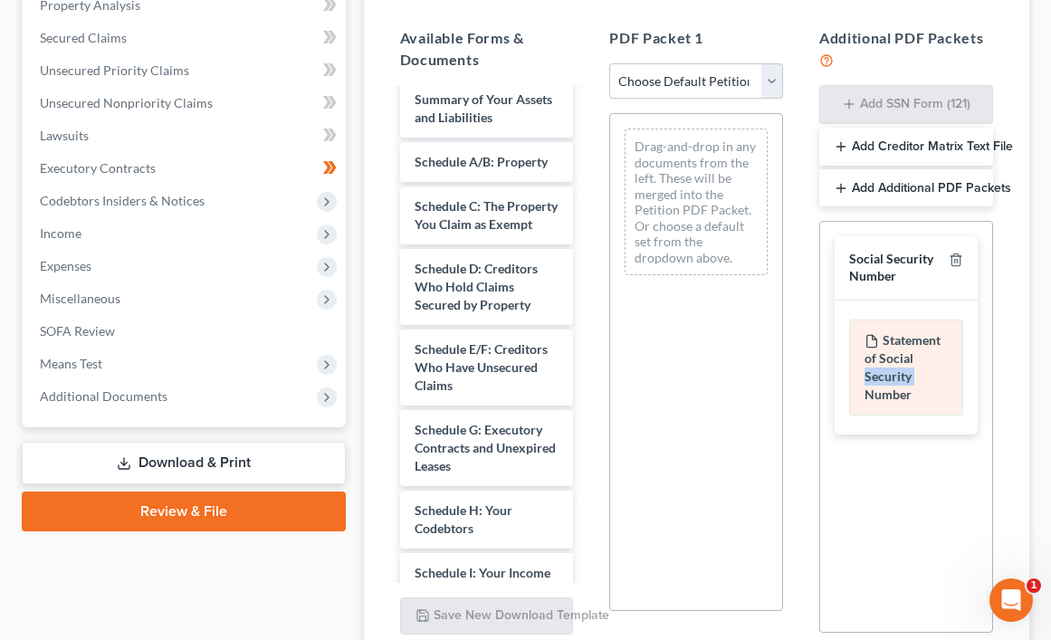
click at [913, 377] on div "Statement of Social Security Number" at bounding box center [906, 367] width 114 height 96
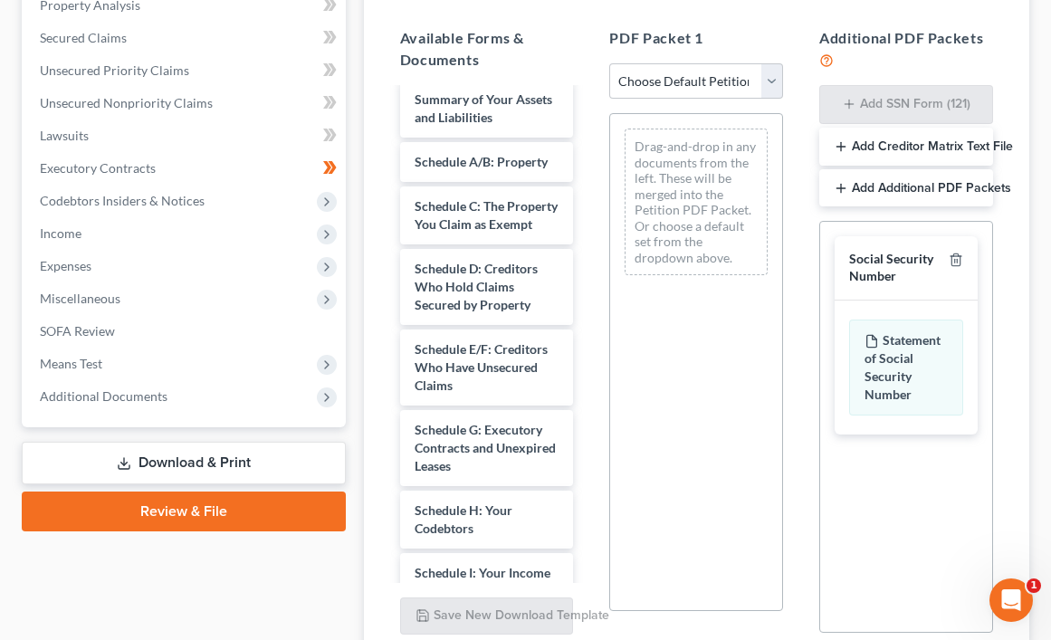
click at [212, 456] on link "Download & Print" at bounding box center [184, 463] width 324 height 43
click at [889, 260] on div "Social Security Number" at bounding box center [895, 267] width 92 height 33
click at [192, 512] on link "Review & File" at bounding box center [184, 511] width 324 height 40
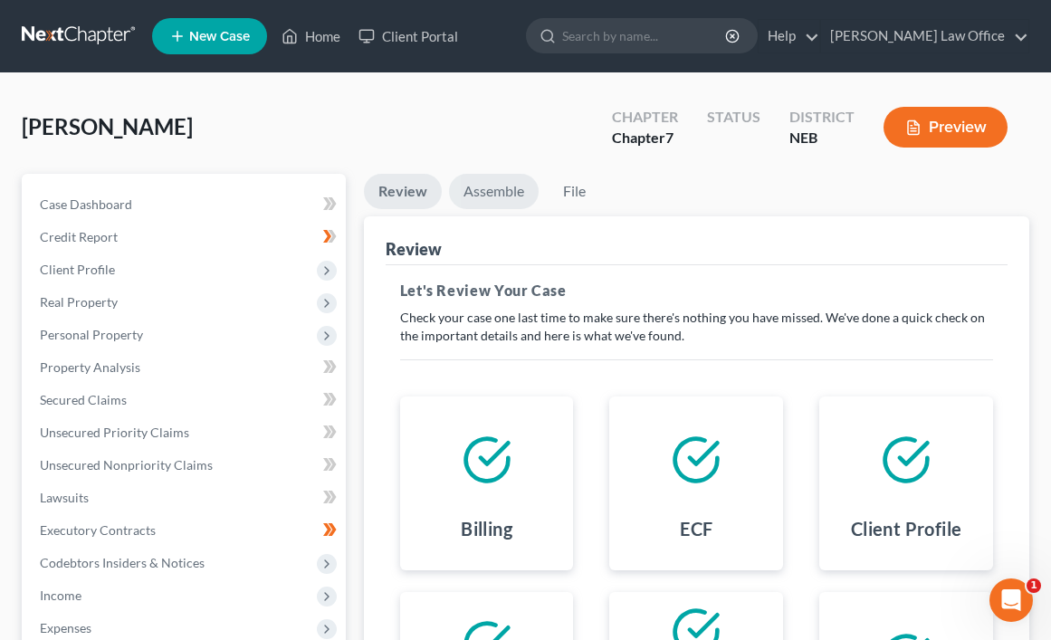
click at [496, 192] on link "Assemble" at bounding box center [494, 191] width 90 height 35
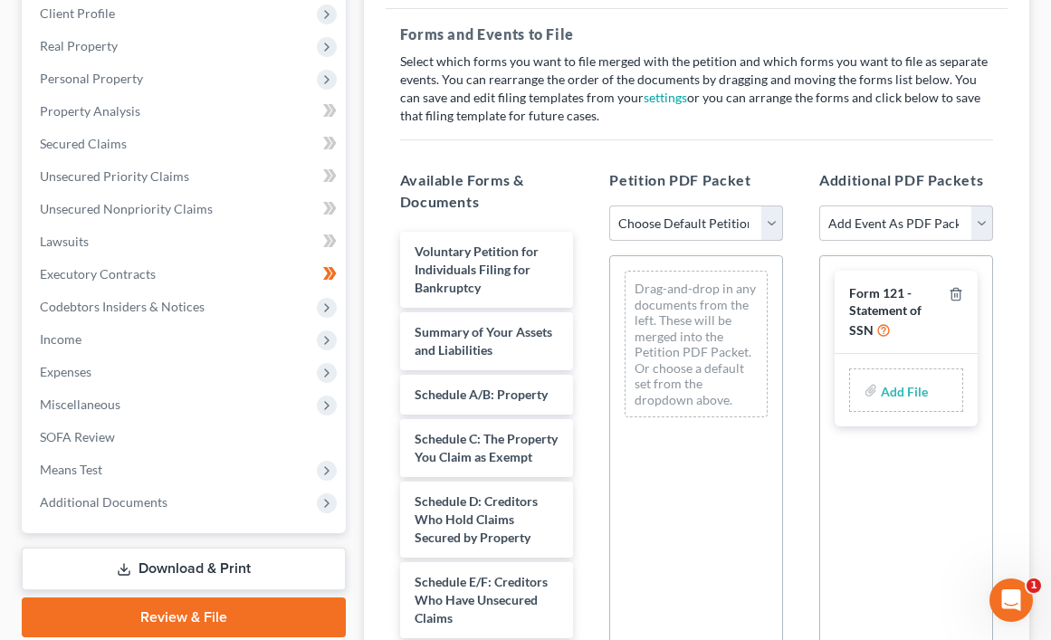
scroll to position [272, 0]
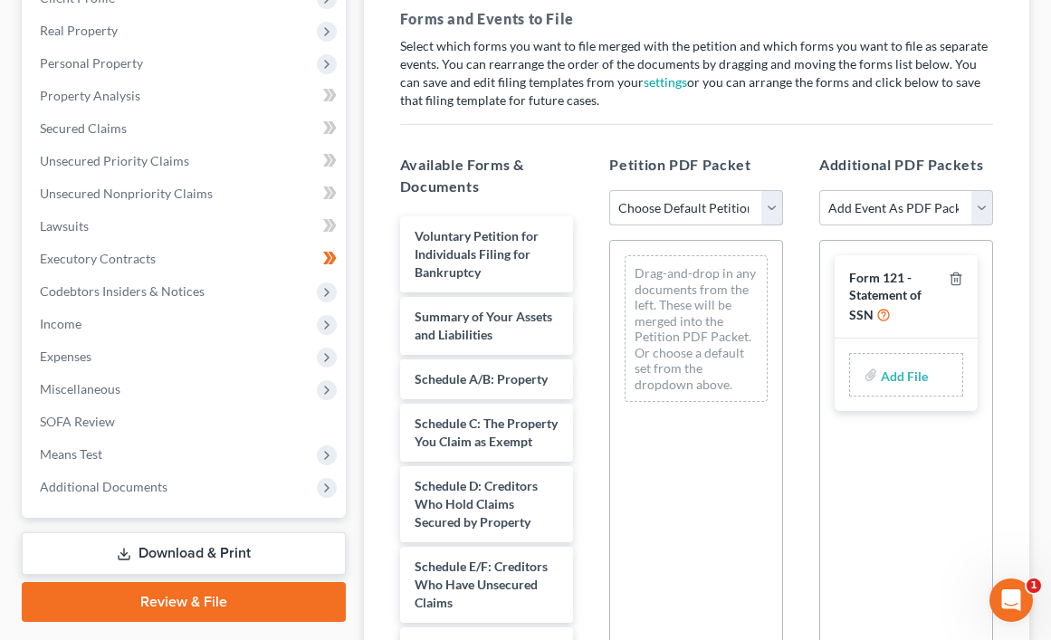
click at [774, 215] on select "Choose Default Petition PDF Packet Complete Bankruptcy Petition (all forms and …" at bounding box center [696, 208] width 174 height 36
select select "0"
click at [609, 190] on select "Choose Default Petition PDF Packet Complete Bankruptcy Petition (all forms and …" at bounding box center [696, 208] width 174 height 36
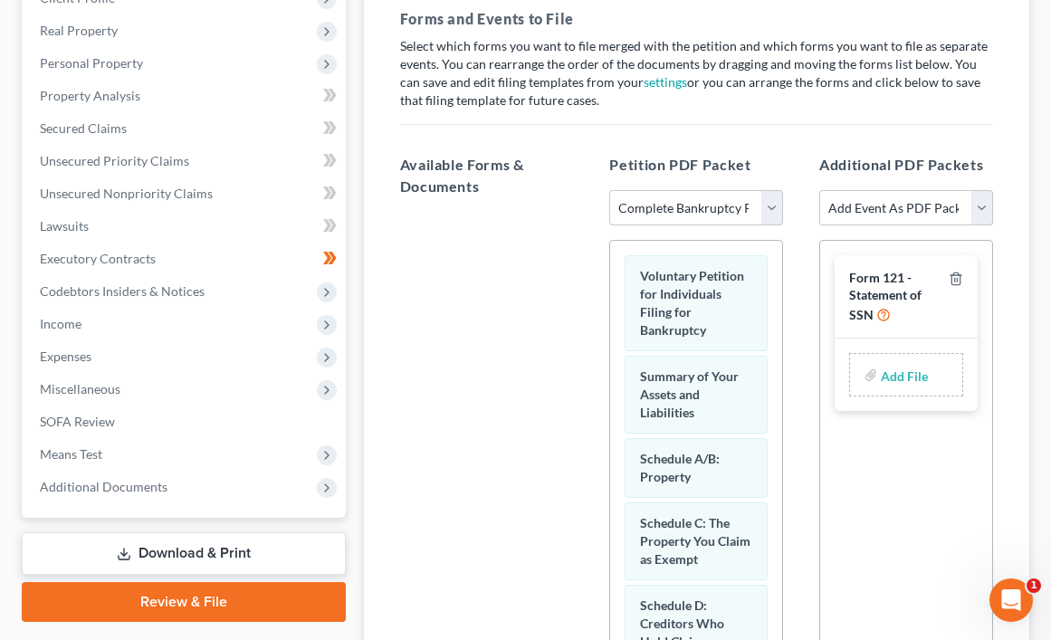
click at [763, 208] on select "Choose Default Petition PDF Packet Complete Bankruptcy Petition (all forms and …" at bounding box center [696, 208] width 174 height 36
click at [1001, 233] on div "Additional PDF Packets Add Event As PDF Packet Certificate of Credit Counseling…" at bounding box center [906, 450] width 210 height 623
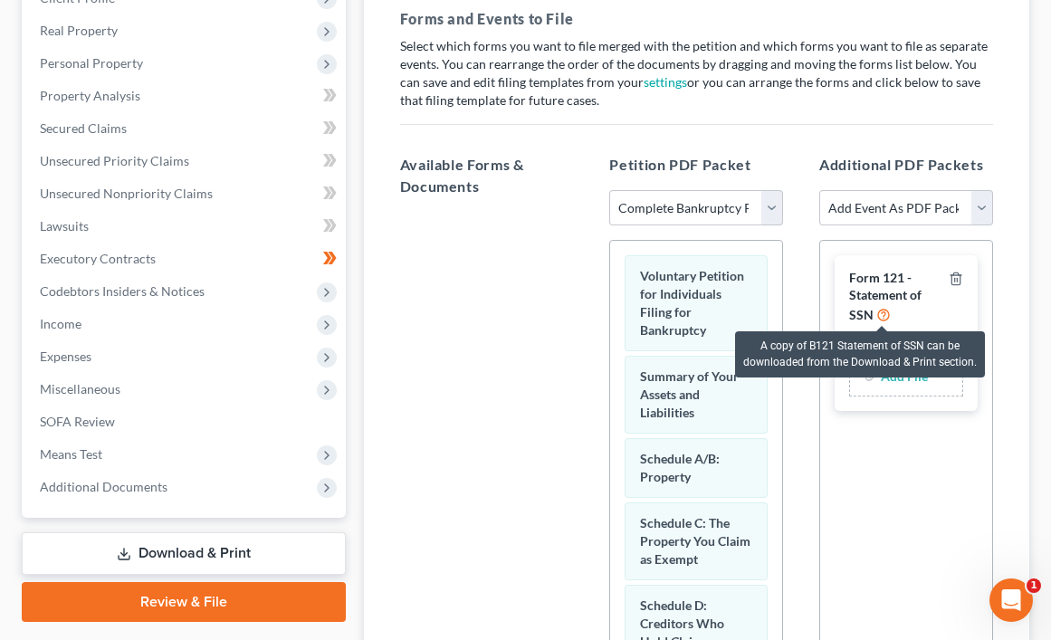
click at [879, 315] on icon at bounding box center [883, 313] width 14 height 17
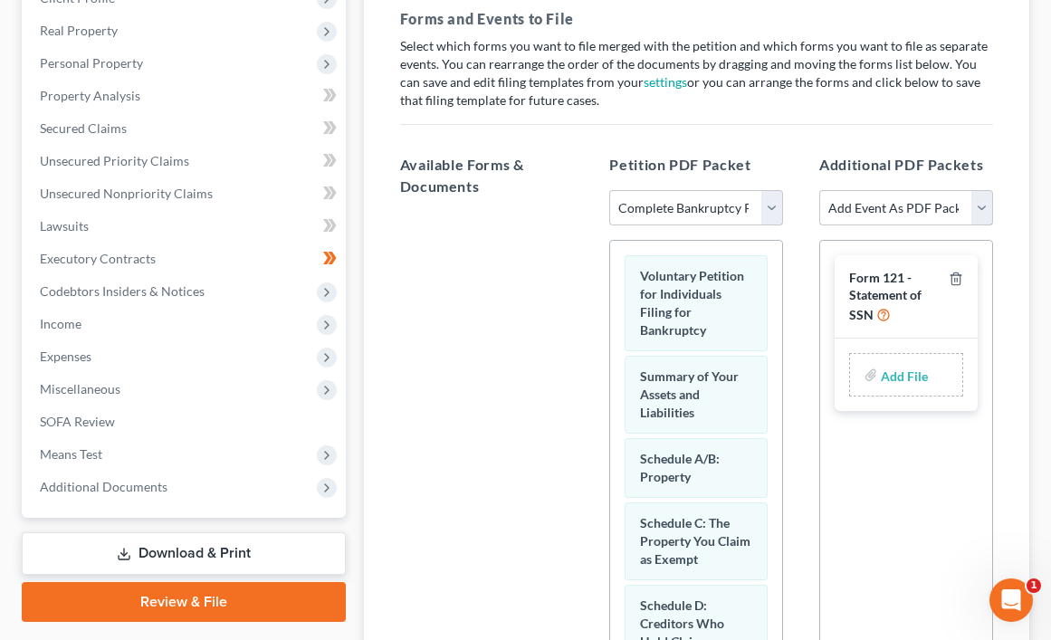
click at [978, 214] on select "Add Event As PDF Packet Certificate of Credit Counseling for Debtor Certificate…" at bounding box center [906, 208] width 174 height 36
select select "0"
click at [819, 190] on select "Add Event As PDF Packet Certificate of Credit Counseling for Debtor Certificate…" at bounding box center [906, 208] width 174 height 36
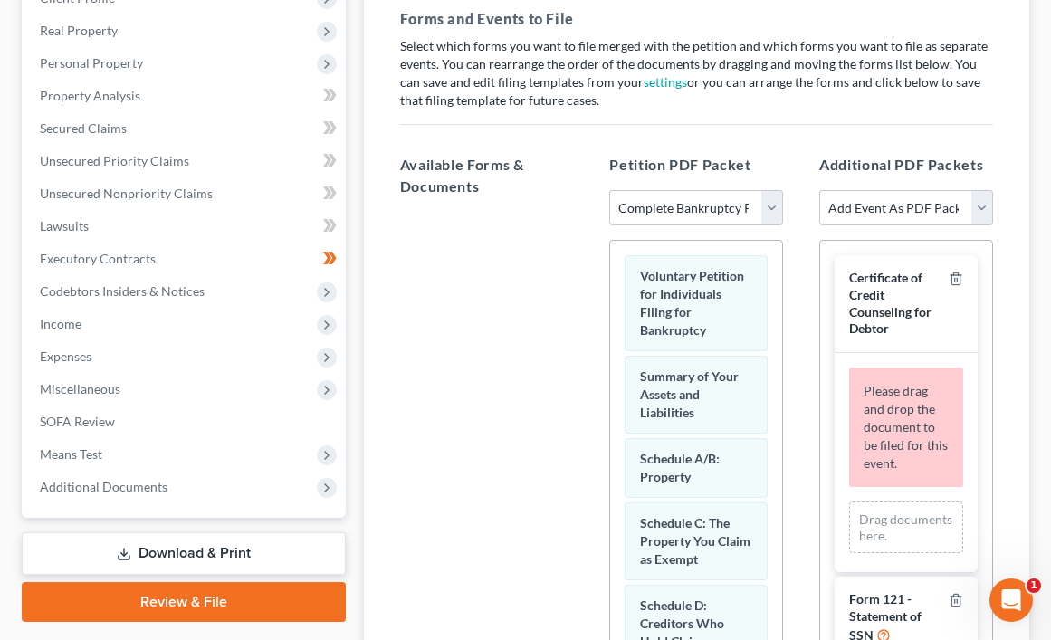
click at [977, 206] on select "Add Event As PDF Packet Certificate of Credit Counseling for Debtor Certificate…" at bounding box center [906, 208] width 174 height 36
select select "2"
click at [819, 190] on select "Add Event As PDF Packet Certificate of Credit Counseling for Debtor Certificate…" at bounding box center [906, 208] width 174 height 36
select select
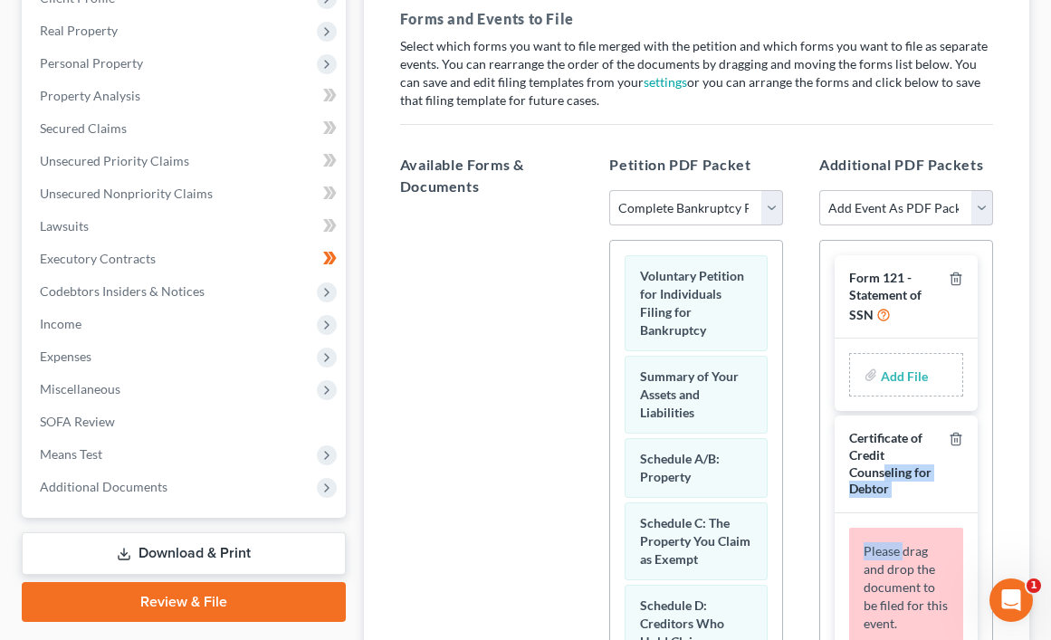
drag, startPoint x: 888, startPoint y: 499, endPoint x: 903, endPoint y: 546, distance: 49.5
click at [902, 550] on div "Certificate of Credit Counseling for Debtor Please drag and drop the document t…" at bounding box center [905, 573] width 143 height 317
drag, startPoint x: 903, startPoint y: 546, endPoint x: 892, endPoint y: 452, distance: 94.9
click at [892, 453] on div "Certificate of Credit Counseling for Debtor" at bounding box center [895, 464] width 92 height 68
drag, startPoint x: 885, startPoint y: 288, endPoint x: 898, endPoint y: 312, distance: 27.5
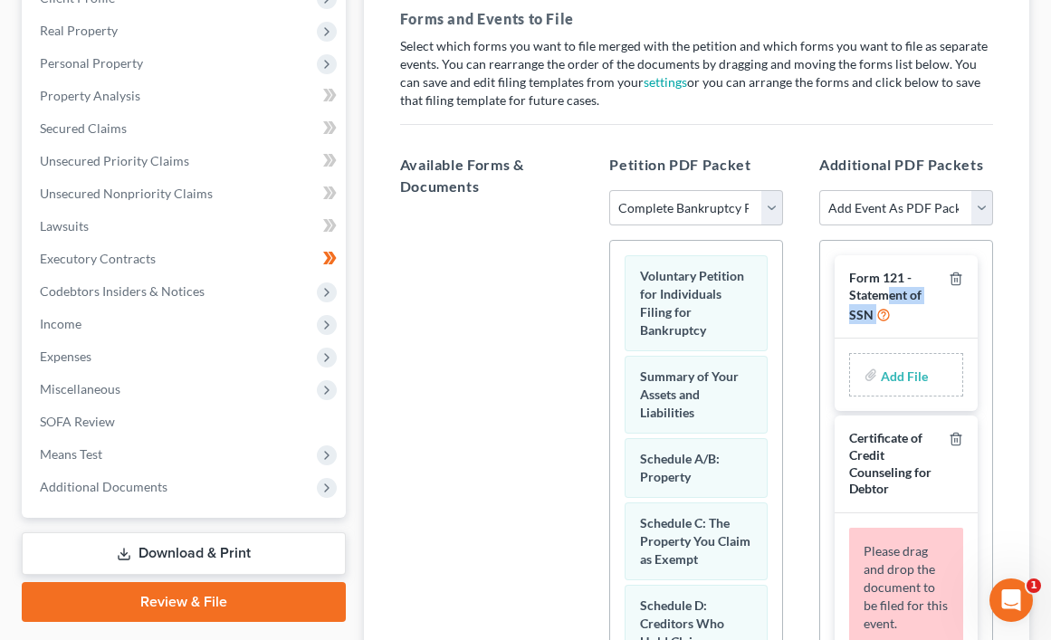
click at [898, 312] on div "Form 121 - Statement of SSN" at bounding box center [895, 296] width 92 height 53
drag, startPoint x: 898, startPoint y: 312, endPoint x: 882, endPoint y: 285, distance: 31.2
click at [882, 285] on span "Form 121 - Statement of SSN" at bounding box center [885, 296] width 72 height 52
click at [159, 559] on link "Download & Print" at bounding box center [184, 553] width 324 height 43
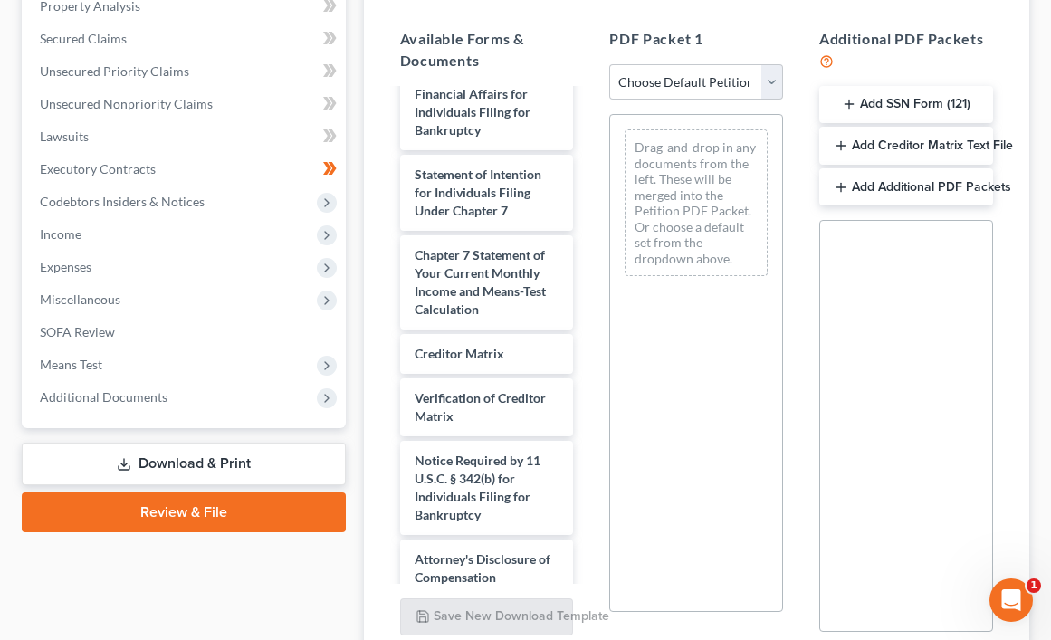
scroll to position [181, 0]
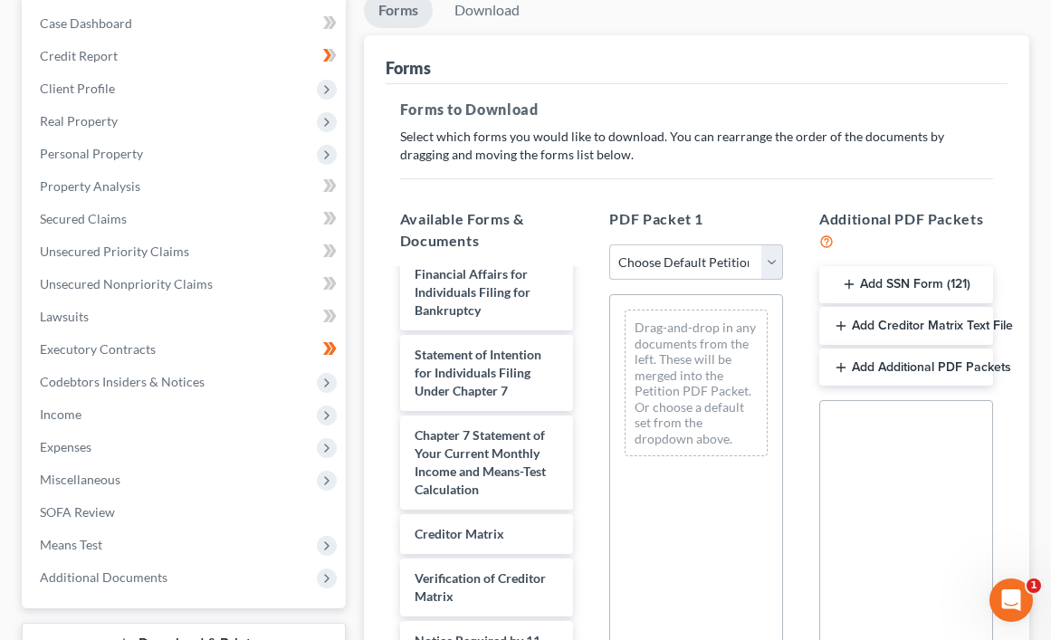
click at [775, 263] on select "Choose Default Petition PDF Packet Complete Bankruptcy Petition (all forms and …" at bounding box center [696, 262] width 174 height 36
click at [888, 283] on button "Add SSN Form (121)" at bounding box center [906, 285] width 174 height 38
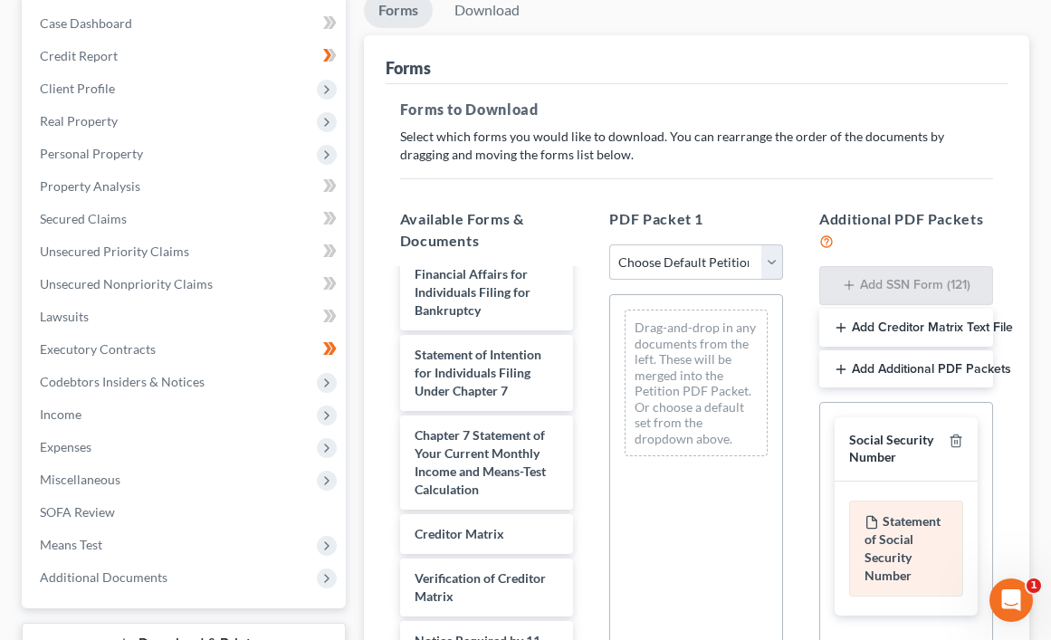
click at [913, 563] on div "Statement of Social Security Number" at bounding box center [906, 549] width 114 height 96
click at [910, 559] on div "Statement of Social Security Number" at bounding box center [906, 549] width 114 height 96
click at [908, 558] on div "Statement of Social Security Number" at bounding box center [906, 549] width 114 height 96
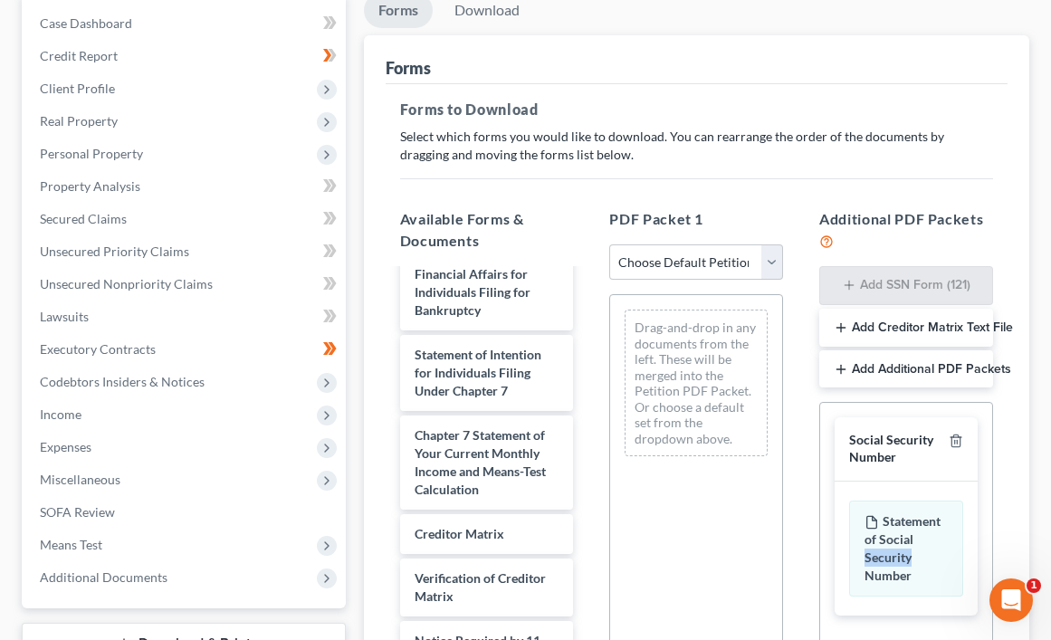
drag, startPoint x: 908, startPoint y: 558, endPoint x: 866, endPoint y: 329, distance: 232.7
click at [867, 329] on button "Add Creditor Matrix Text File" at bounding box center [906, 328] width 174 height 38
click at [863, 373] on button "Add Additional PDF Packets" at bounding box center [906, 371] width 174 height 38
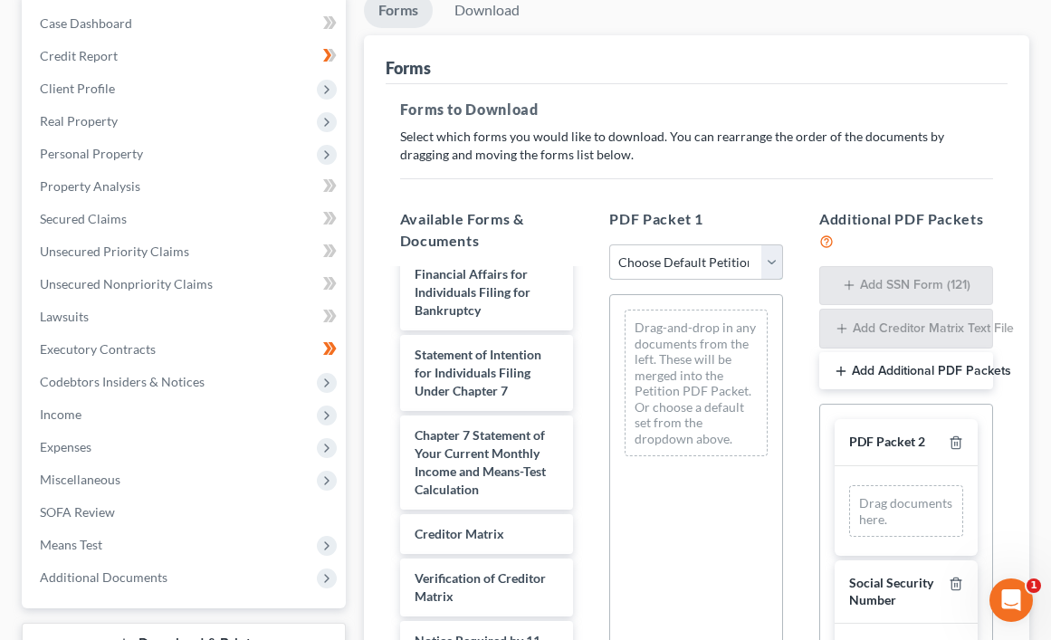
click at [768, 263] on select "Choose Default Petition PDF Packet Complete Bankruptcy Petition (all forms and …" at bounding box center [696, 262] width 174 height 36
select select "0"
click at [609, 244] on select "Choose Default Petition PDF Packet Complete Bankruptcy Petition (all forms and …" at bounding box center [696, 262] width 174 height 36
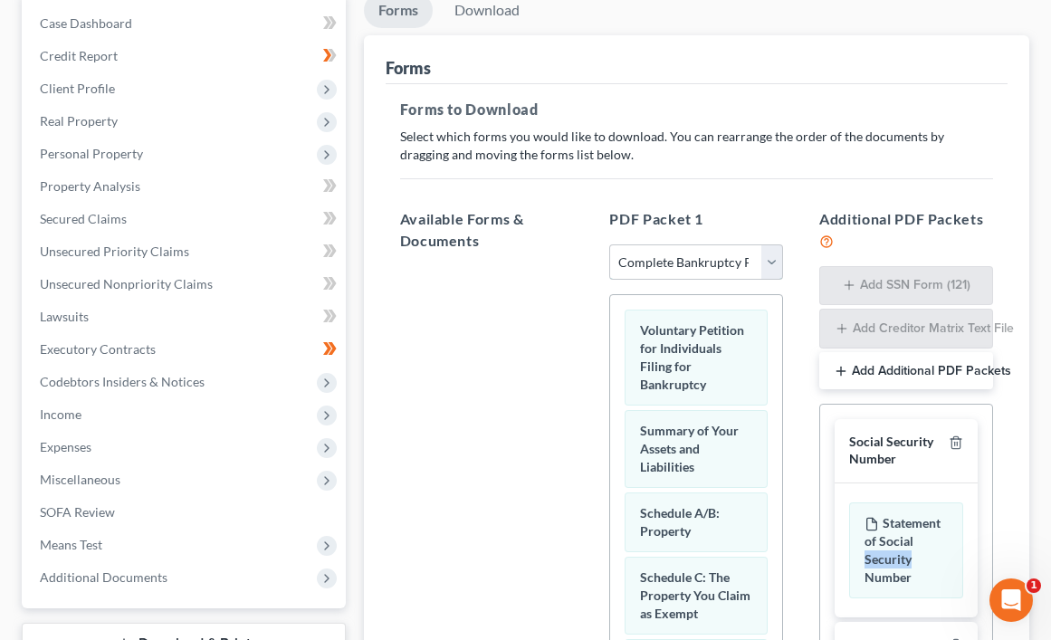
scroll to position [0, 0]
click at [947, 374] on button "Add Additional PDF Packets" at bounding box center [906, 371] width 174 height 38
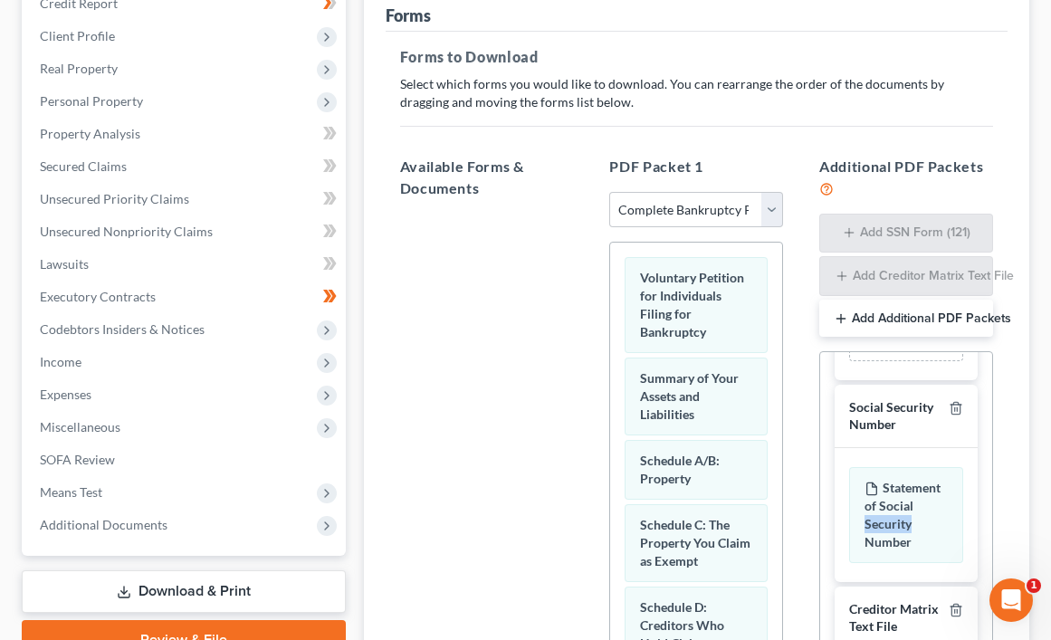
scroll to position [453, 0]
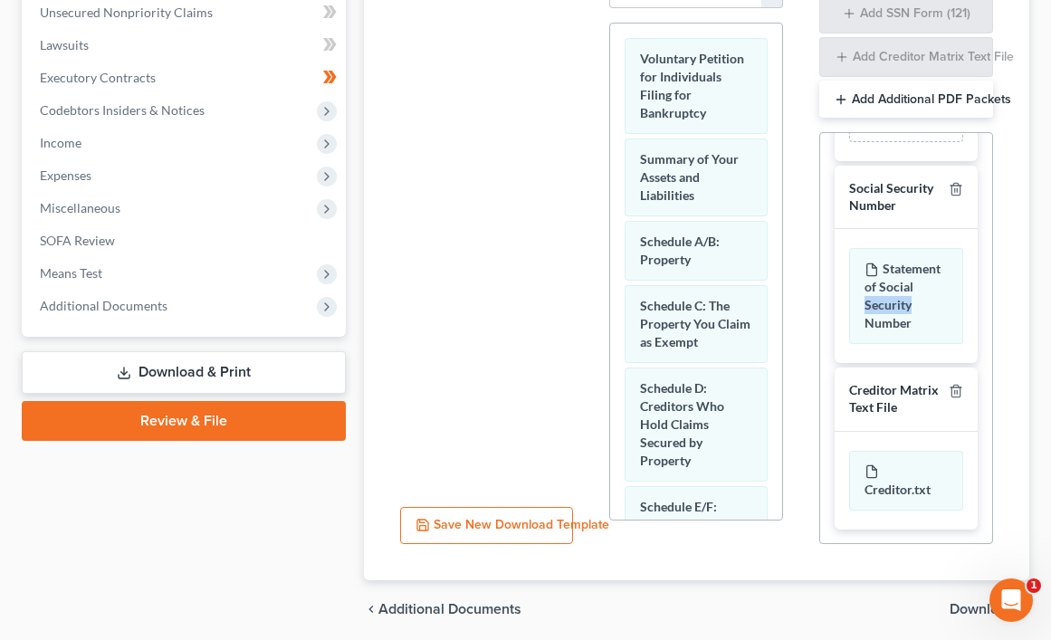
click at [515, 531] on button "Save New Download Template" at bounding box center [487, 526] width 174 height 38
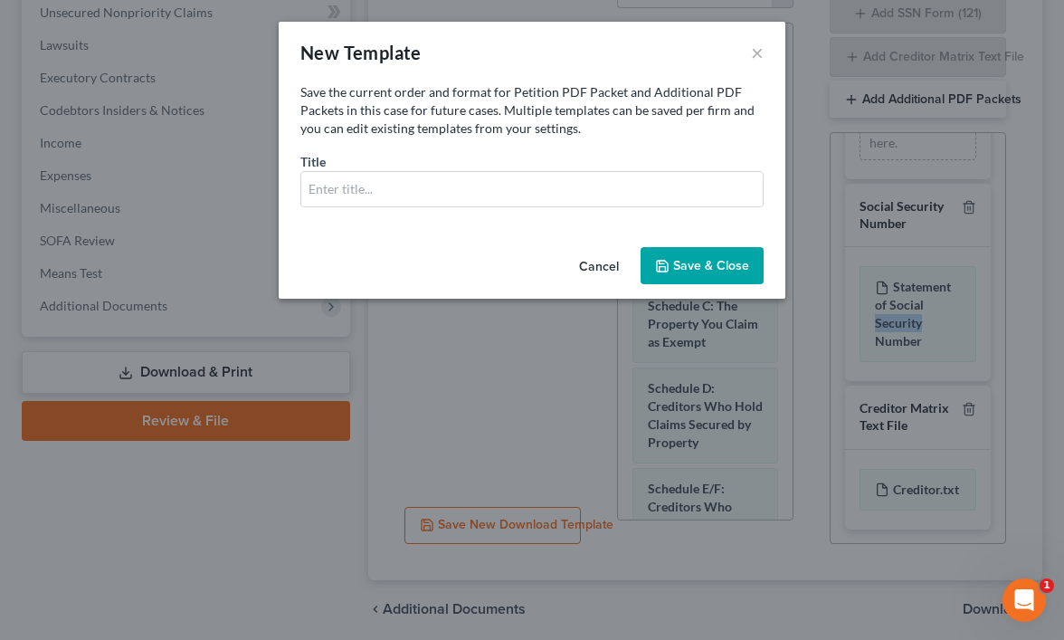
click at [684, 272] on button "Save & Close" at bounding box center [702, 266] width 123 height 38
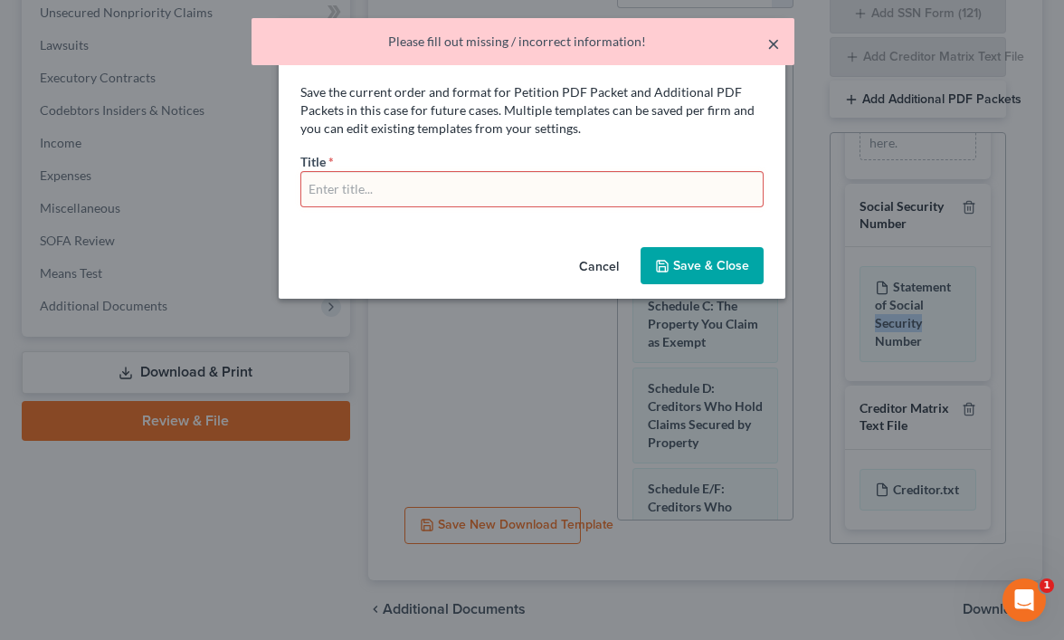
click at [772, 47] on button "×" at bounding box center [774, 44] width 13 height 22
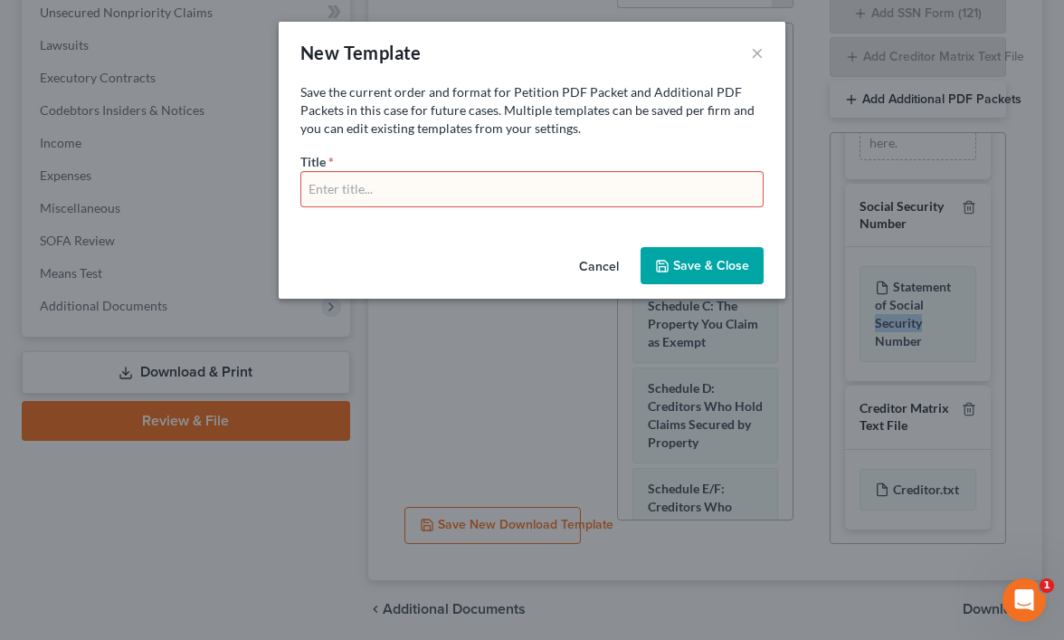
click at [602, 268] on button "Cancel" at bounding box center [599, 267] width 69 height 36
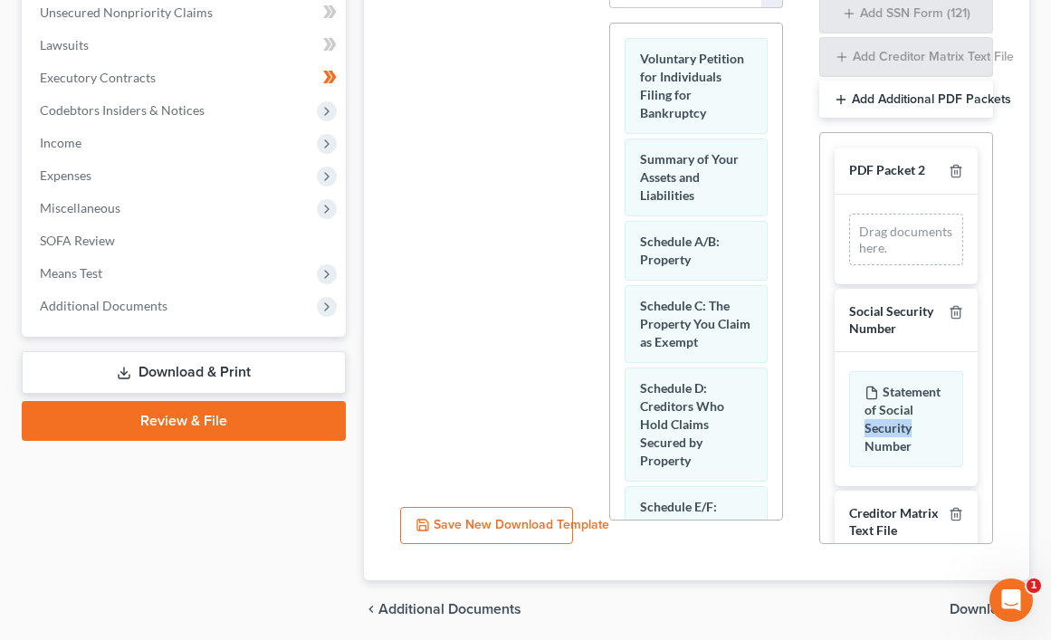
click at [198, 361] on link "Download & Print" at bounding box center [184, 372] width 324 height 43
click at [203, 416] on link "Review & File" at bounding box center [184, 421] width 324 height 40
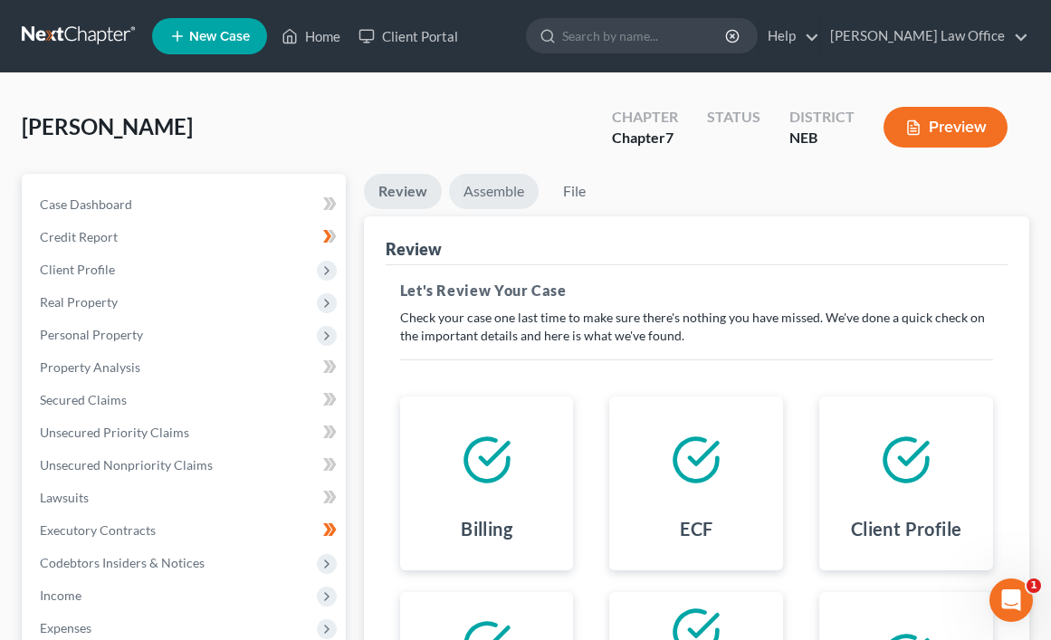
click at [488, 198] on link "Assemble" at bounding box center [494, 191] width 90 height 35
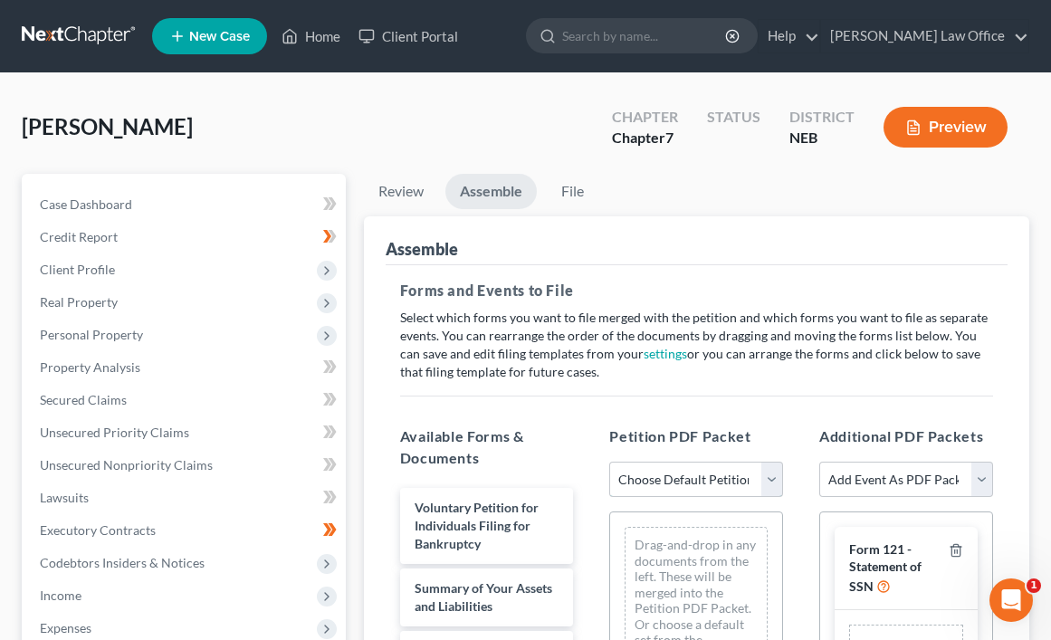
click at [773, 483] on select "Choose Default Petition PDF Packet Complete Bankruptcy Petition (all forms and …" at bounding box center [696, 480] width 174 height 36
select select "0"
click at [609, 462] on select "Choose Default Petition PDF Packet Complete Bankruptcy Petition (all forms and …" at bounding box center [696, 480] width 174 height 36
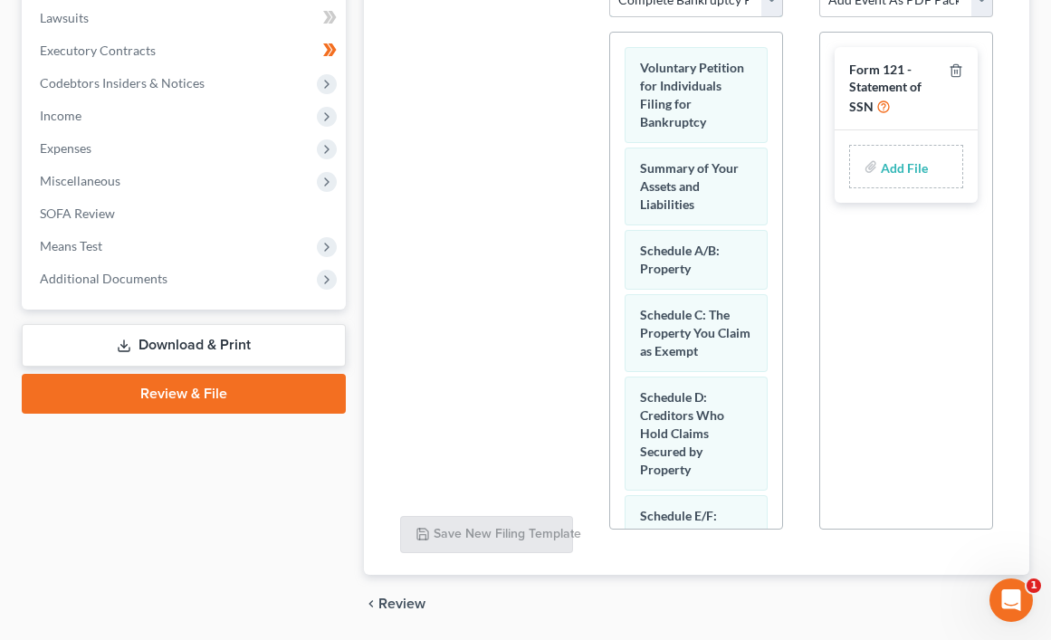
scroll to position [451, 0]
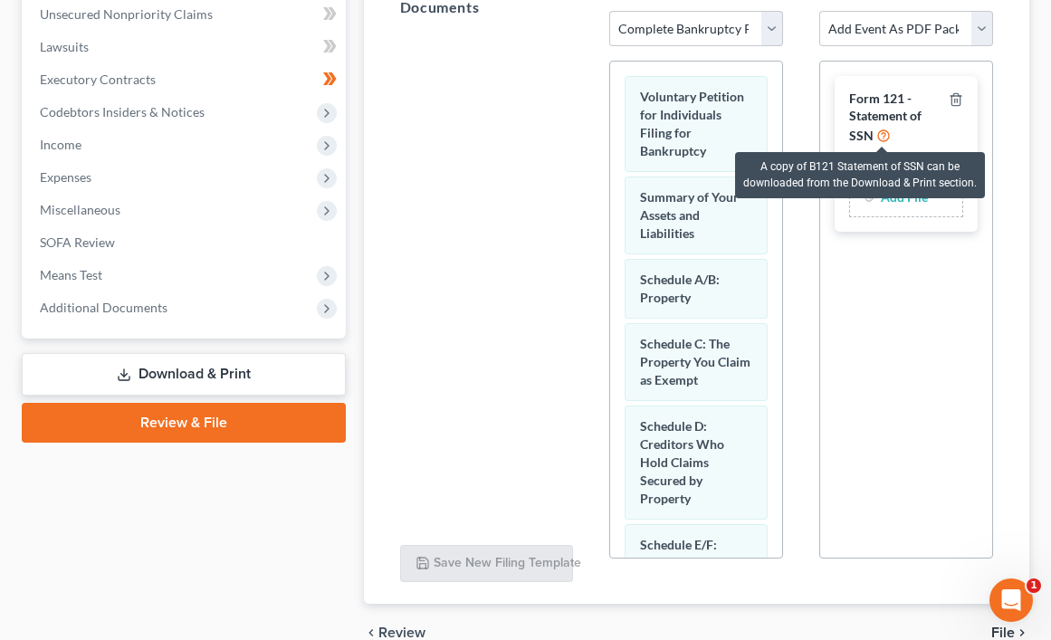
click at [880, 141] on icon at bounding box center [883, 134] width 14 height 17
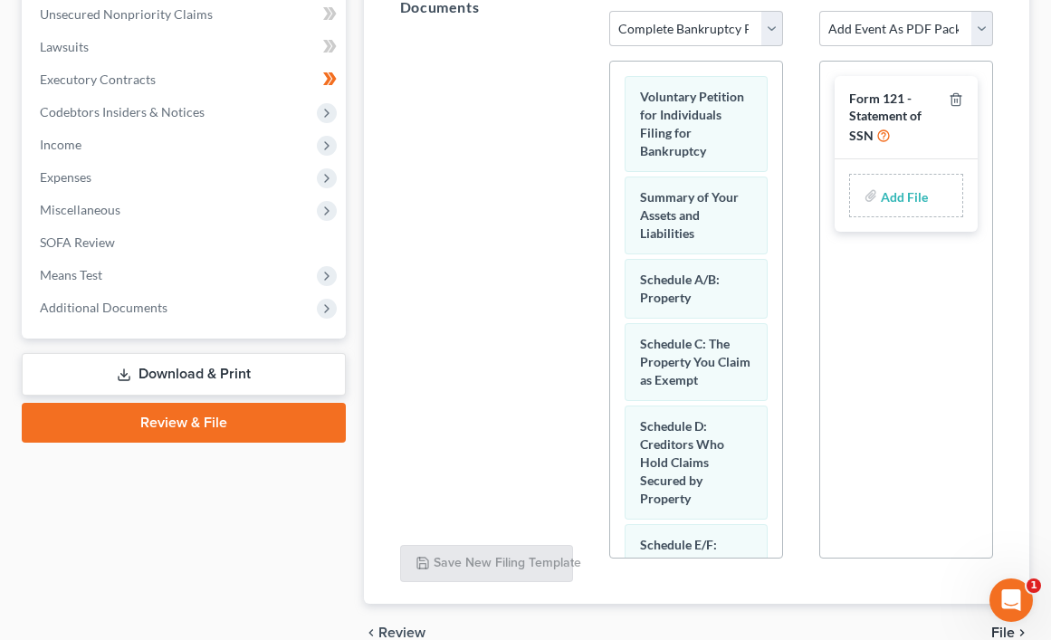
click at [915, 205] on input "file" at bounding box center [902, 195] width 43 height 33
click at [887, 201] on input "file" at bounding box center [902, 195] width 43 height 33
type input "C:\fakepath\Document_10032025110526510_0001.pdf"
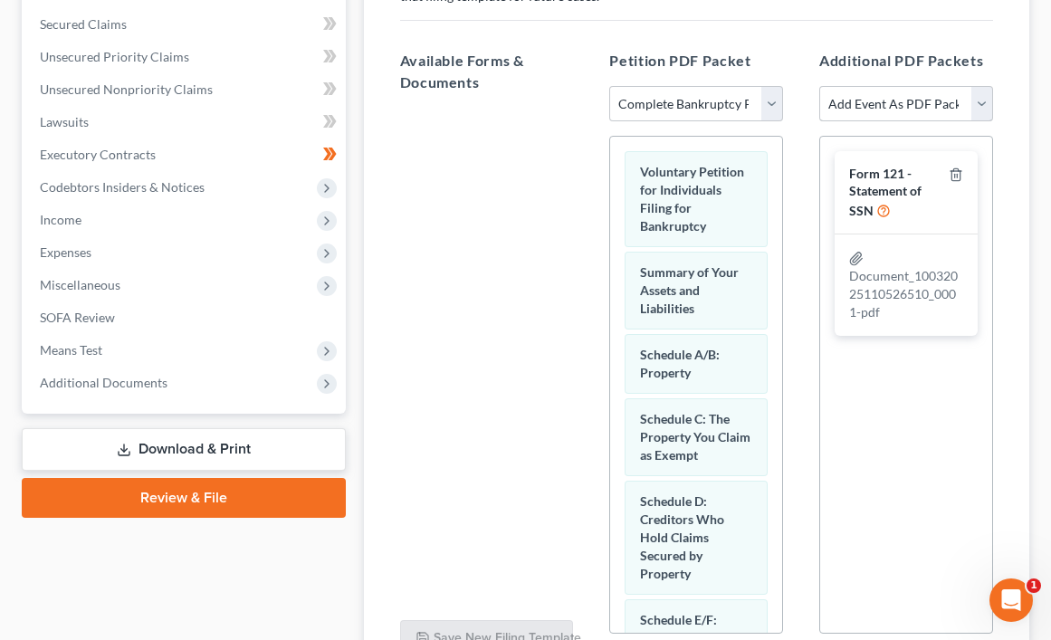
scroll to position [270, 0]
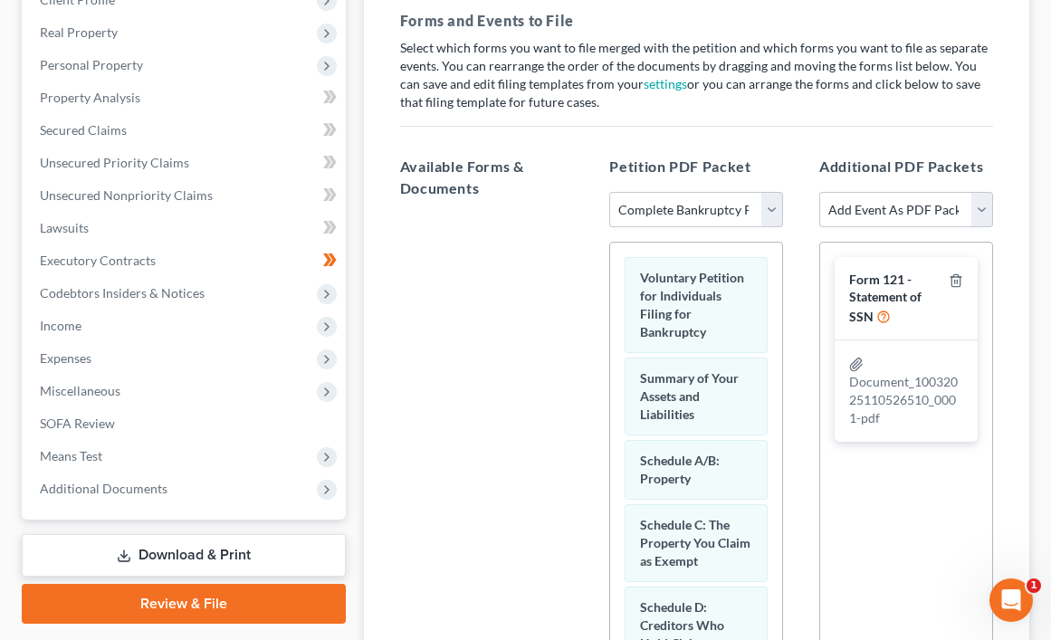
click at [994, 206] on div "Additional PDF Packets Add Event As PDF Packet Certificate of Credit Counseling…" at bounding box center [906, 452] width 210 height 623
click at [982, 205] on select "Add Event As PDF Packet Certificate of Credit Counseling for Debtor Certificate…" at bounding box center [906, 210] width 174 height 36
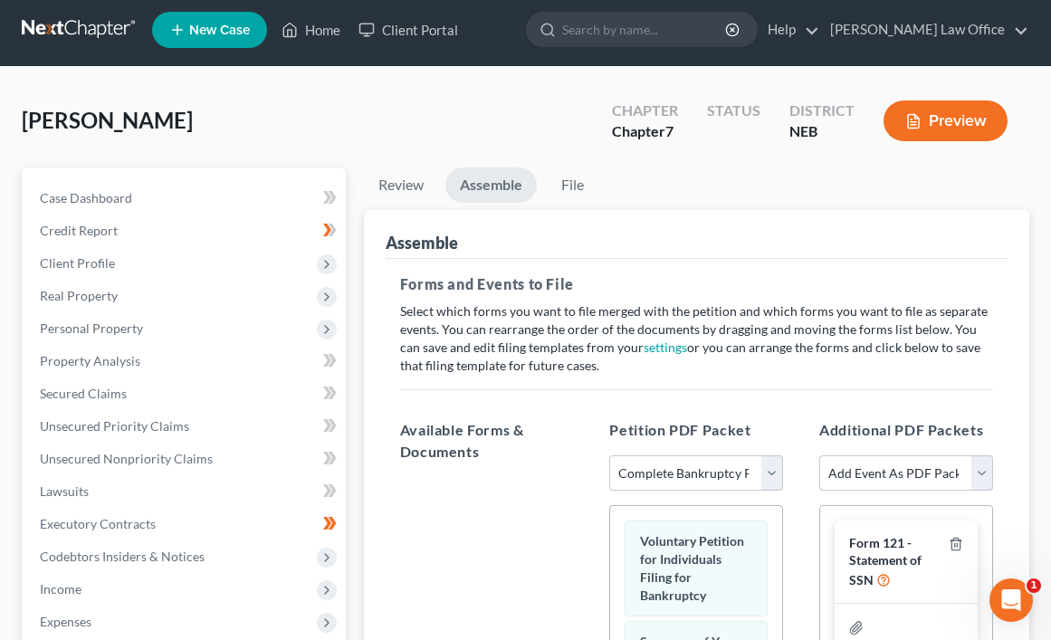
scroll to position [0, 0]
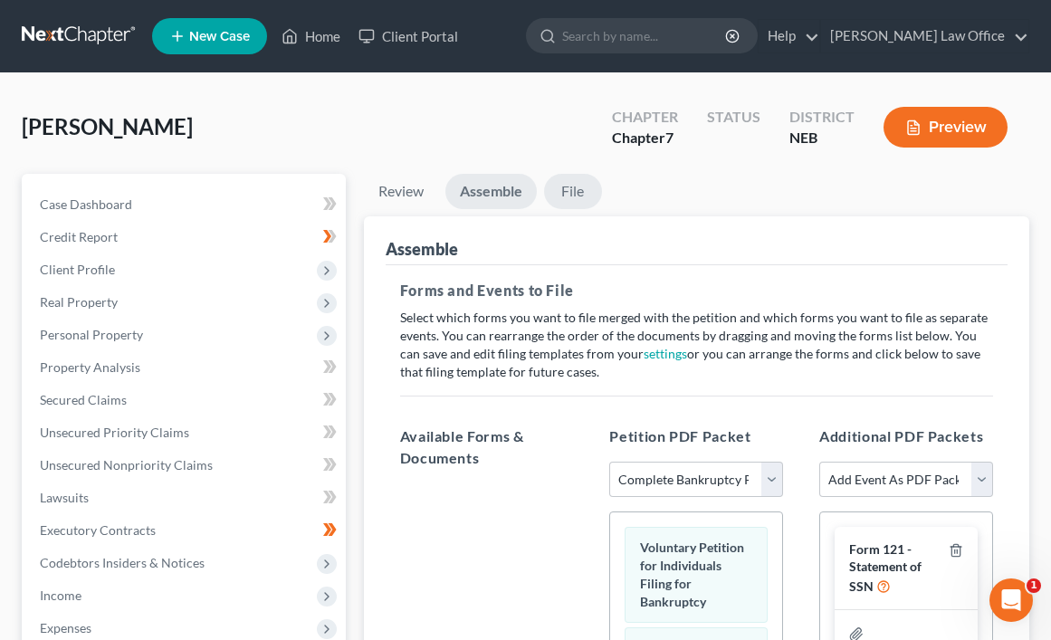
click at [583, 193] on link "File" at bounding box center [573, 191] width 58 height 35
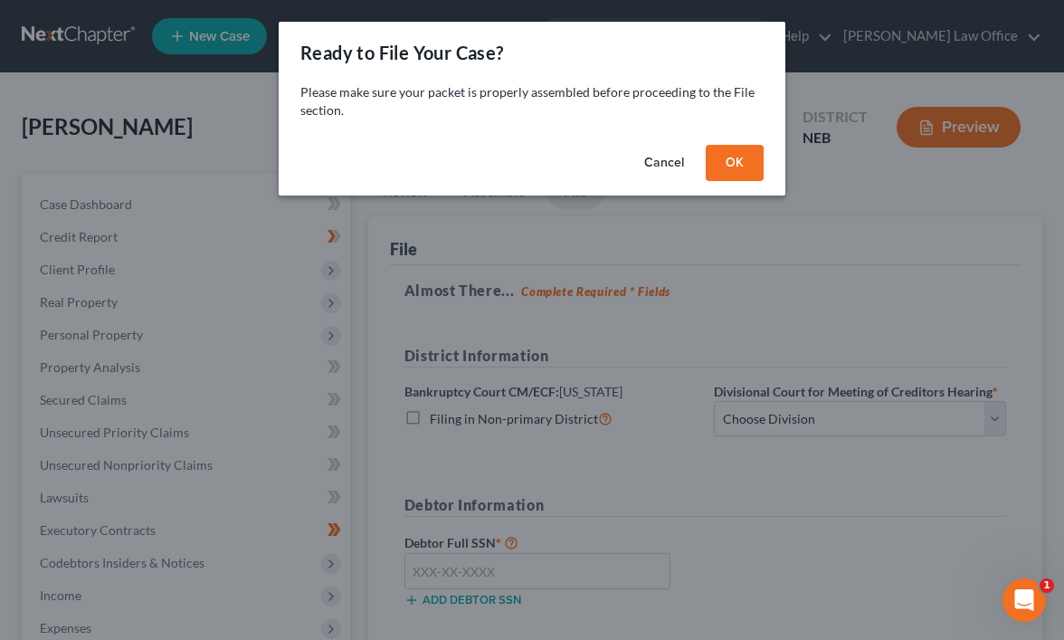
click at [717, 167] on button "OK" at bounding box center [735, 163] width 58 height 36
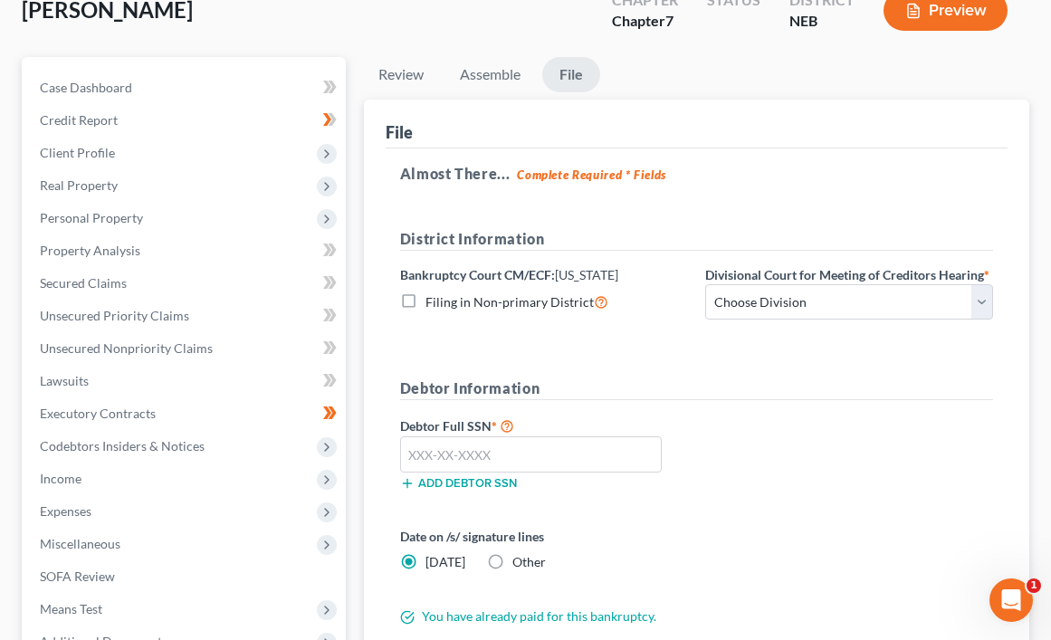
scroll to position [322, 0]
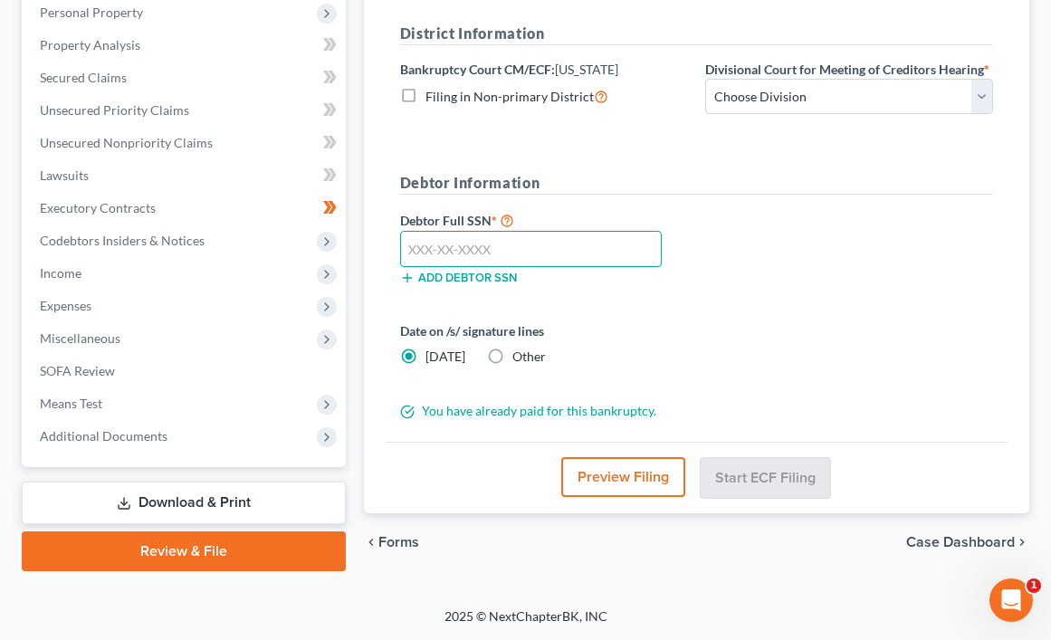
click at [502, 238] on input "text" at bounding box center [531, 249] width 262 height 36
type input "506-80-3920"
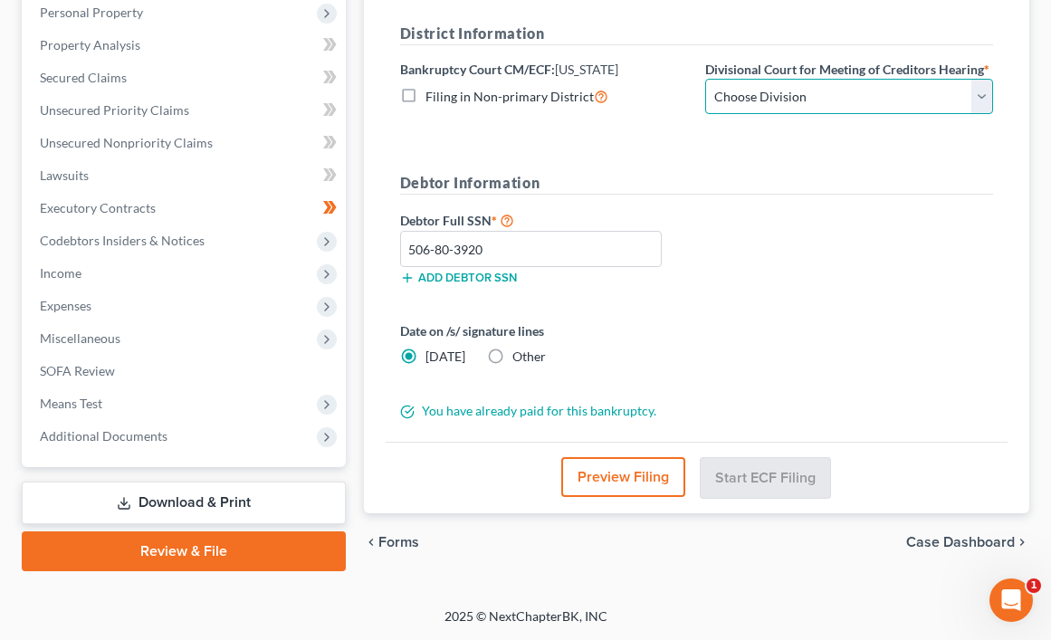
click at [977, 102] on select "Choose Division Lincoln Omaha" at bounding box center [849, 97] width 288 height 36
select select "1"
click at [705, 79] on select "Choose Division Lincoln Omaha" at bounding box center [849, 97] width 288 height 36
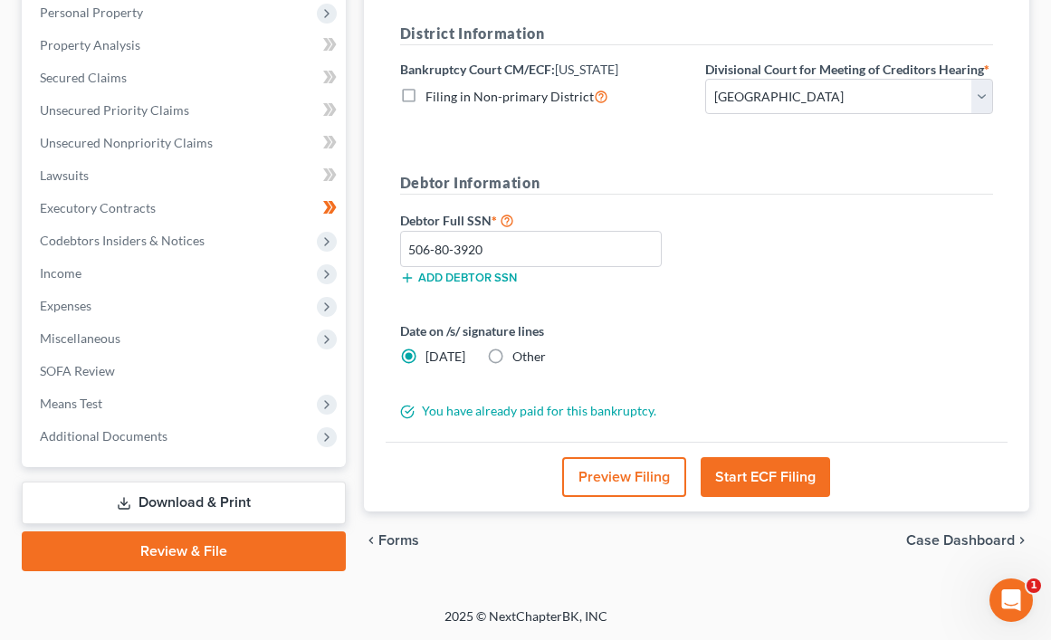
click at [743, 478] on button "Start ECF Filing" at bounding box center [765, 477] width 129 height 40
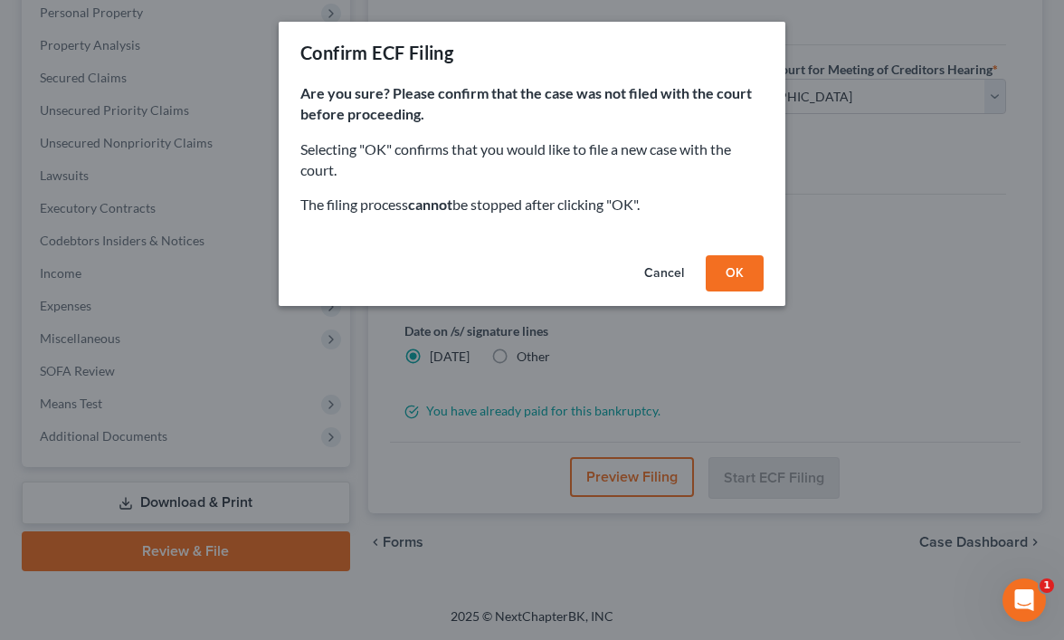
click at [737, 274] on button "OK" at bounding box center [735, 273] width 58 height 36
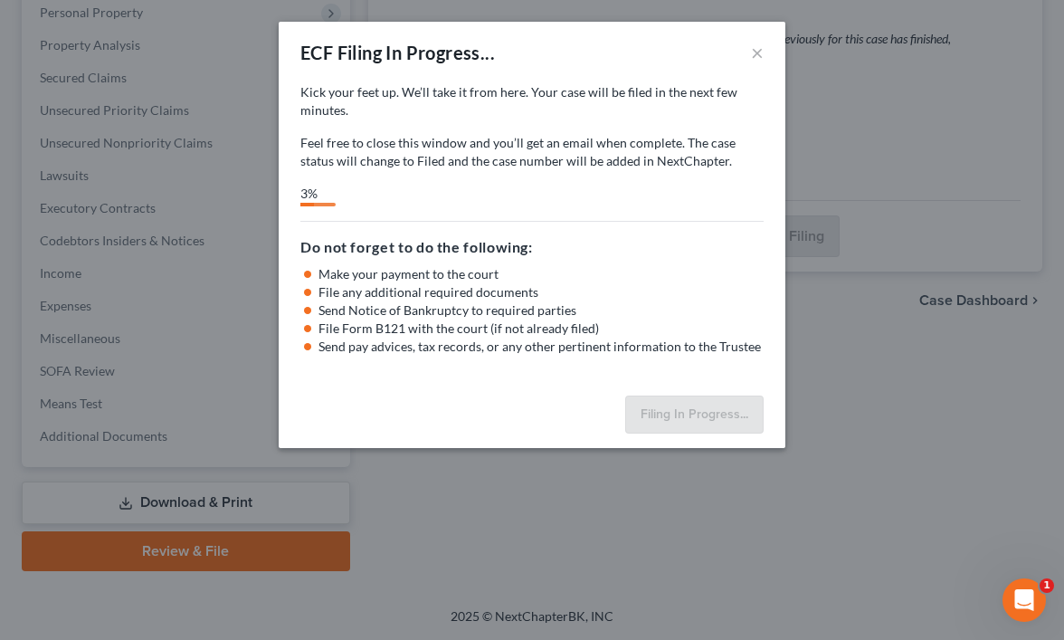
select select "1"
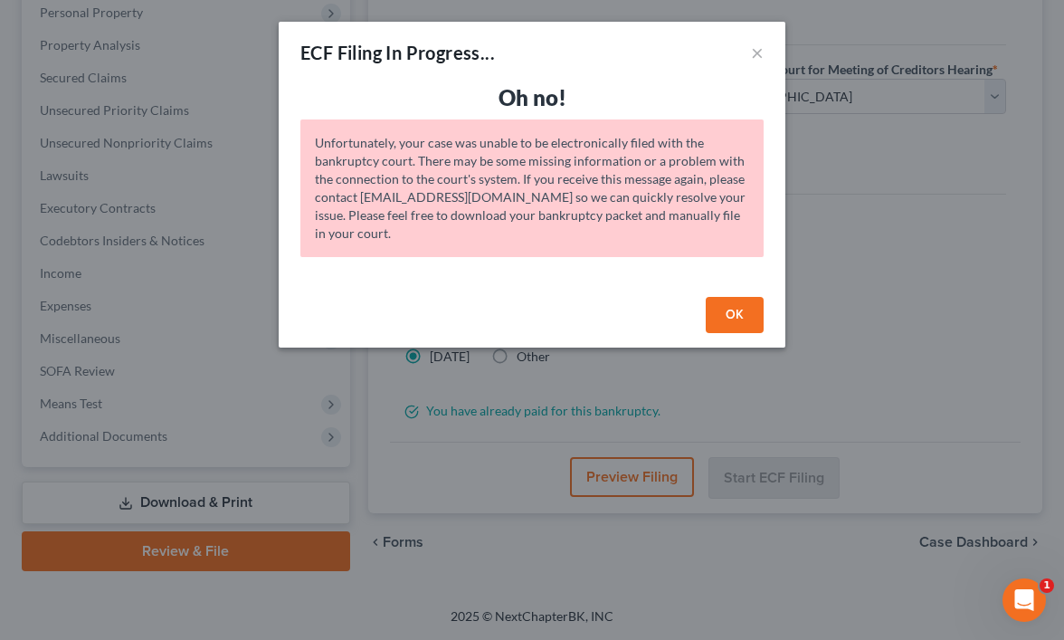
click at [737, 305] on button "OK" at bounding box center [735, 315] width 58 height 36
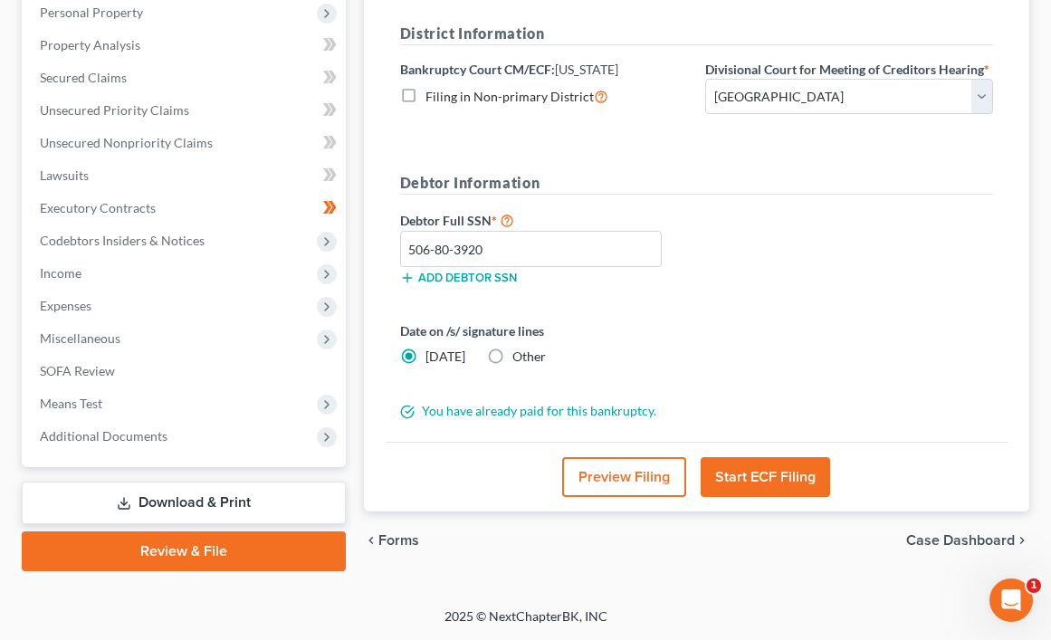
click at [768, 482] on button "Start ECF Filing" at bounding box center [765, 477] width 129 height 40
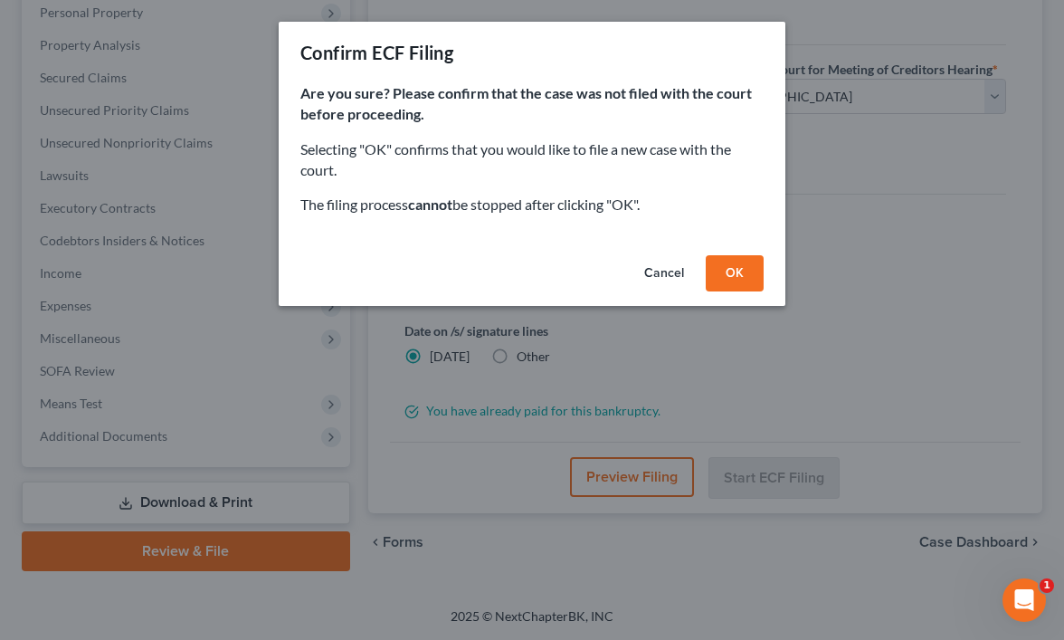
click at [740, 269] on button "OK" at bounding box center [735, 273] width 58 height 36
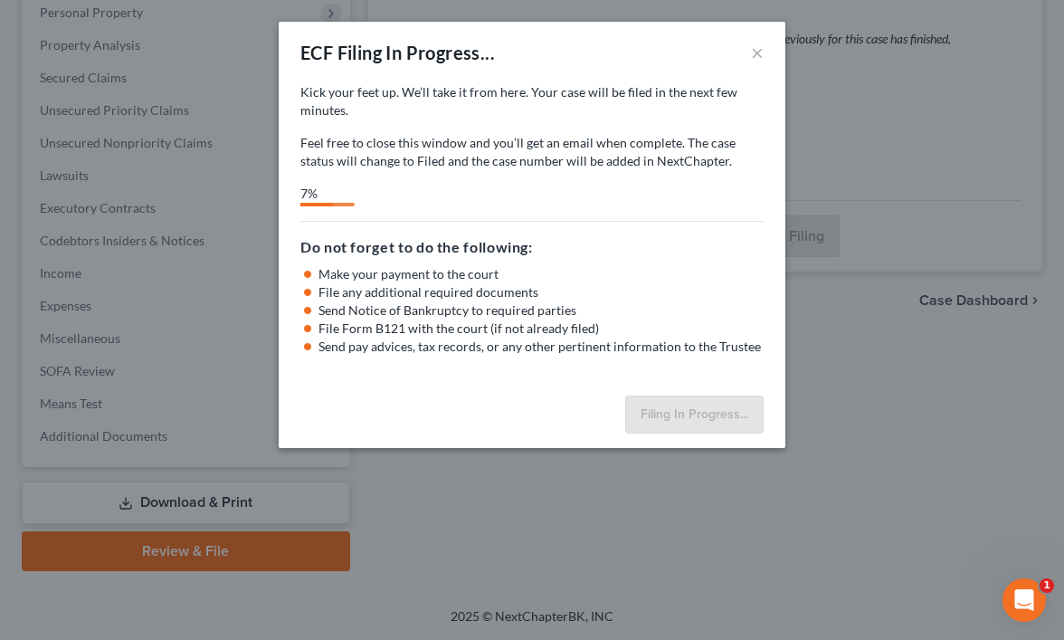
select select "1"
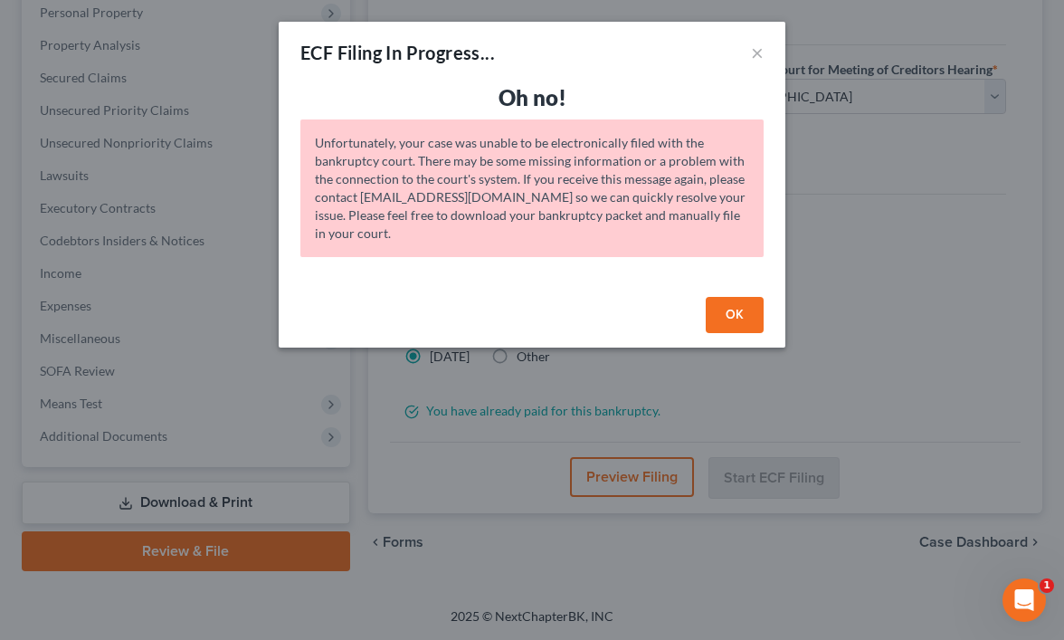
click at [729, 305] on button "OK" at bounding box center [735, 315] width 58 height 36
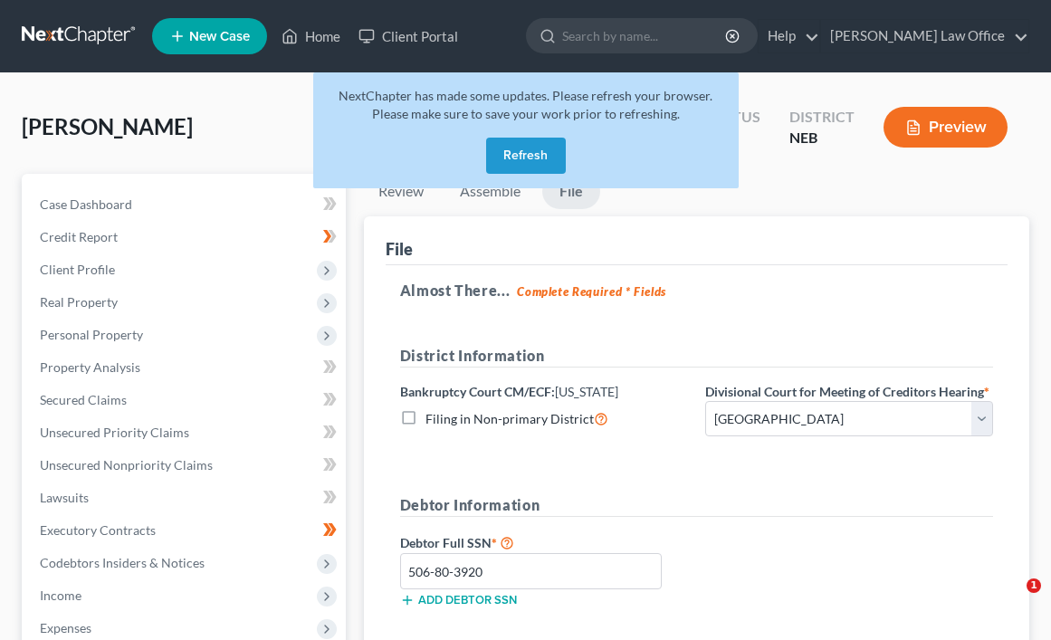
select select "1"
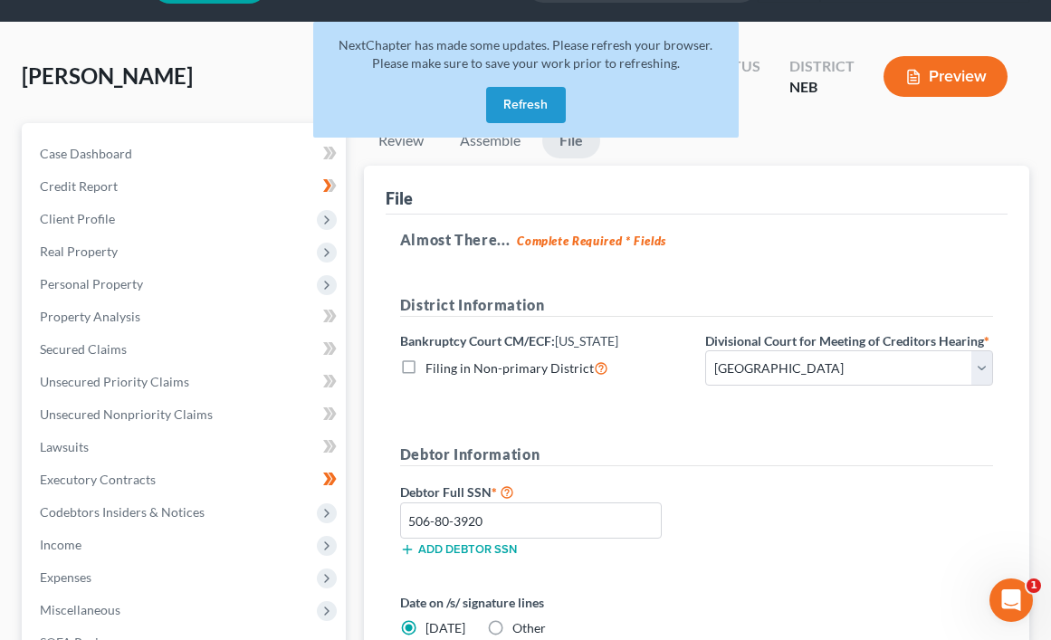
click at [542, 103] on button "Refresh" at bounding box center [526, 105] width 80 height 36
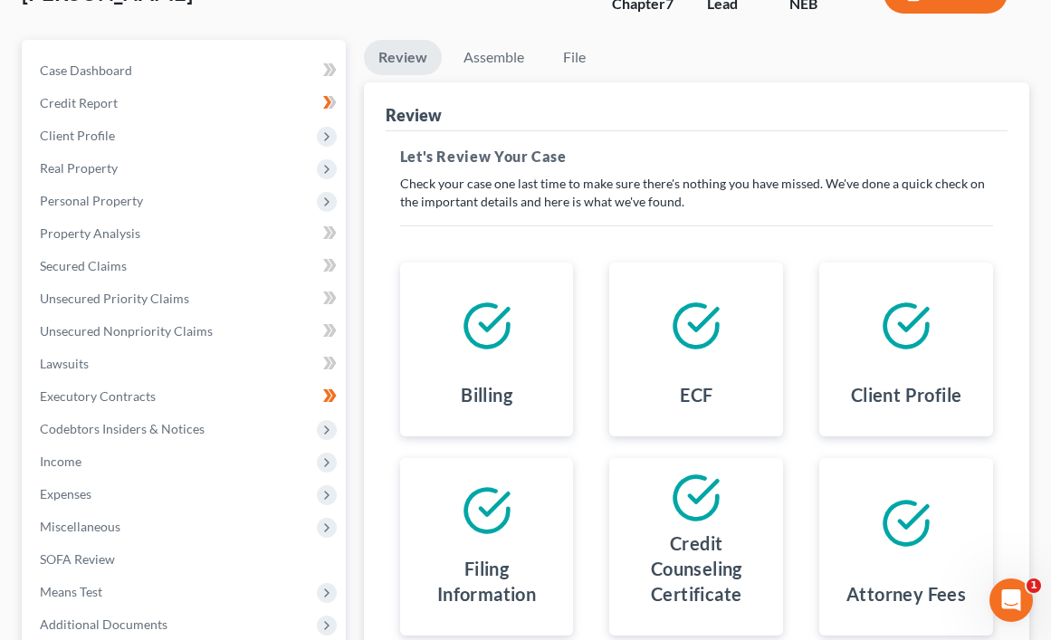
scroll to position [133, 0]
click at [578, 62] on link "File" at bounding box center [575, 58] width 58 height 35
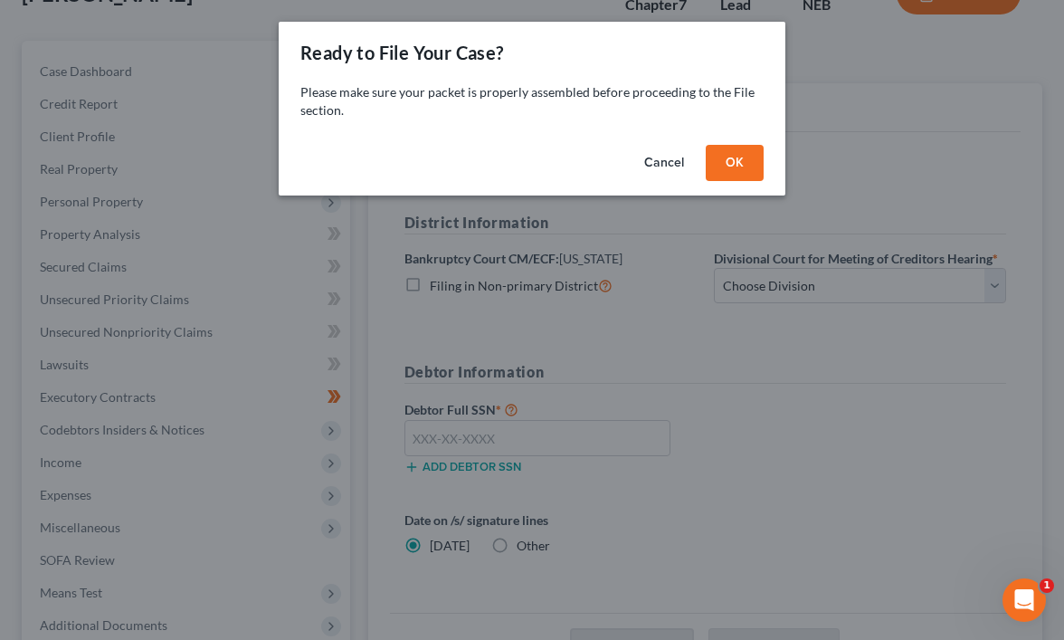
click at [715, 169] on button "OK" at bounding box center [735, 163] width 58 height 36
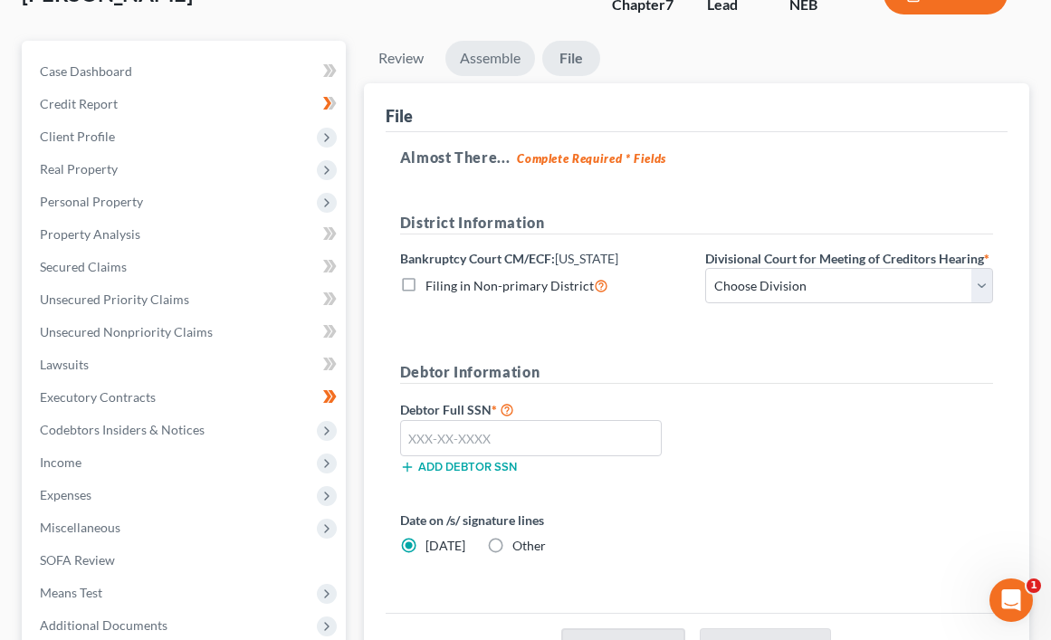
click at [505, 59] on link "Assemble" at bounding box center [490, 58] width 90 height 35
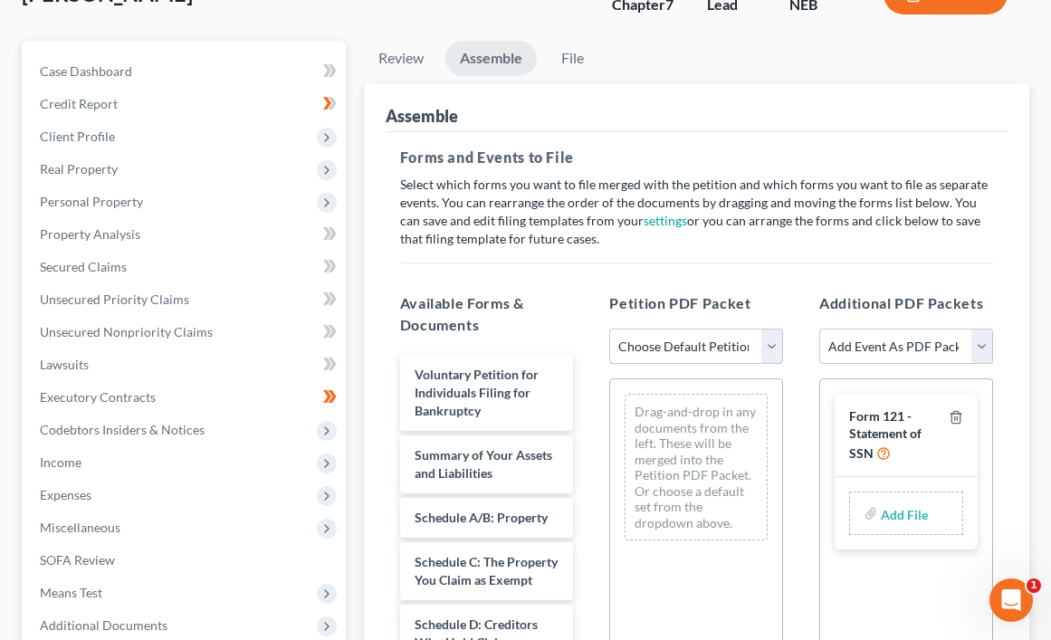
click at [768, 351] on select "Choose Default Petition PDF Packet Complete Bankruptcy Petition (all forms and …" at bounding box center [696, 347] width 174 height 36
select select "0"
click at [609, 329] on select "Choose Default Petition PDF Packet Complete Bankruptcy Petition (all forms and …" at bounding box center [696, 347] width 174 height 36
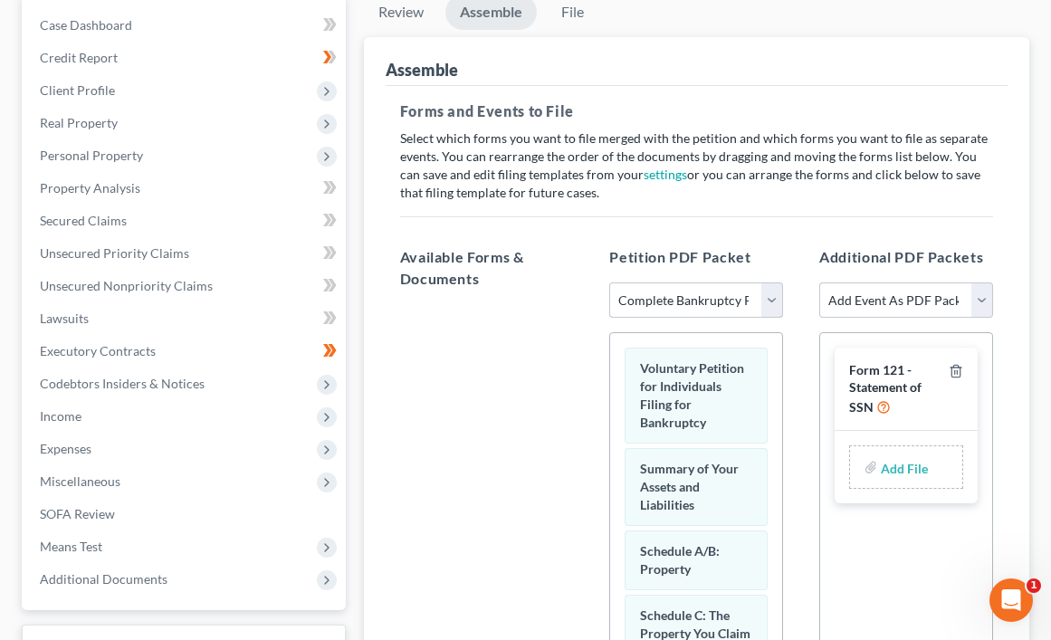
scroll to position [0, 0]
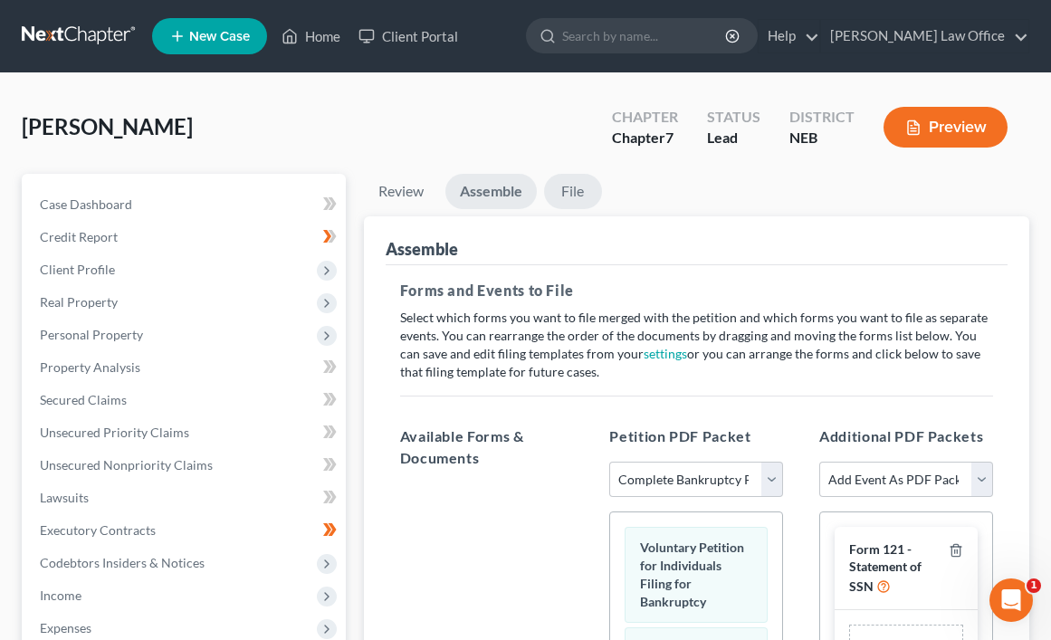
click at [576, 198] on link "File" at bounding box center [573, 191] width 58 height 35
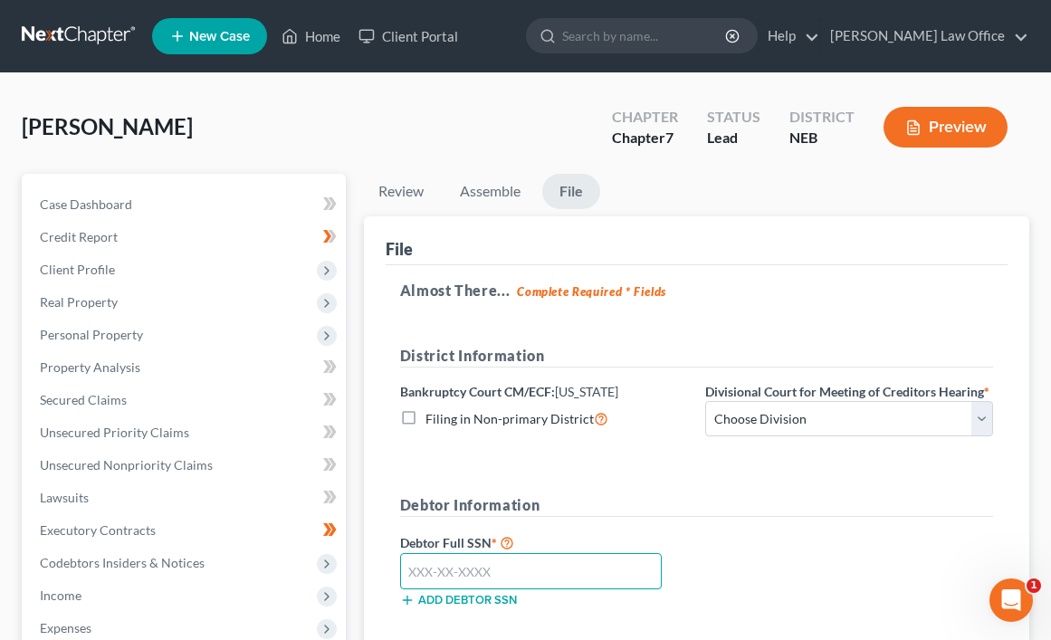
click at [553, 567] on input "text" at bounding box center [531, 571] width 262 height 36
type input "506-80-3920"
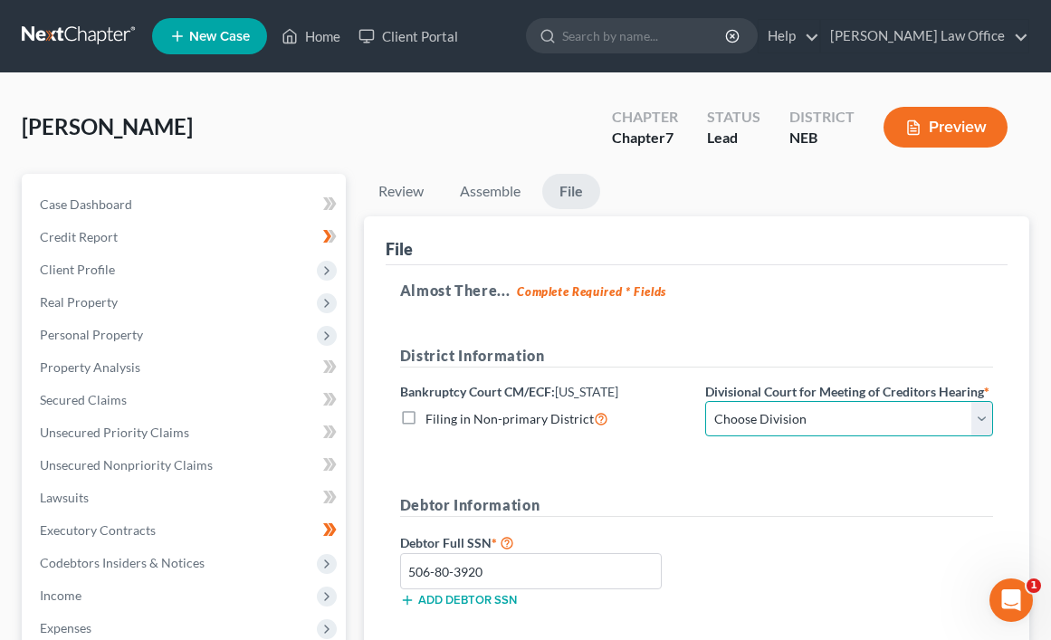
click at [985, 422] on select "Choose Division Lincoln Omaha" at bounding box center [849, 419] width 288 height 36
select select "1"
click at [705, 401] on select "Choose Division Lincoln Omaha" at bounding box center [849, 419] width 288 height 36
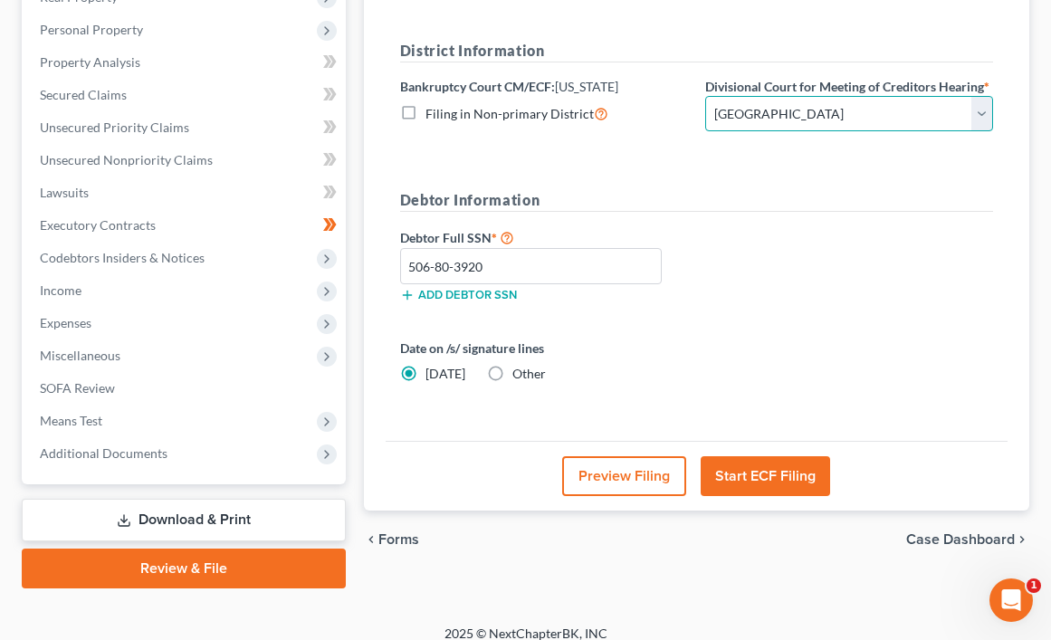
scroll to position [322, 0]
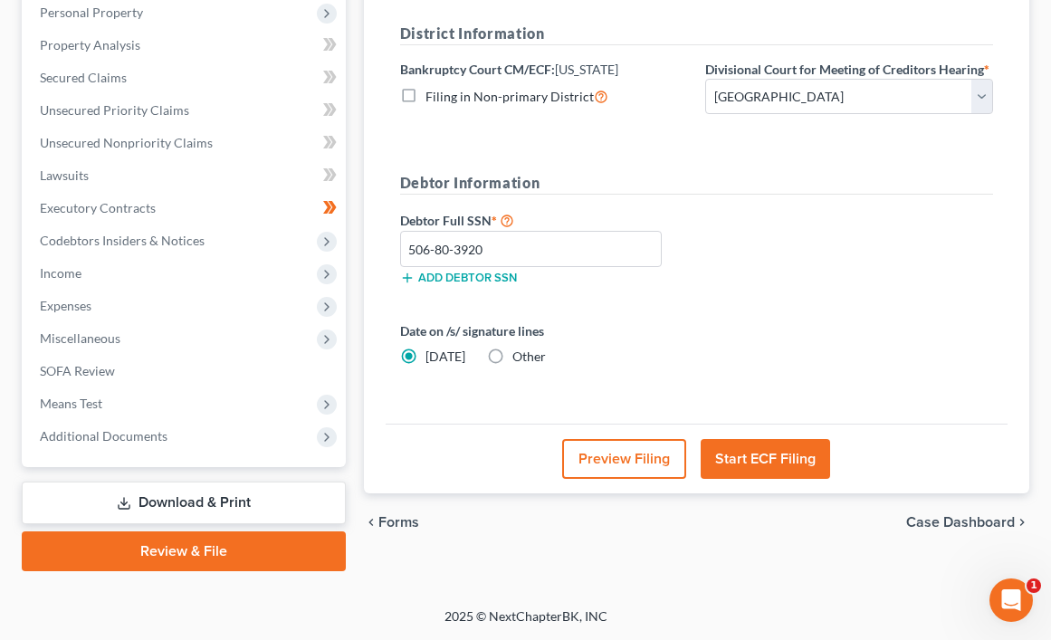
click at [800, 465] on button "Start ECF Filing" at bounding box center [765, 459] width 129 height 40
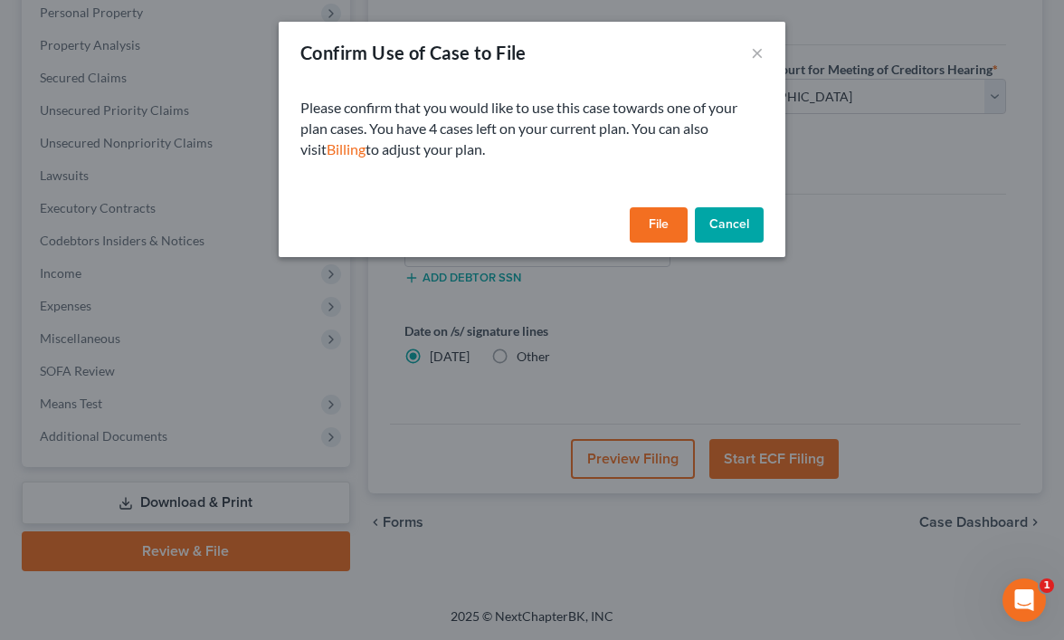
click at [661, 227] on button "File" at bounding box center [659, 225] width 58 height 36
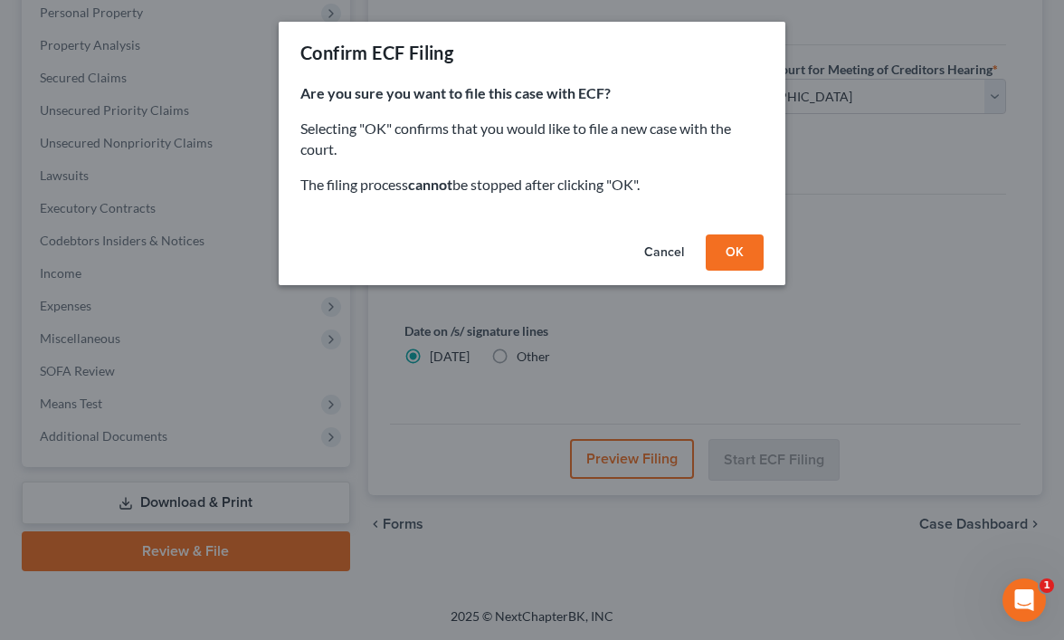
click at [744, 251] on button "OK" at bounding box center [735, 252] width 58 height 36
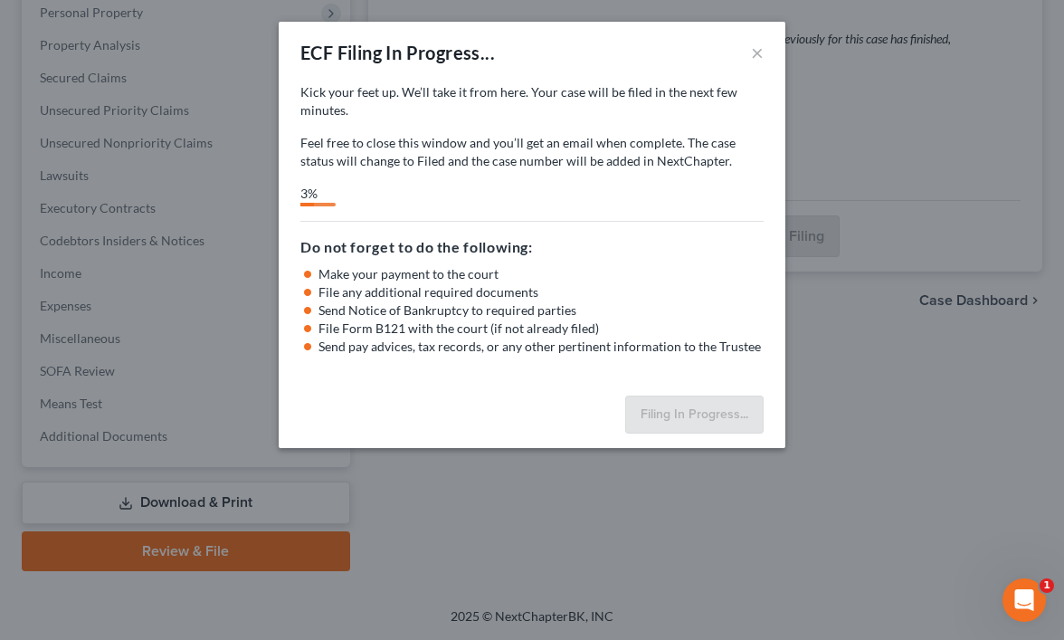
select select "1"
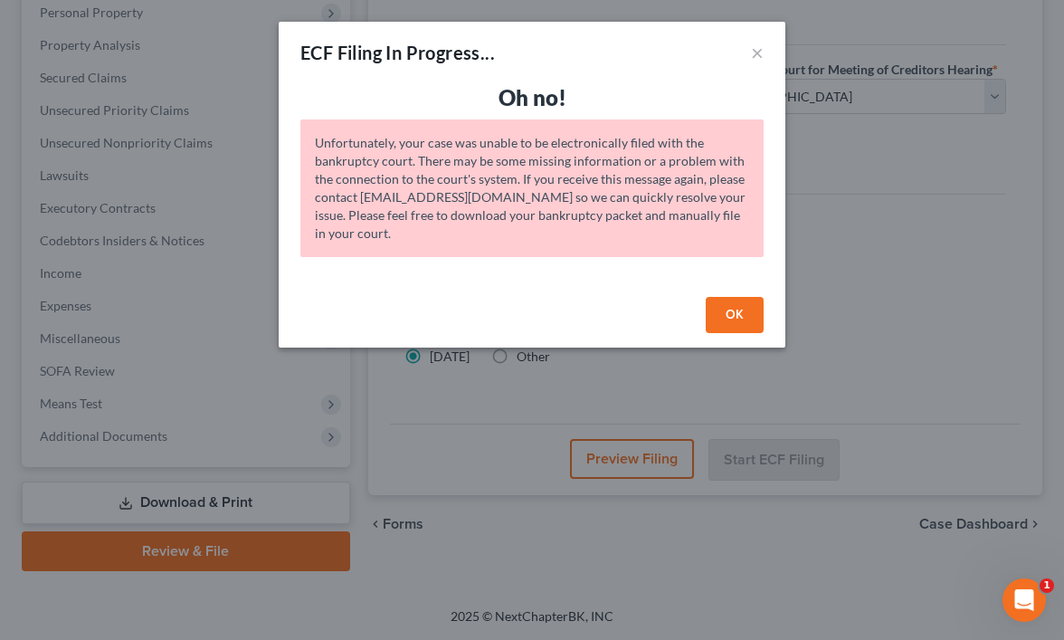
click at [732, 321] on button "OK" at bounding box center [735, 315] width 58 height 36
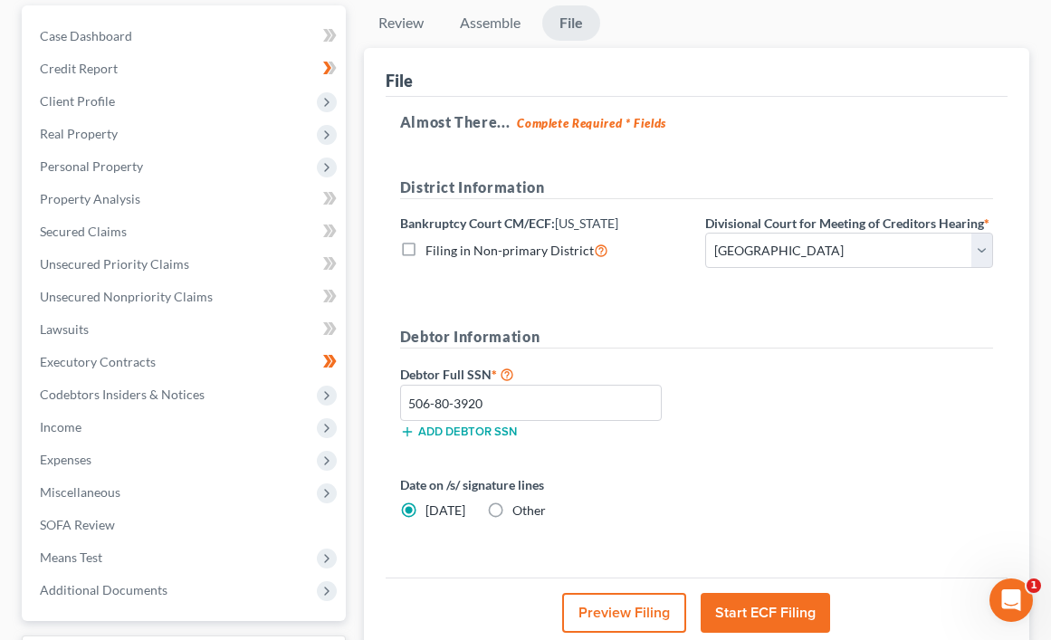
scroll to position [0, 0]
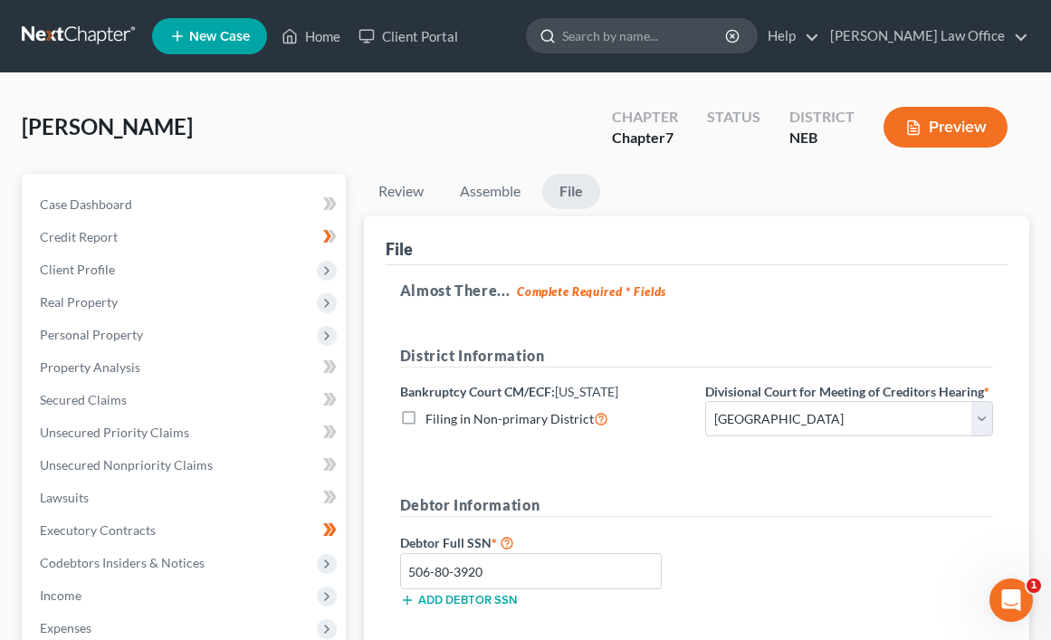
click at [694, 38] on input "search" at bounding box center [645, 35] width 166 height 33
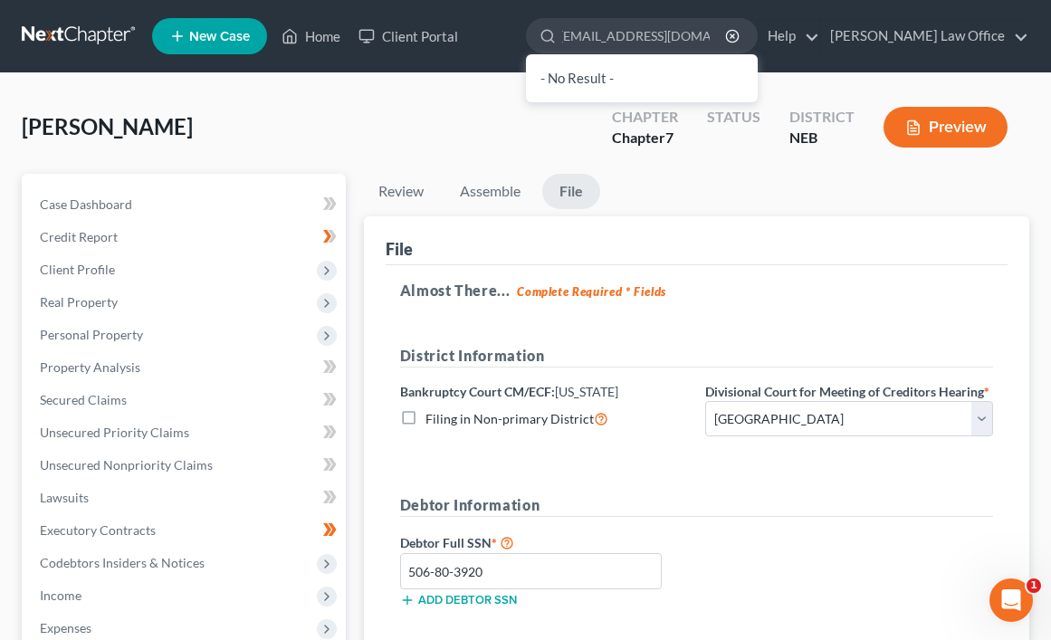
type input "support@nextchapterbk.com"
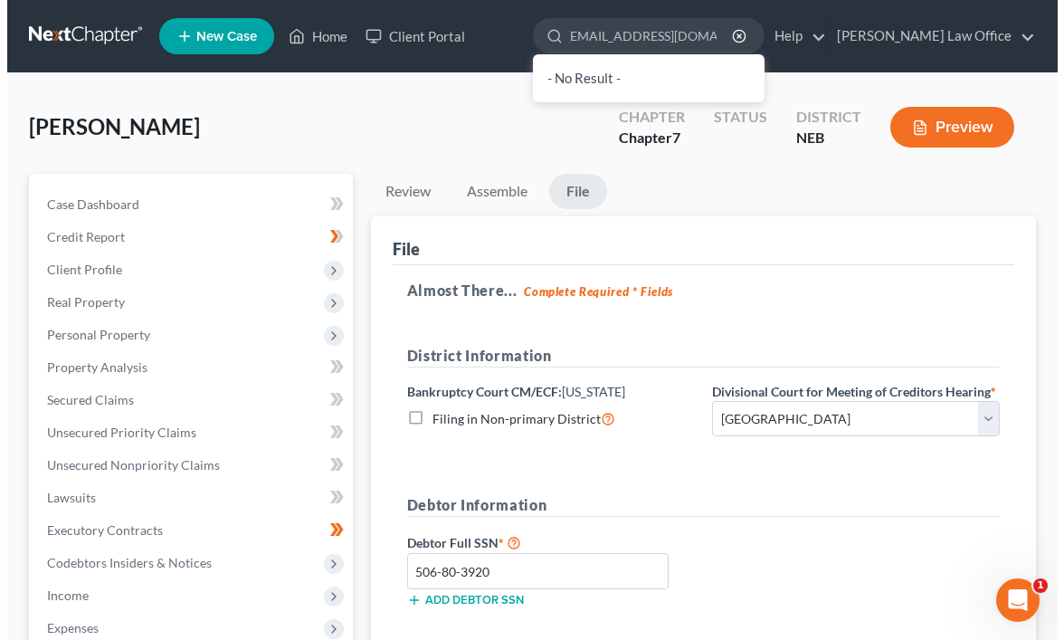
scroll to position [0, 14]
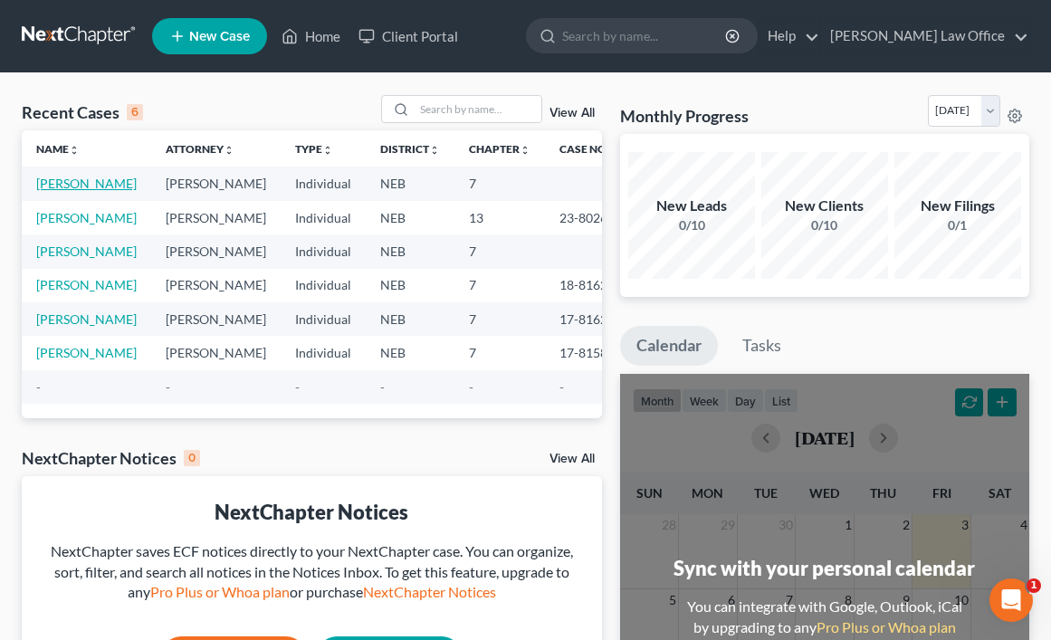
click at [62, 186] on link "[PERSON_NAME]" at bounding box center [86, 183] width 100 height 15
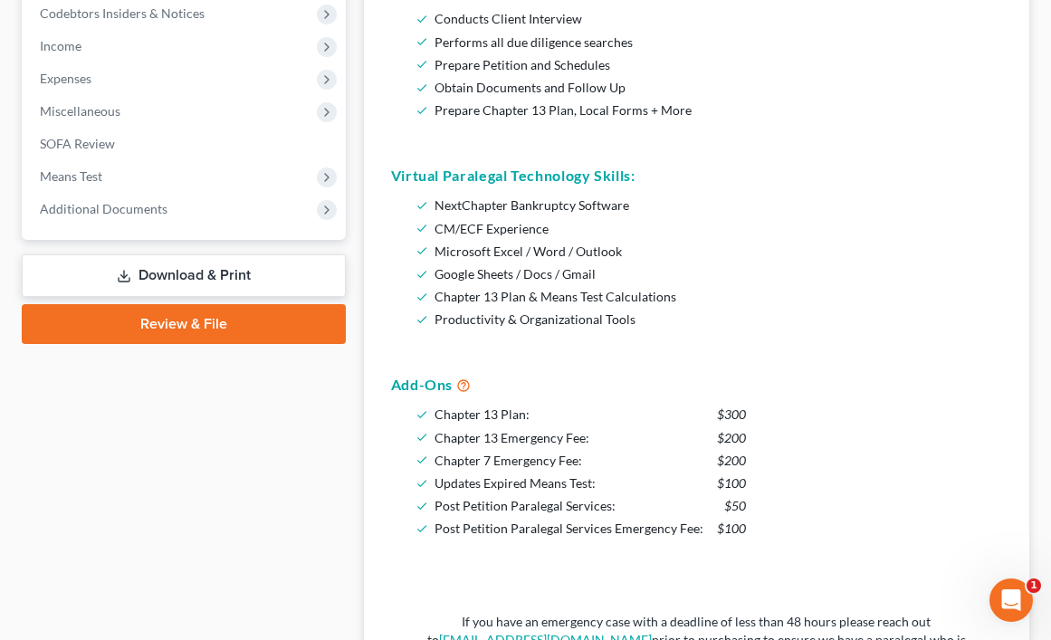
scroll to position [724, 0]
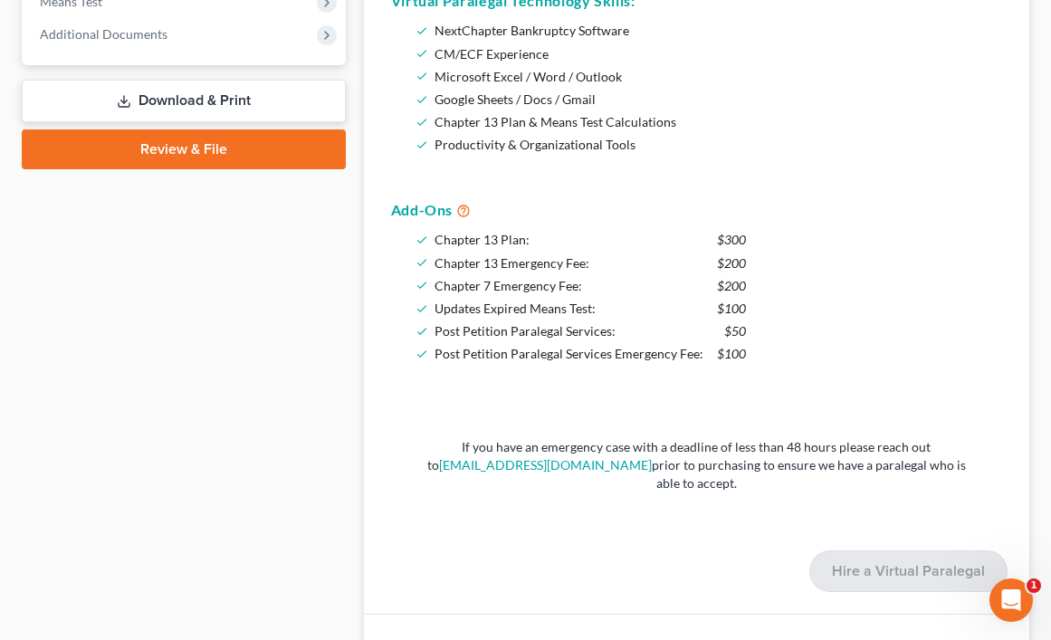
click at [207, 138] on link "Review & File" at bounding box center [184, 149] width 324 height 40
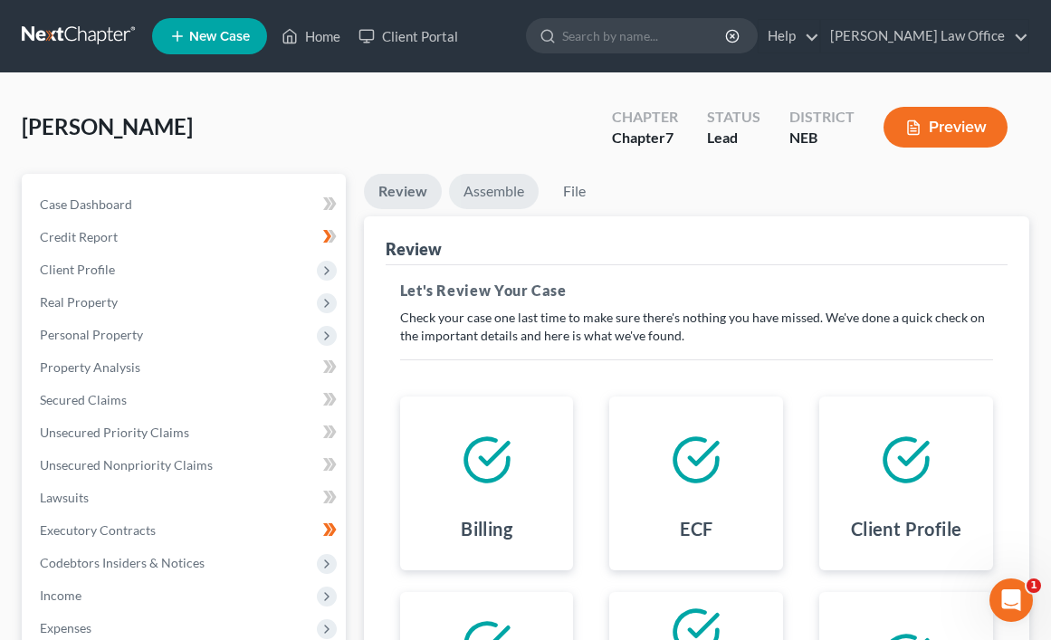
click at [503, 184] on link "Assemble" at bounding box center [494, 191] width 90 height 35
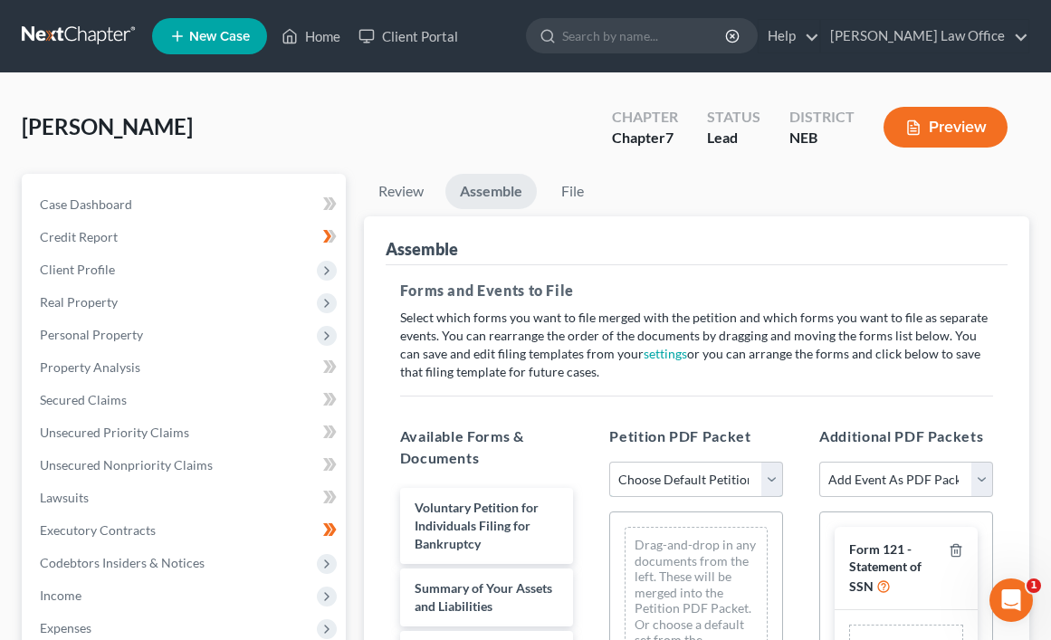
click at [775, 476] on select "Choose Default Petition PDF Packet Complete Bankruptcy Petition (all forms and …" at bounding box center [696, 480] width 174 height 36
select select "0"
click at [609, 462] on select "Choose Default Petition PDF Packet Complete Bankruptcy Petition (all forms and …" at bounding box center [696, 480] width 174 height 36
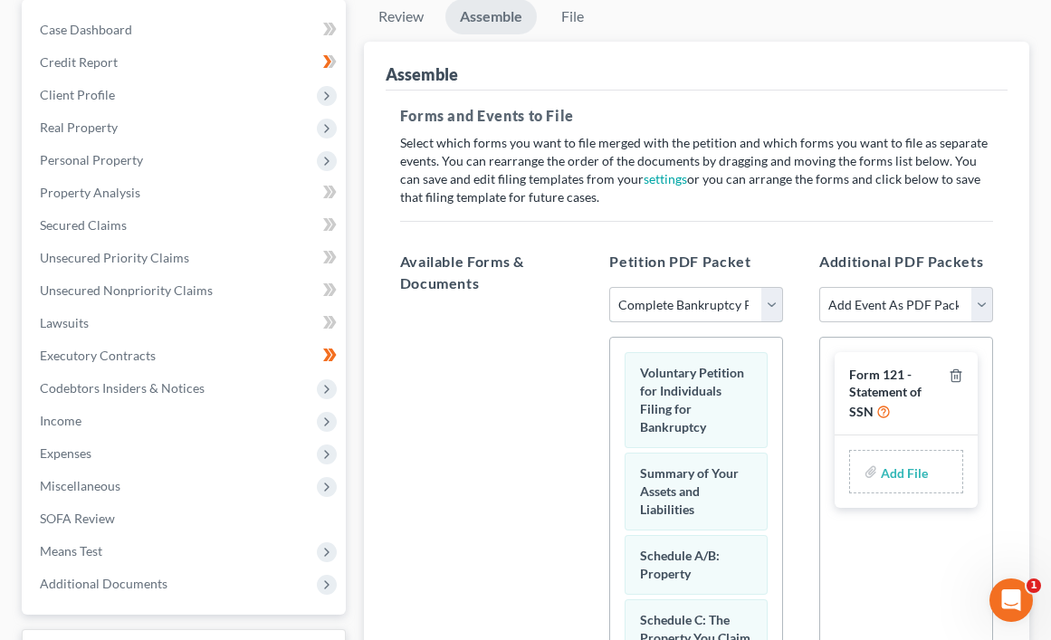
scroll to position [91, 0]
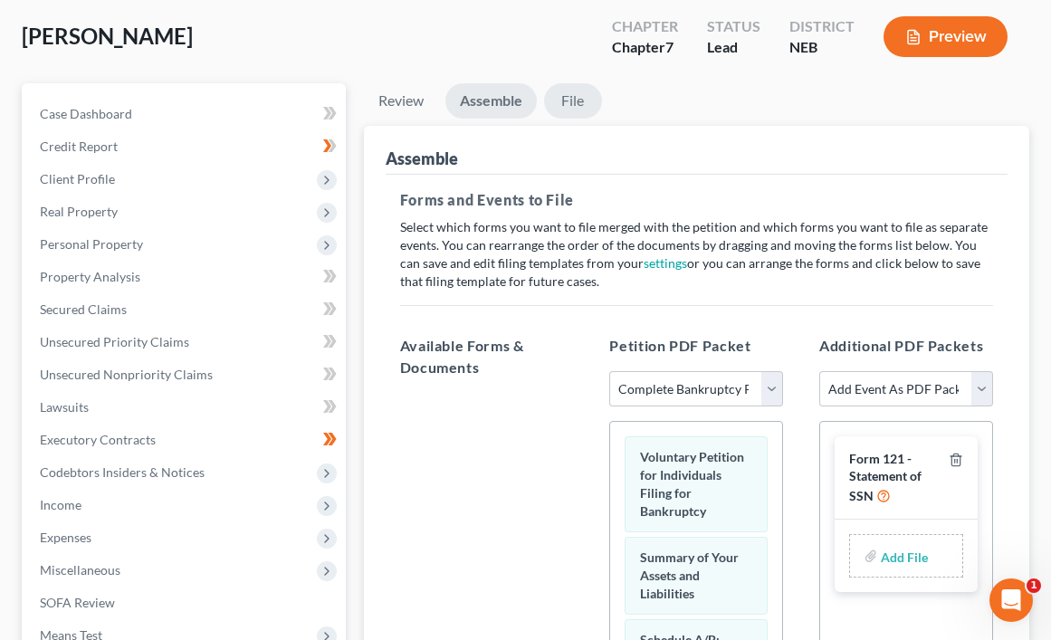
click at [576, 100] on link "File" at bounding box center [573, 100] width 58 height 35
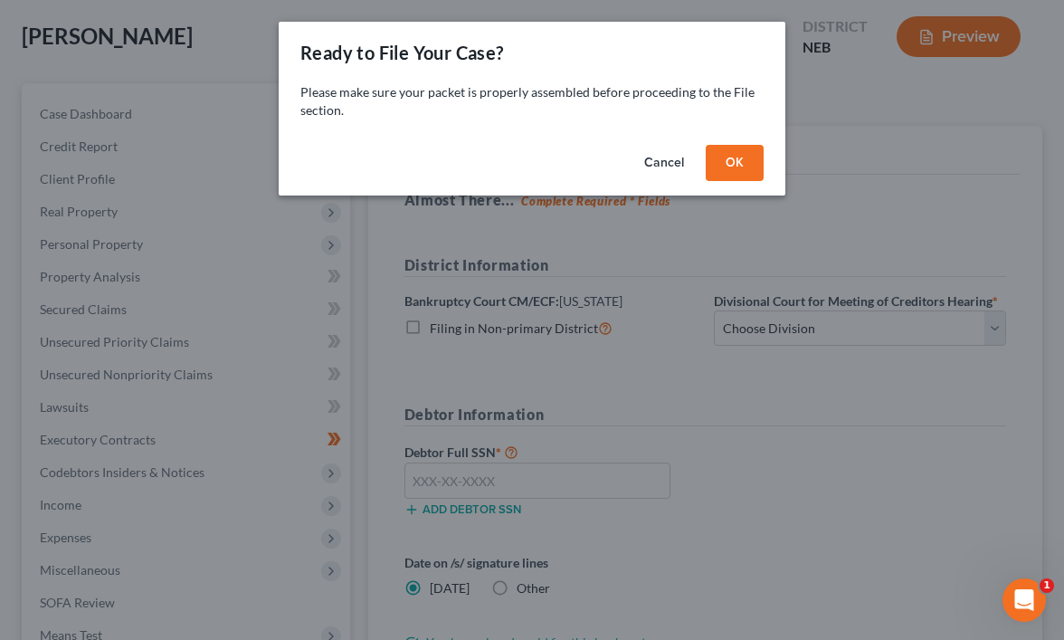
click at [725, 157] on button "OK" at bounding box center [735, 163] width 58 height 36
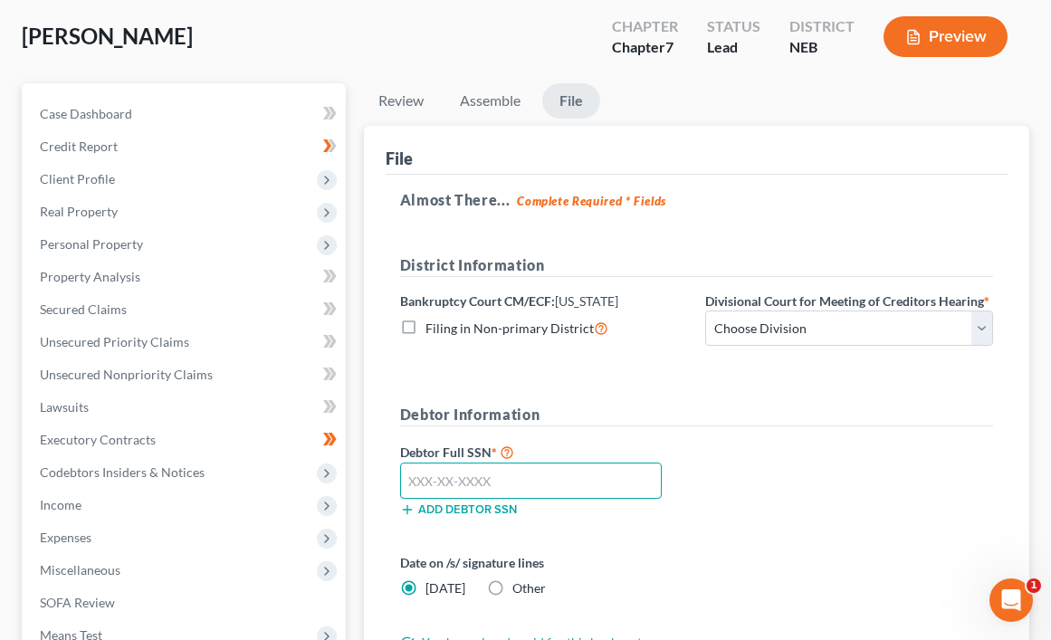
click at [516, 480] on input "text" at bounding box center [531, 481] width 262 height 36
type input "506-80-3920"
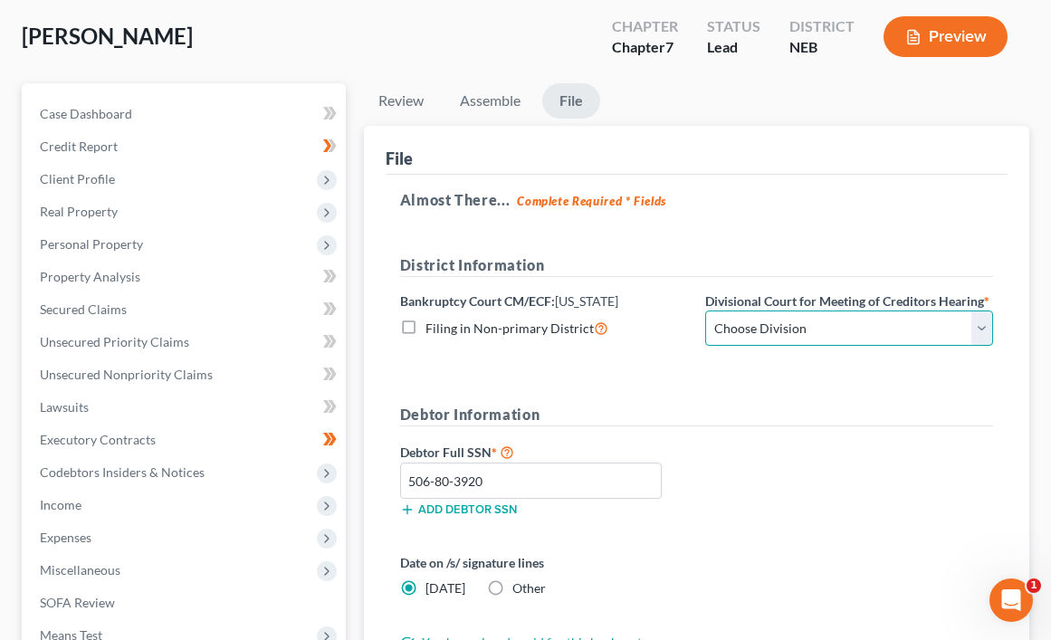
click at [979, 327] on select "Choose Division Lincoln Omaha" at bounding box center [849, 328] width 288 height 36
select select "1"
click at [705, 310] on select "Choose Division Lincoln Omaha" at bounding box center [849, 328] width 288 height 36
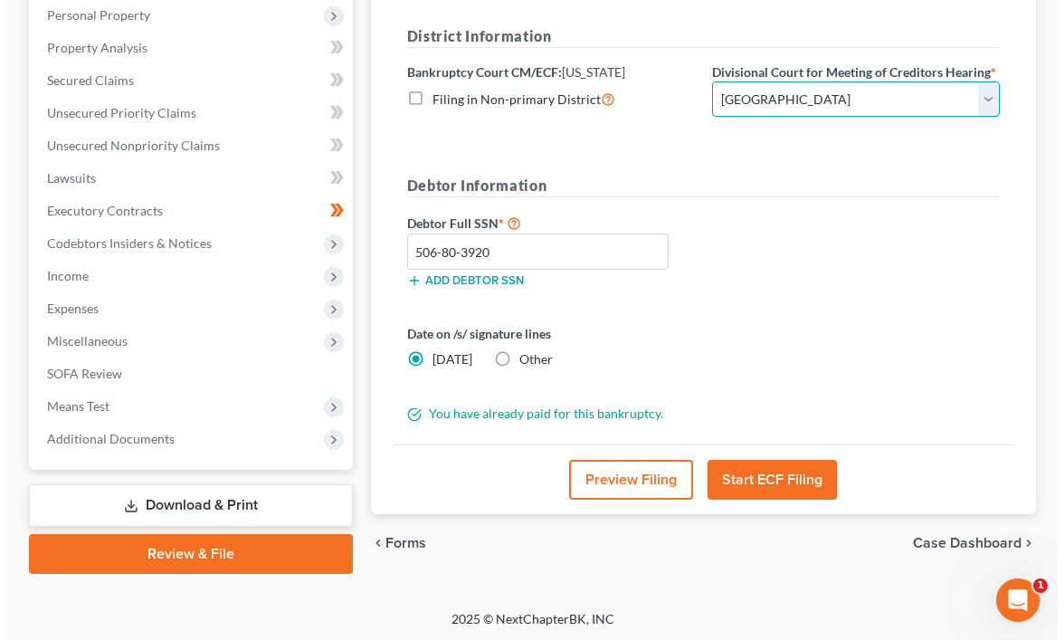
scroll to position [322, 0]
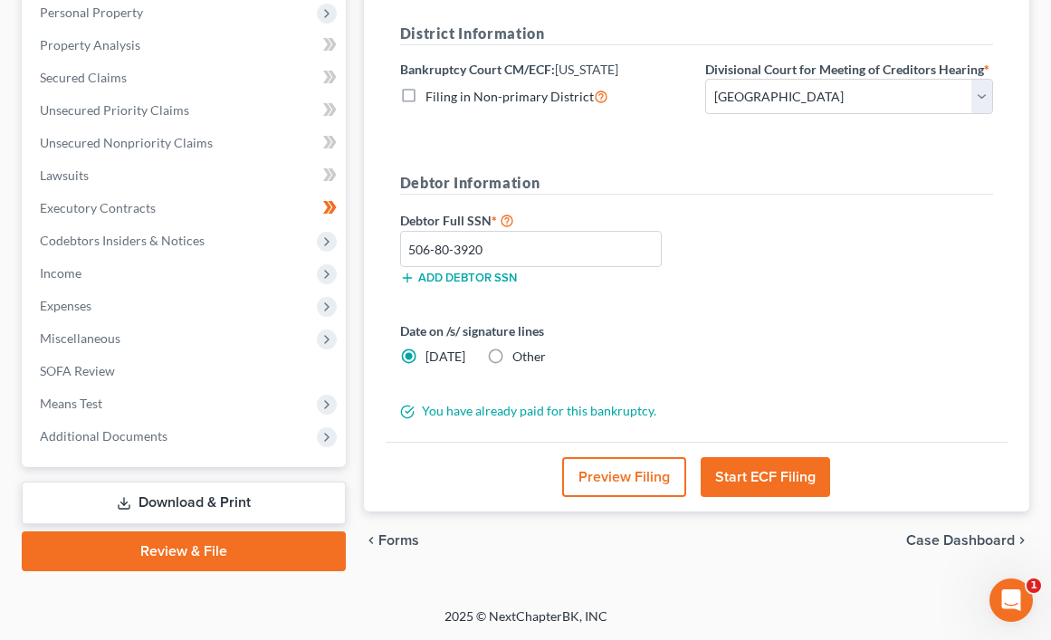
click at [765, 478] on button "Start ECF Filing" at bounding box center [765, 477] width 129 height 40
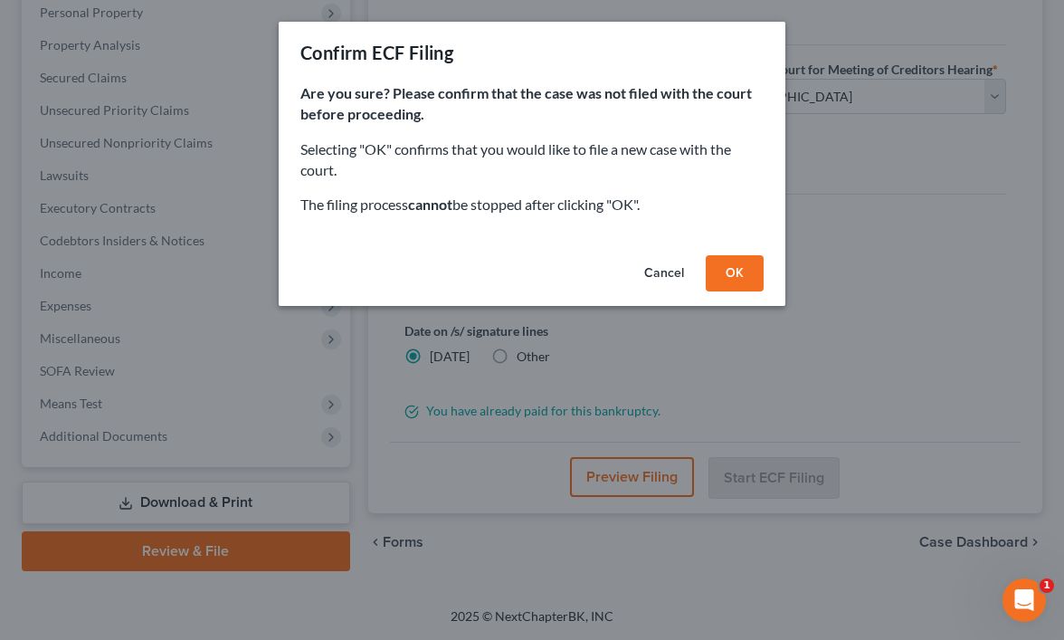
click at [730, 272] on button "OK" at bounding box center [735, 273] width 58 height 36
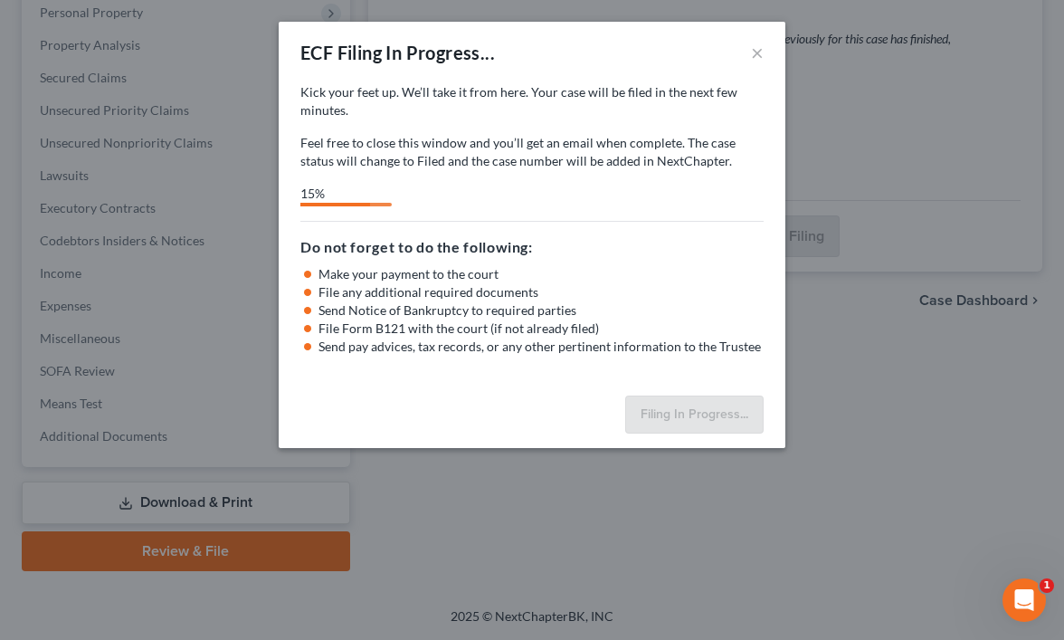
select select "1"
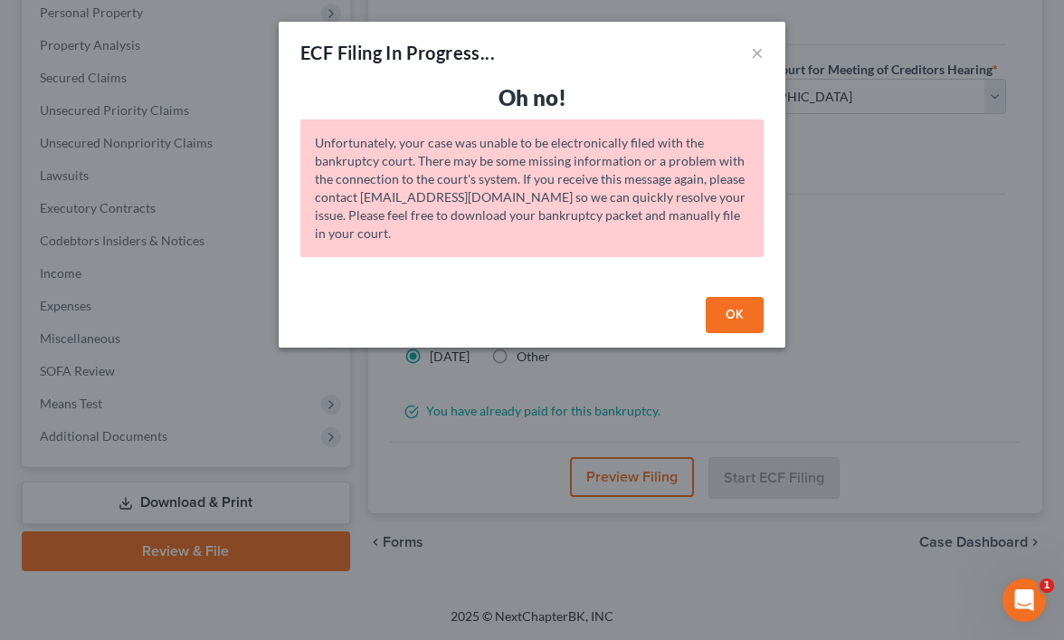
click at [731, 318] on button "OK" at bounding box center [735, 315] width 58 height 36
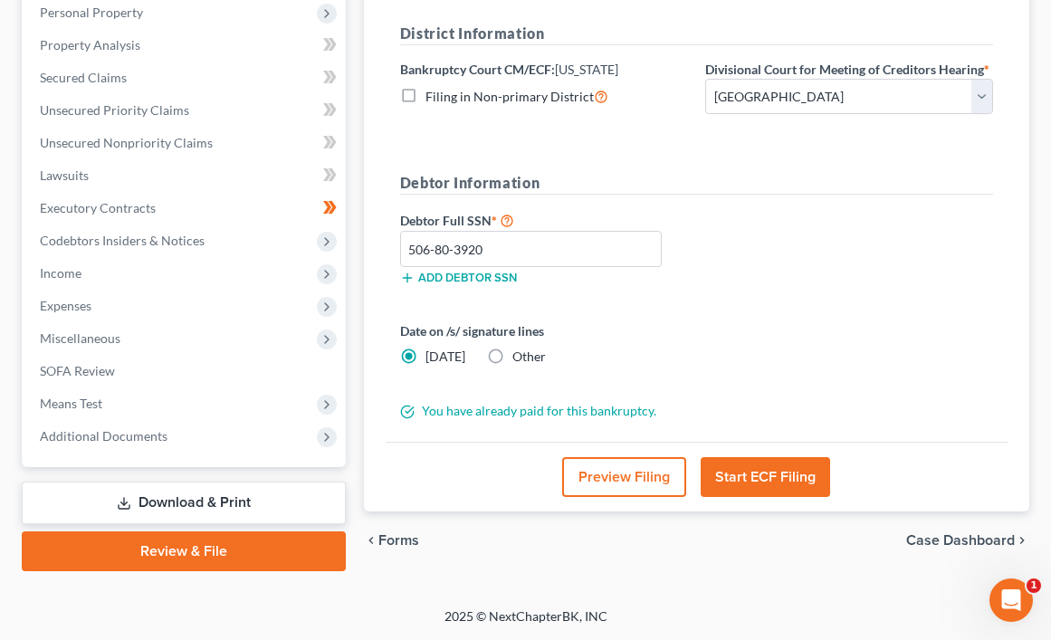
click at [796, 480] on button "Start ECF Filing" at bounding box center [765, 477] width 129 height 40
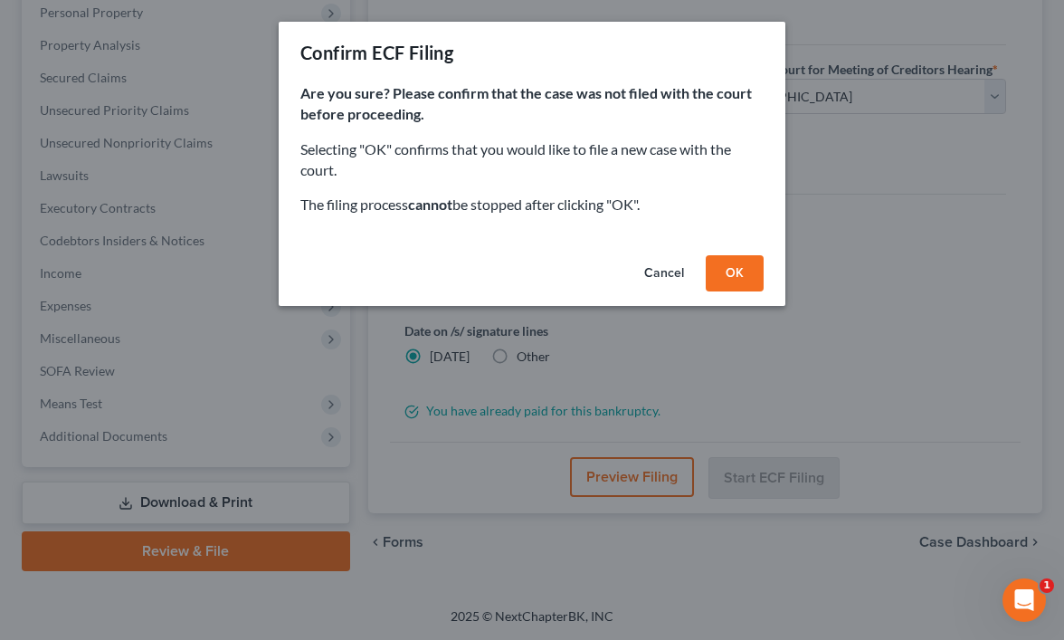
click at [749, 267] on button "OK" at bounding box center [735, 273] width 58 height 36
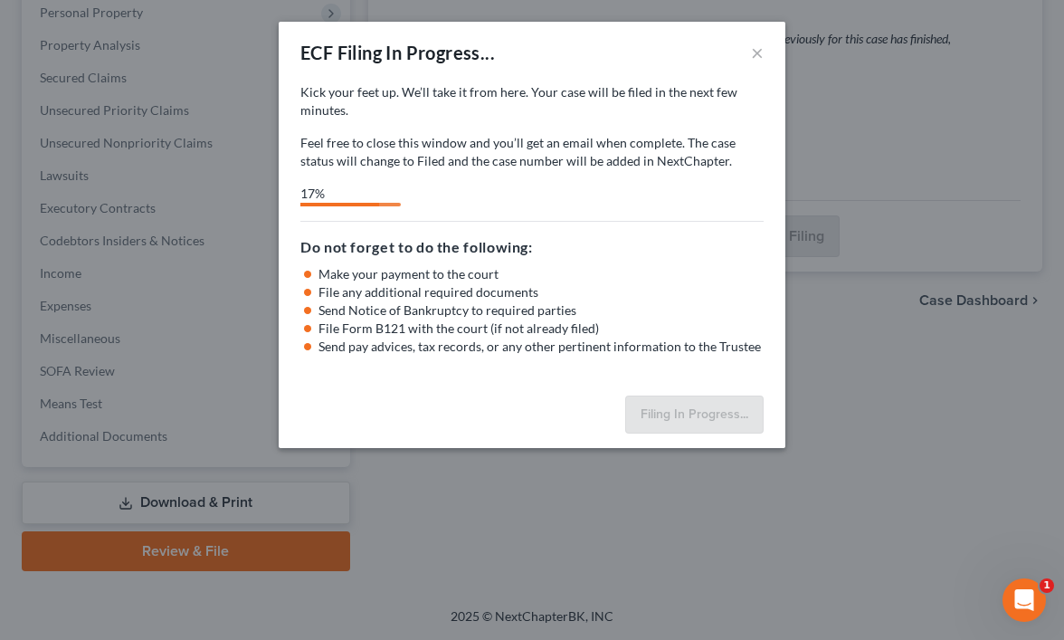
select select "1"
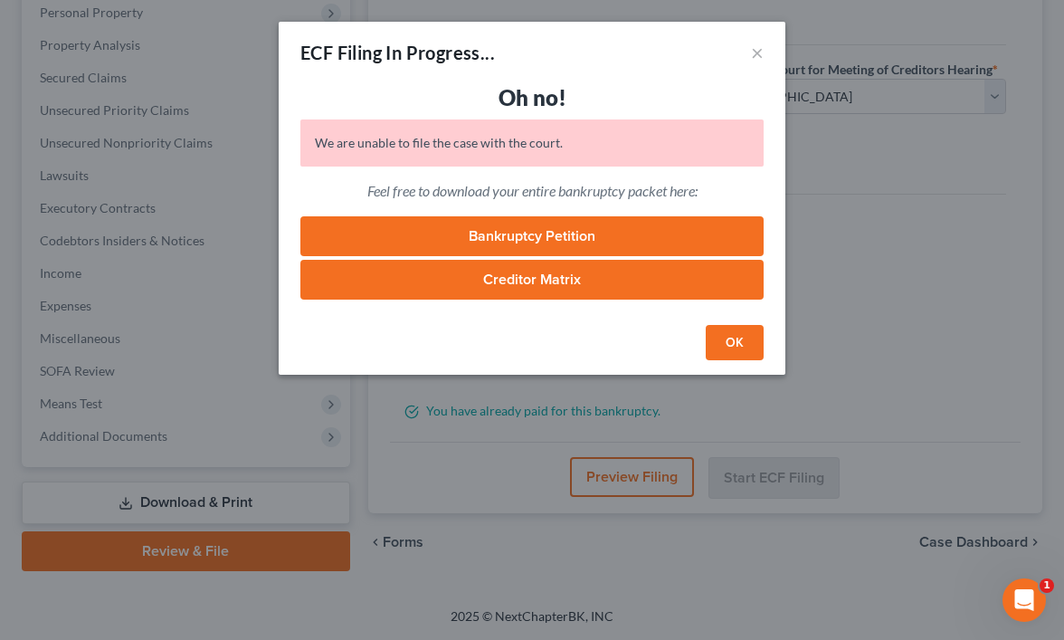
click at [518, 238] on link "Bankruptcy Petition" at bounding box center [531, 236] width 463 height 40
click at [611, 279] on link "Creditor Matrix" at bounding box center [531, 280] width 463 height 40
click at [617, 281] on link "Creditor Matrix" at bounding box center [531, 280] width 463 height 40
click at [535, 274] on link "Creditor Matrix" at bounding box center [531, 280] width 463 height 40
click at [520, 284] on link "Creditor Matrix" at bounding box center [531, 280] width 463 height 40
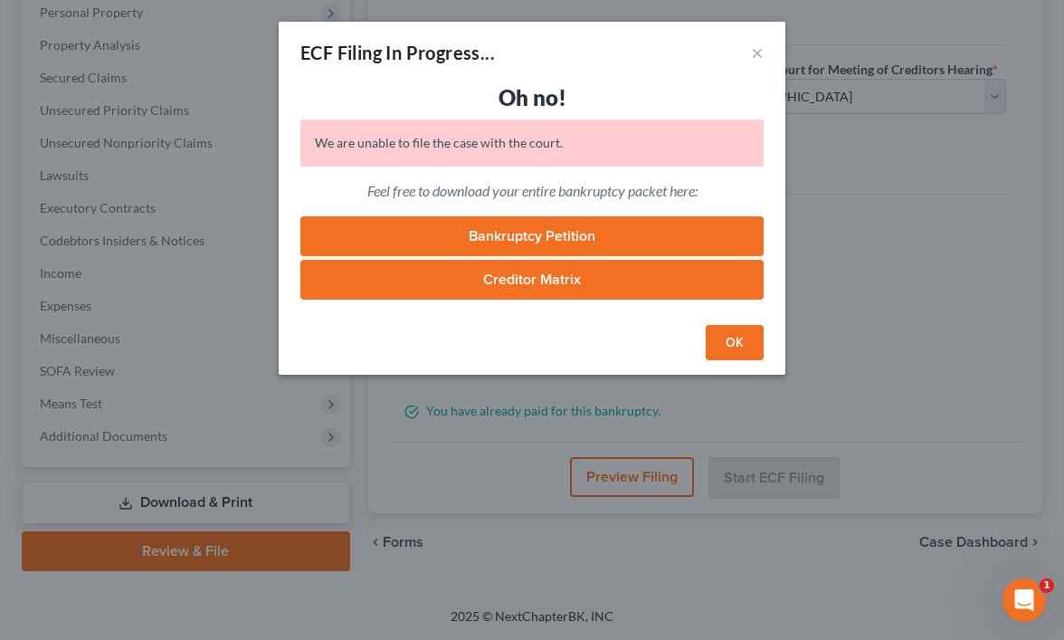
click at [992, 166] on div "ECF Filing In Progress... × Oh no! We are unable to file the case with the cour…" at bounding box center [532, 320] width 1064 height 640
click at [600, 277] on link "Creditor Matrix" at bounding box center [531, 280] width 463 height 40
